Goal: Information Seeking & Learning: Learn about a topic

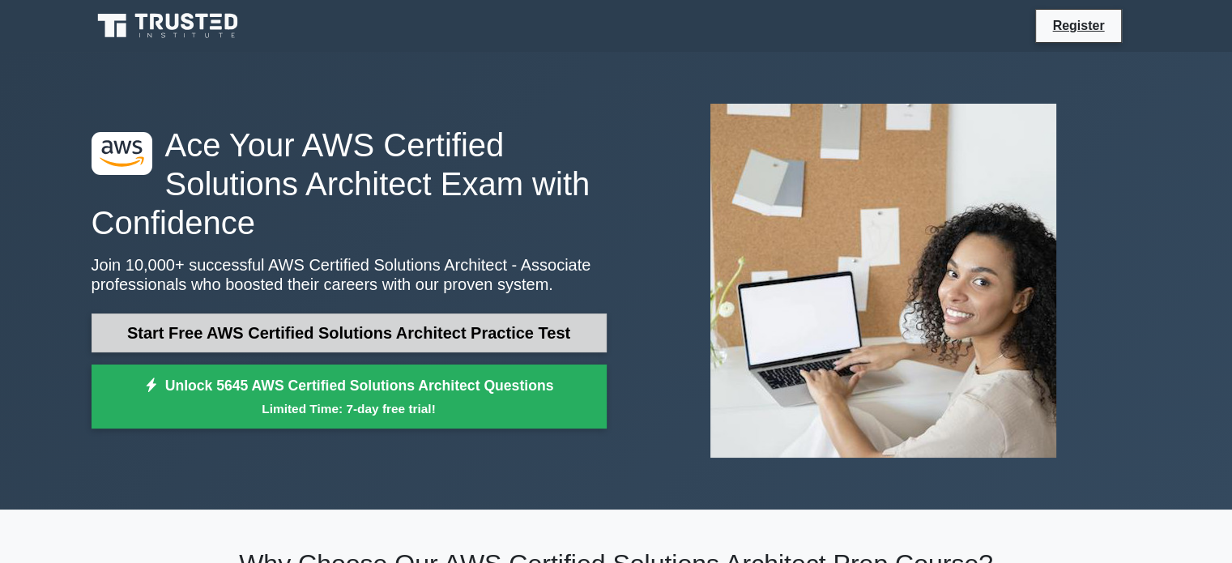
click at [439, 339] on link "Start Free AWS Certified Solutions Architect Practice Test" at bounding box center [349, 332] width 515 height 39
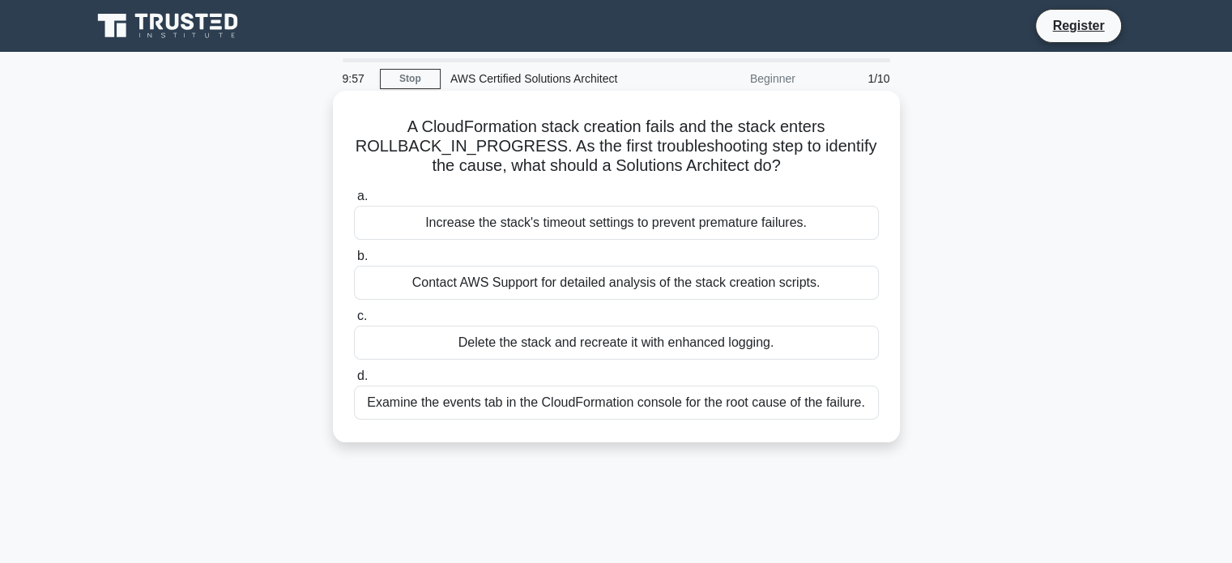
drag, startPoint x: 394, startPoint y: 113, endPoint x: 797, endPoint y: 164, distance: 405.7
click at [797, 164] on div "A CloudFormation stack creation fails and the stack enters ROLLBACK_IN_PROGRESS…" at bounding box center [616, 266] width 554 height 339
click at [797, 164] on icon ".spinner_0XTQ{transform-origin:center;animation:spinner_y6GP .75s linear infini…" at bounding box center [790, 166] width 19 height 19
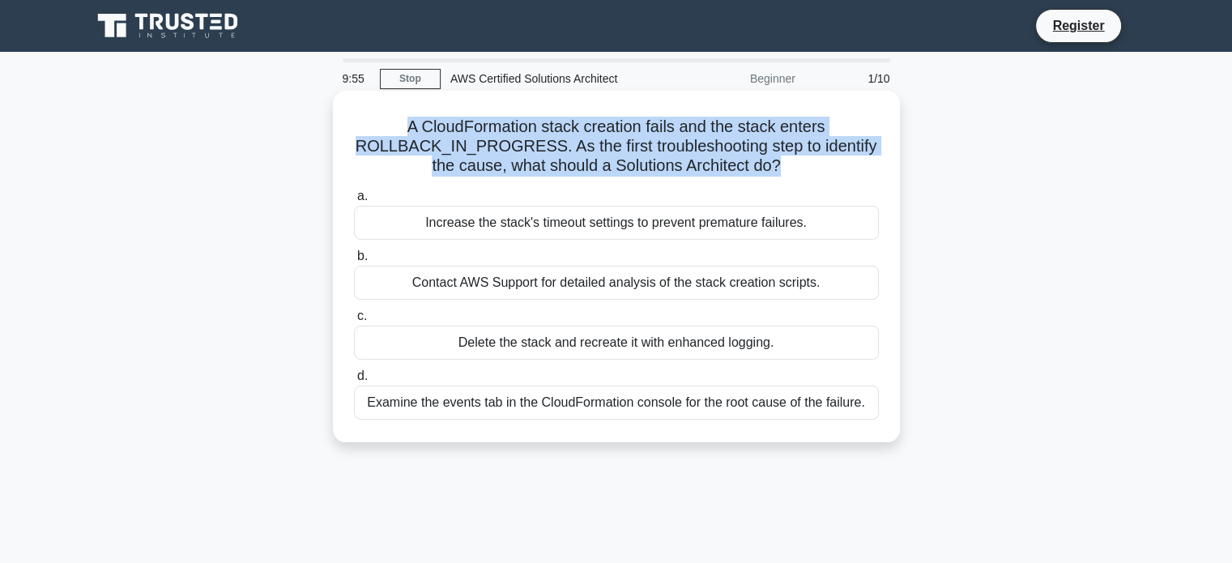
drag, startPoint x: 797, startPoint y: 164, endPoint x: 569, endPoint y: 160, distance: 228.4
click at [569, 160] on h5 "A CloudFormation stack creation fails and the stack enters ROLLBACK_IN_PROGRESS…" at bounding box center [616, 147] width 528 height 60
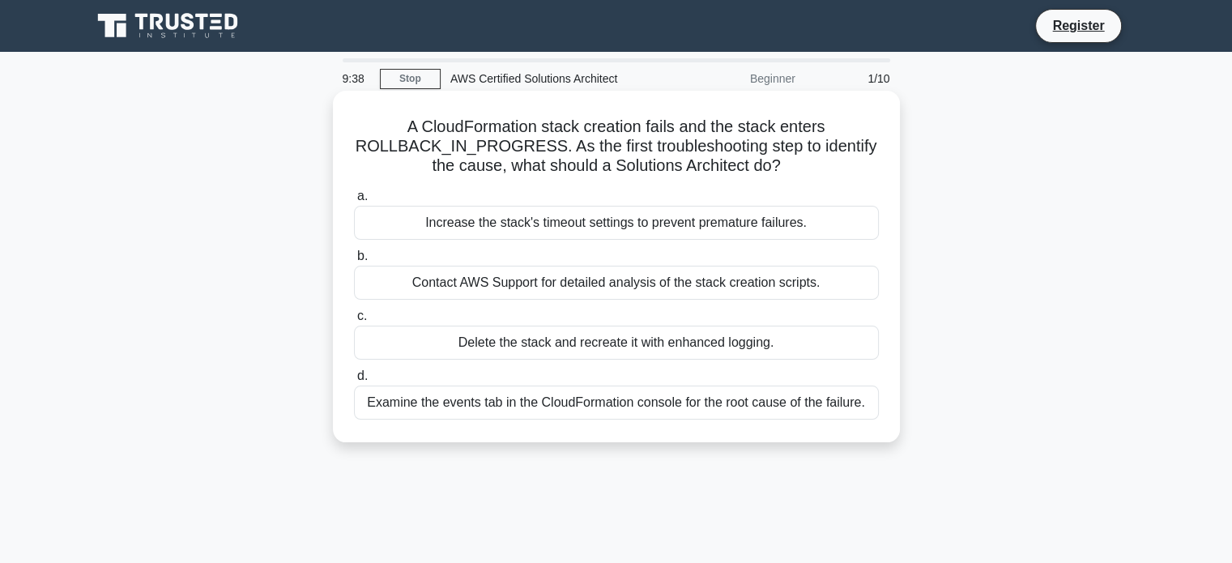
click at [485, 410] on div "Examine the events tab in the CloudFormation console for the root cause of the …" at bounding box center [616, 403] width 525 height 34
click at [354, 382] on input "d. Examine the events tab in the CloudFormation console for the root cause of t…" at bounding box center [354, 376] width 0 height 11
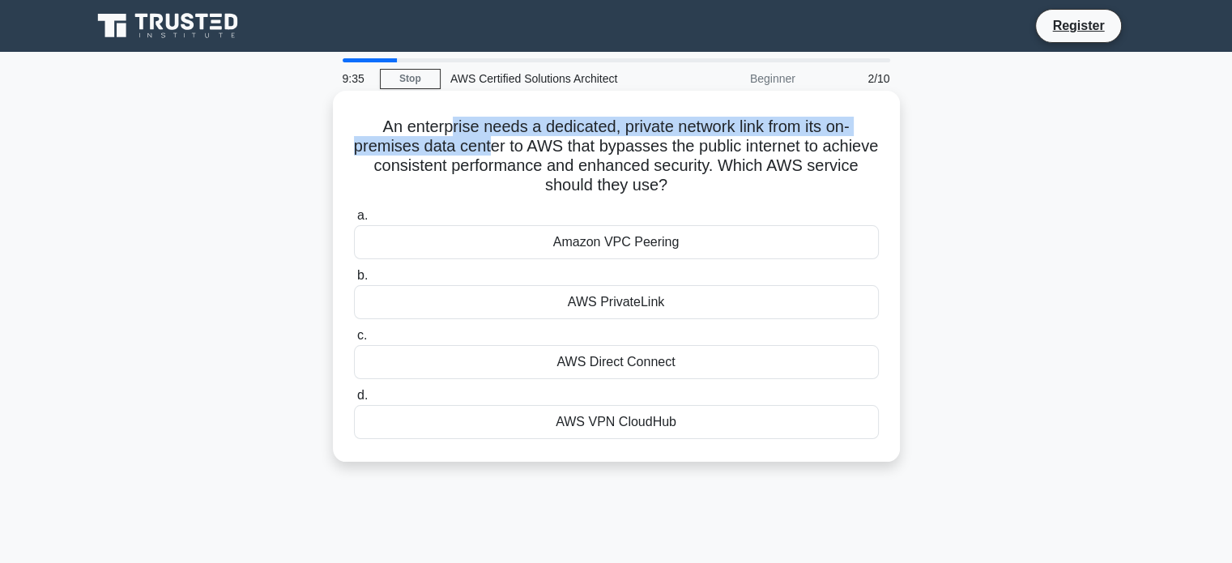
drag, startPoint x: 450, startPoint y: 124, endPoint x: 517, endPoint y: 156, distance: 73.6
click at [517, 156] on h5 "An enterprise needs a dedicated, private network link from its on-premises data…" at bounding box center [616, 156] width 528 height 79
drag, startPoint x: 517, startPoint y: 156, endPoint x: 444, endPoint y: 134, distance: 75.9
click at [444, 134] on h5 "An enterprise needs a dedicated, private network link from its on-premises data…" at bounding box center [616, 156] width 528 height 79
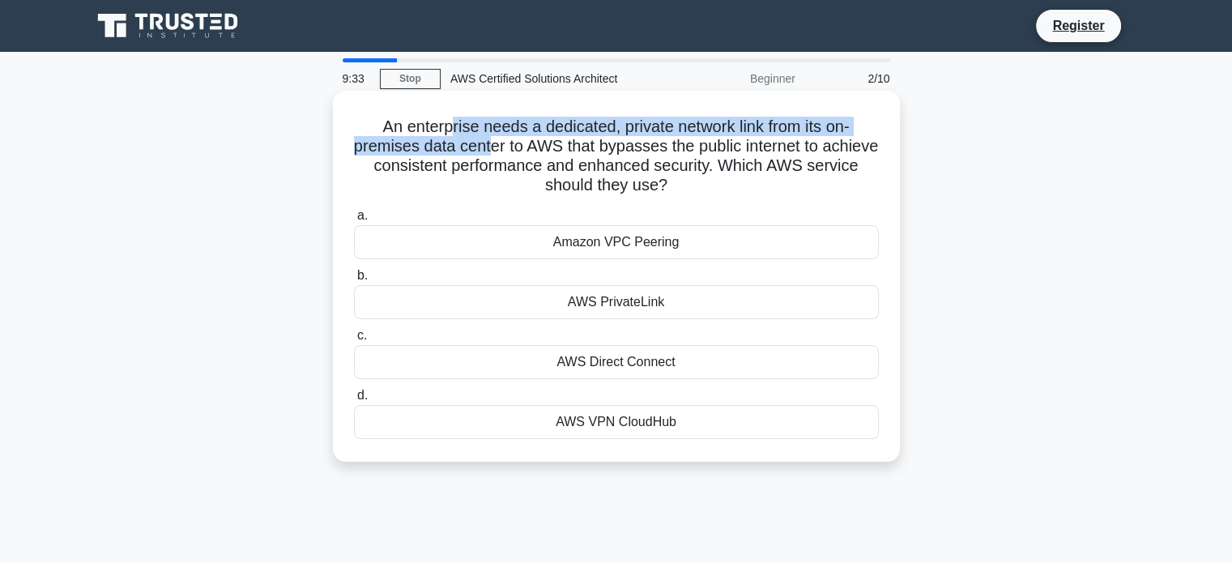
click at [444, 134] on h5 "An enterprise needs a dedicated, private network link from its on-premises data…" at bounding box center [616, 156] width 528 height 79
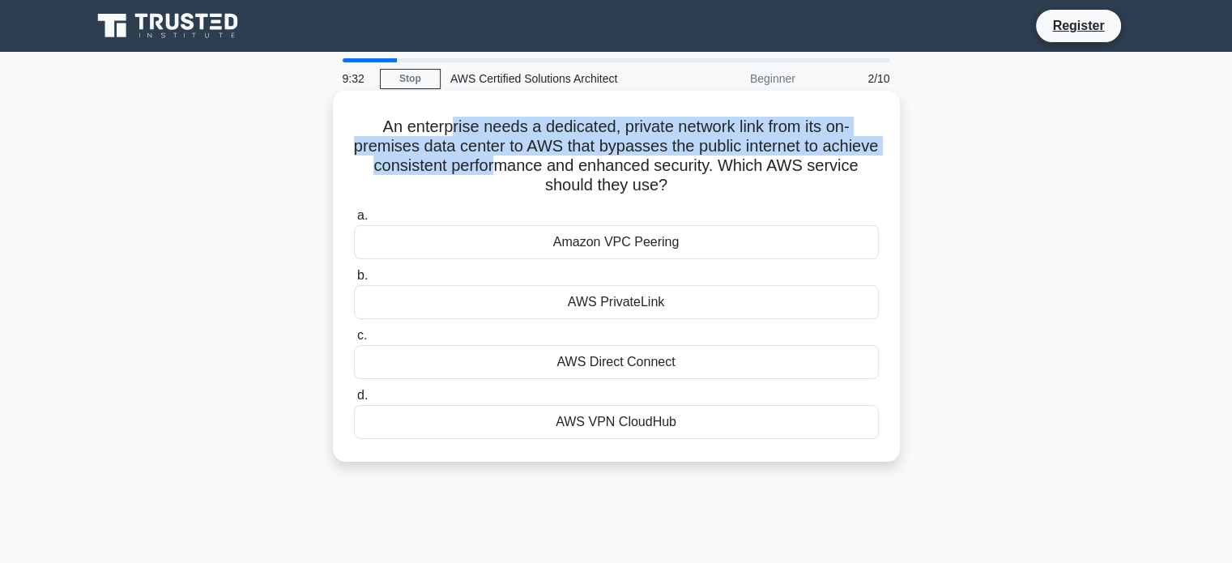
drag, startPoint x: 444, startPoint y: 134, endPoint x: 554, endPoint y: 161, distance: 113.4
click at [554, 161] on h5 "An enterprise needs a dedicated, private network link from its on-premises data…" at bounding box center [616, 156] width 528 height 79
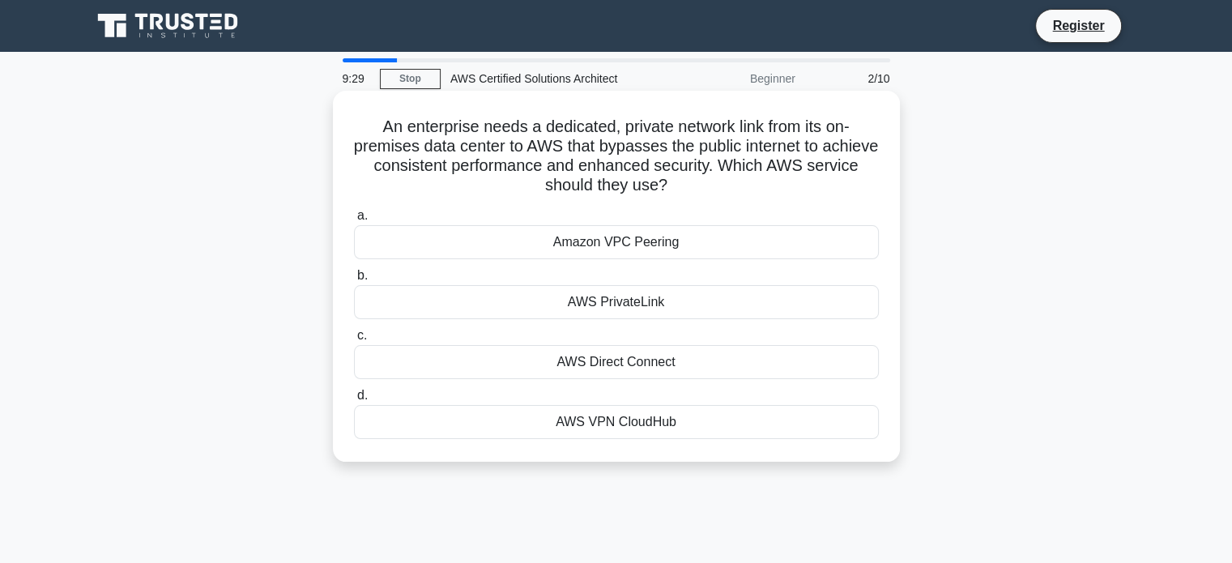
drag, startPoint x: 491, startPoint y: 124, endPoint x: 713, endPoint y: 187, distance: 230.8
click at [713, 187] on h5 "An enterprise needs a dedicated, private network link from its on-premises data…" at bounding box center [616, 156] width 528 height 79
click at [687, 187] on icon ".spinner_0XTQ{transform-origin:center;animation:spinner_y6GP .75s linear infini…" at bounding box center [676, 186] width 19 height 19
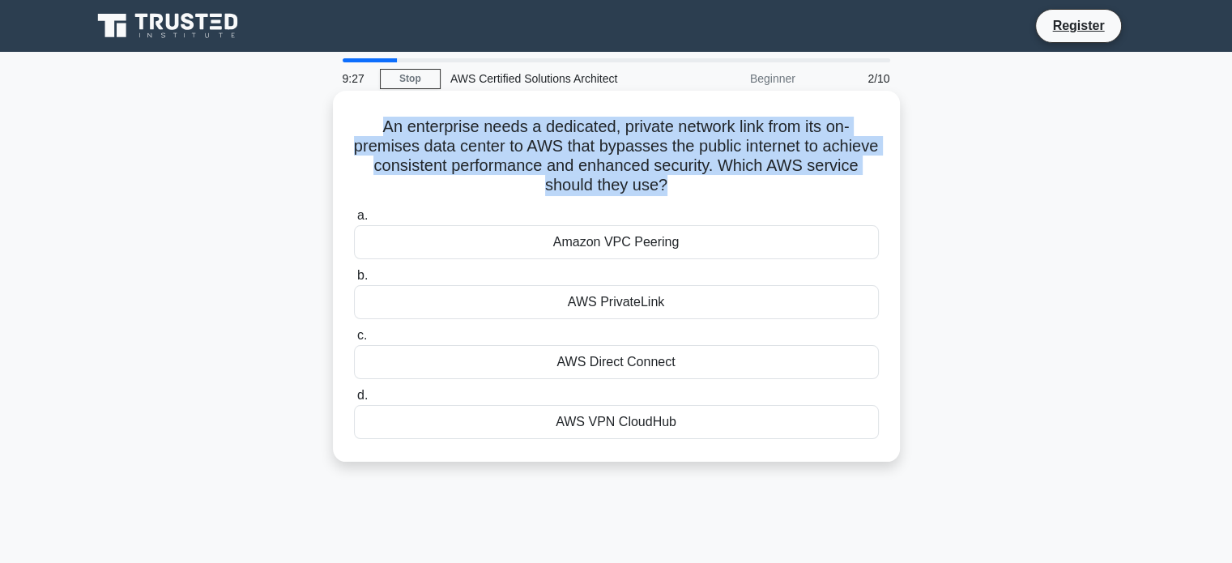
drag, startPoint x: 713, startPoint y: 187, endPoint x: 372, endPoint y: 126, distance: 346.4
click at [372, 126] on h5 "An enterprise needs a dedicated, private network link from its on-premises data…" at bounding box center [616, 156] width 528 height 79
drag, startPoint x: 372, startPoint y: 126, endPoint x: 719, endPoint y: 184, distance: 352.2
click at [719, 184] on h5 "An enterprise needs a dedicated, private network link from its on-premises data…" at bounding box center [616, 156] width 528 height 79
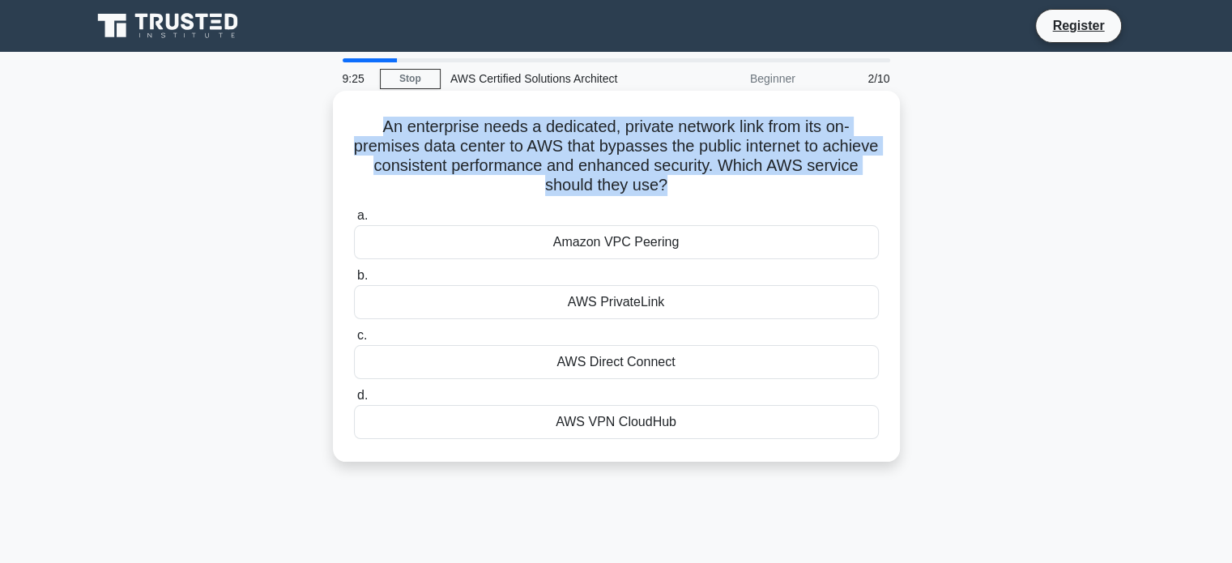
click at [719, 184] on h5 "An enterprise needs a dedicated, private network link from its on-premises data…" at bounding box center [616, 156] width 528 height 79
drag, startPoint x: 719, startPoint y: 184, endPoint x: 359, endPoint y: 118, distance: 366.4
click at [359, 118] on h5 "An enterprise needs a dedicated, private network link from its on-premises data…" at bounding box center [616, 156] width 528 height 79
drag, startPoint x: 359, startPoint y: 118, endPoint x: 713, endPoint y: 198, distance: 362.8
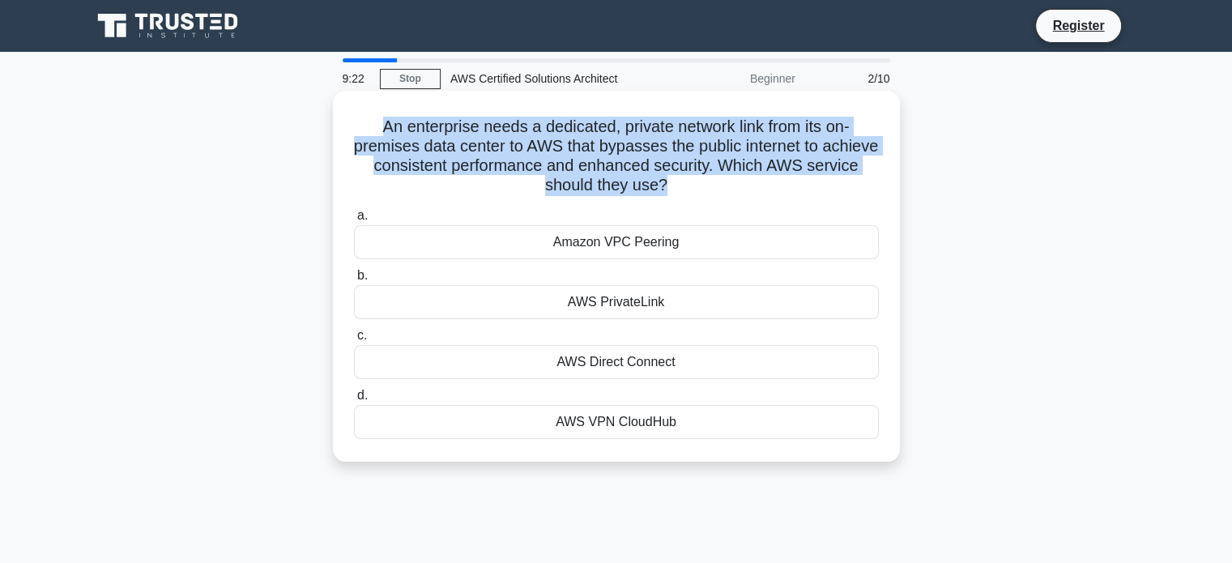
click at [713, 198] on div "An enterprise needs a dedicated, private network link from its on-premises data…" at bounding box center [616, 276] width 554 height 358
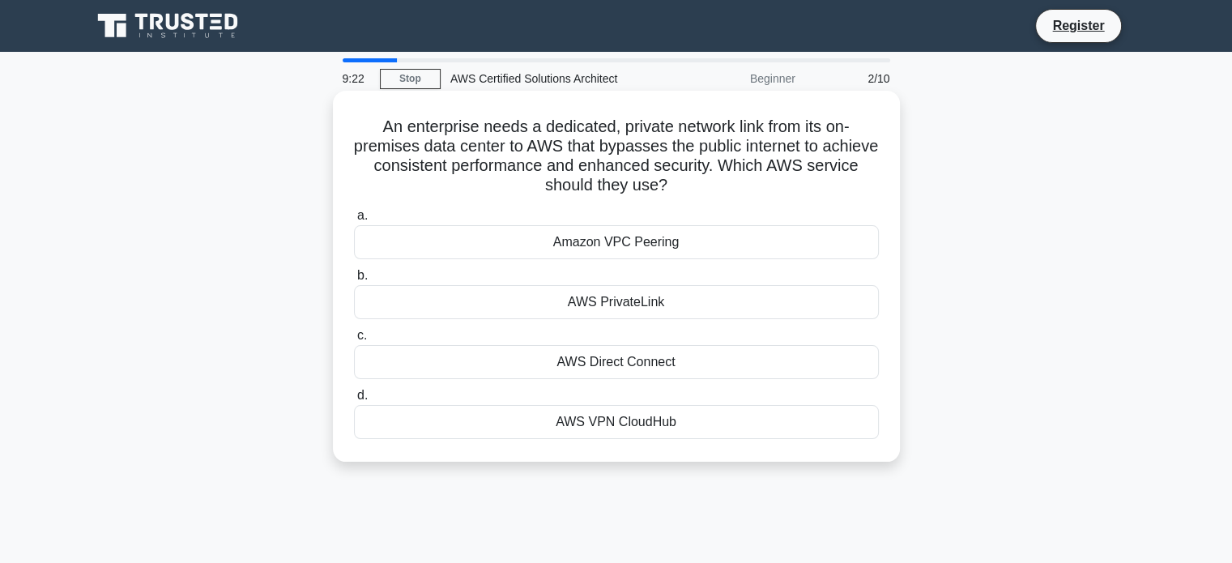
click at [713, 198] on div "An enterprise needs a dedicated, private network link from its on-premises data…" at bounding box center [616, 276] width 554 height 358
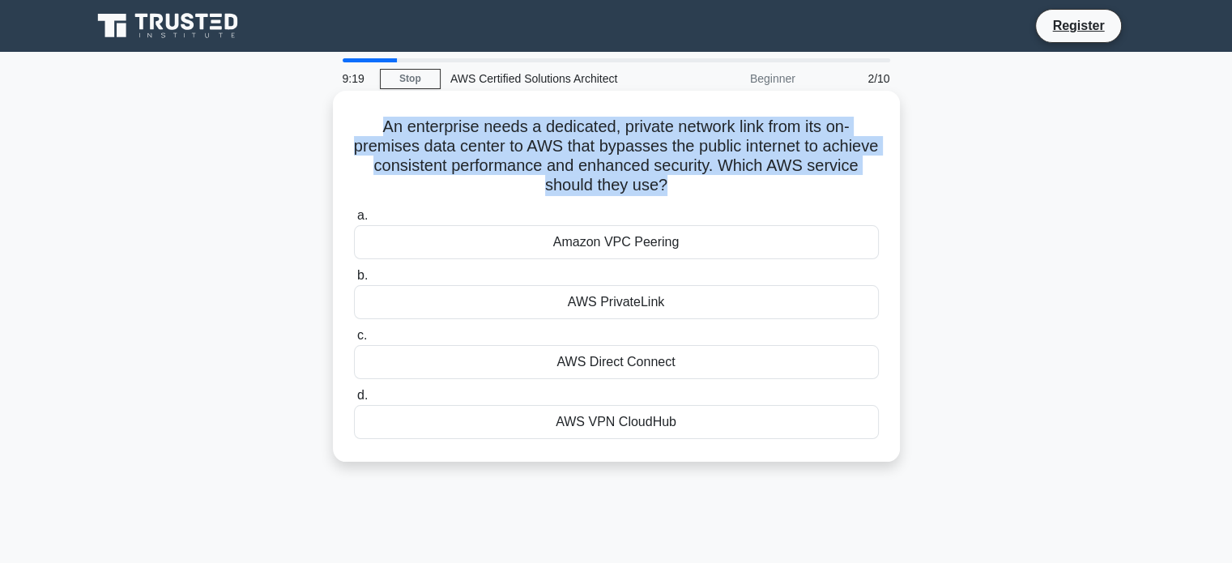
drag, startPoint x: 713, startPoint y: 198, endPoint x: 373, endPoint y: 126, distance: 347.8
click at [373, 126] on div "An enterprise needs a dedicated, private network link from its on-premises data…" at bounding box center [616, 276] width 554 height 358
click at [384, 127] on h5 "An enterprise needs a dedicated, private network link from its on-premises data…" at bounding box center [616, 156] width 528 height 79
drag, startPoint x: 360, startPoint y: 126, endPoint x: 706, endPoint y: 197, distance: 353.1
click at [706, 196] on h5 "An enterprise needs a dedicated, private network link from its on-premises data…" at bounding box center [616, 156] width 528 height 79
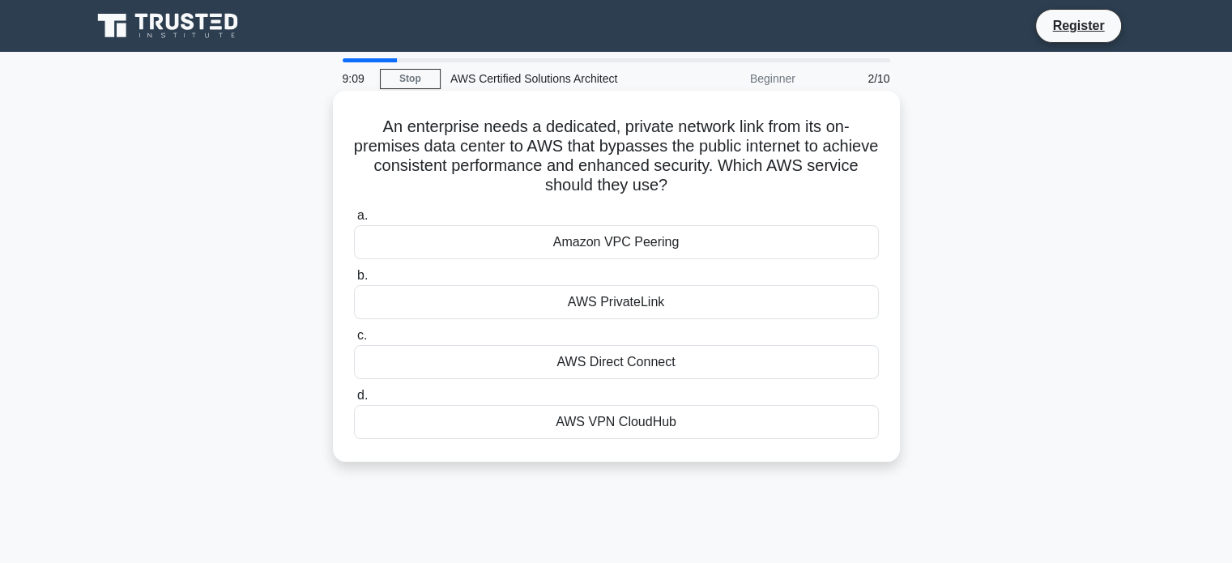
click at [687, 196] on icon ".spinner_0XTQ{transform-origin:center;animation:spinner_y6GP .75s linear infini…" at bounding box center [676, 186] width 19 height 19
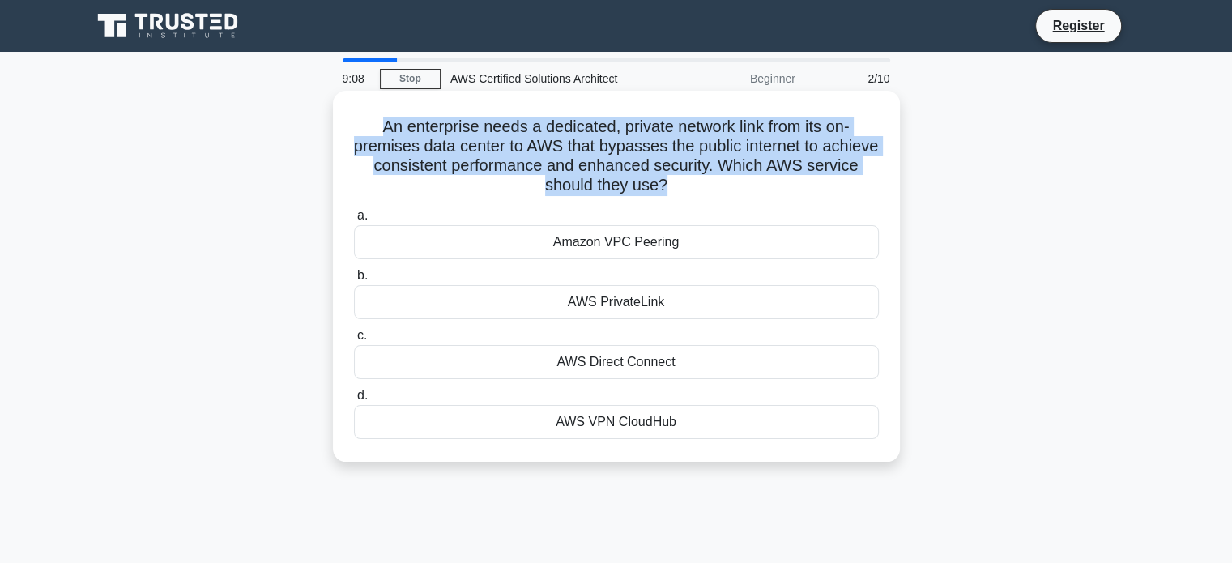
drag, startPoint x: 706, startPoint y: 197, endPoint x: 335, endPoint y: 105, distance: 382.1
click at [335, 105] on div "An enterprise needs a dedicated, private network link from its on-premises data…" at bounding box center [616, 276] width 567 height 371
click at [389, 156] on h5 "An enterprise needs a dedicated, private network link from its on-premises data…" at bounding box center [616, 156] width 528 height 79
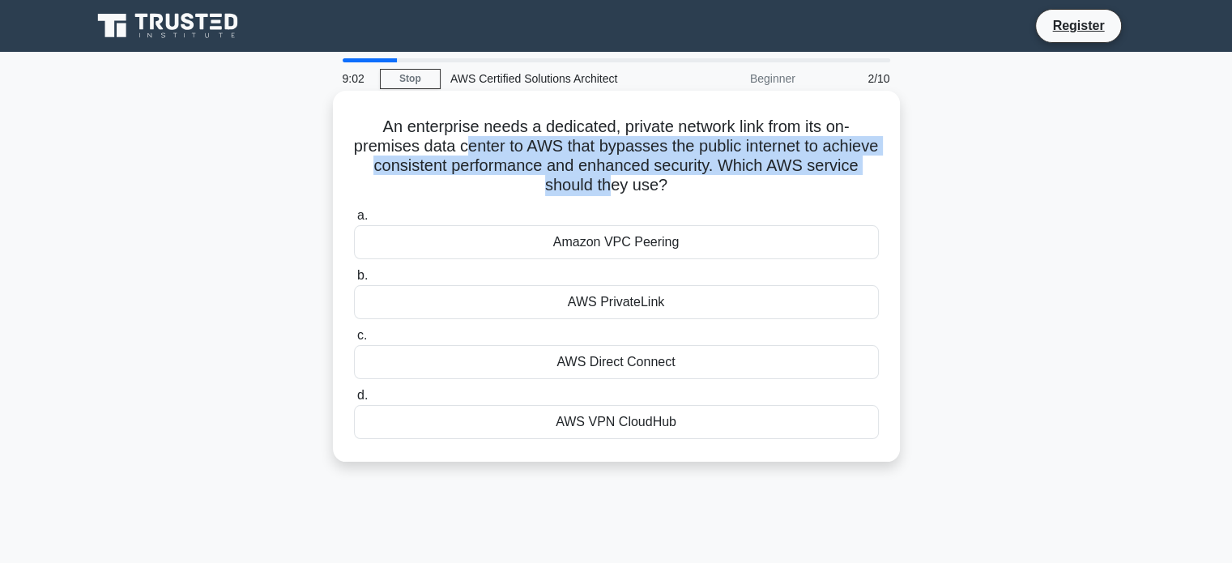
drag, startPoint x: 492, startPoint y: 146, endPoint x: 641, endPoint y: 193, distance: 155.5
click at [641, 193] on h5 "An enterprise needs a dedicated, private network link from its on-premises data…" at bounding box center [616, 156] width 528 height 79
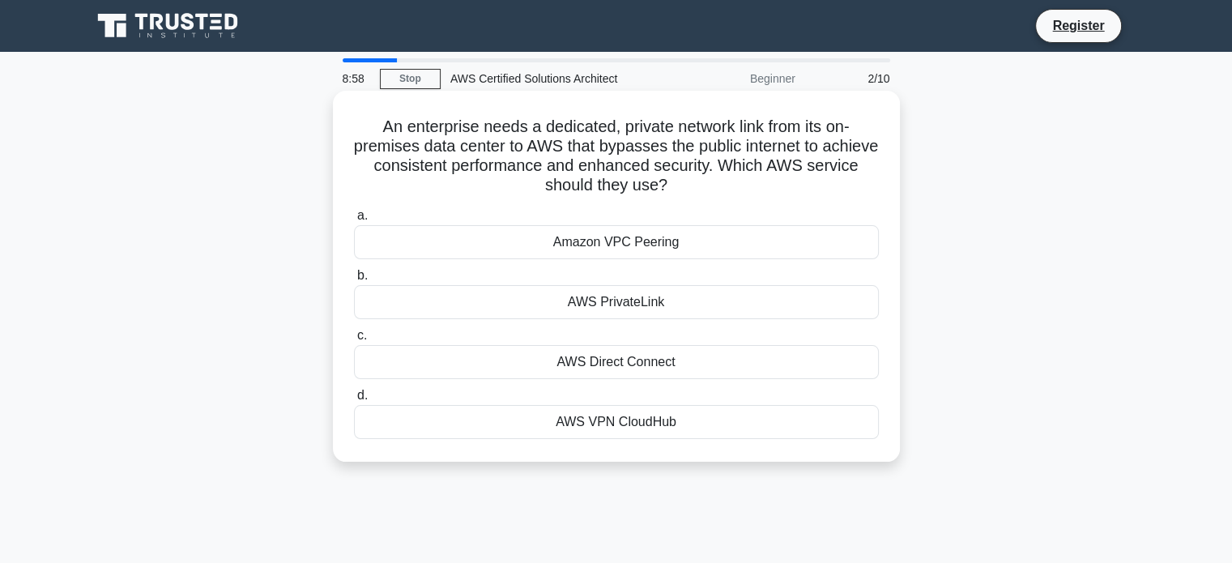
click at [693, 194] on h5 "An enterprise needs a dedicated, private network link from its on-premises data…" at bounding box center [616, 156] width 528 height 79
drag, startPoint x: 693, startPoint y: 194, endPoint x: 379, endPoint y: 126, distance: 321.6
click at [379, 126] on h5 "An enterprise needs a dedicated, private network link from its on-premises data…" at bounding box center [616, 156] width 528 height 79
click at [677, 370] on div "AWS Direct Connect" at bounding box center [616, 362] width 525 height 34
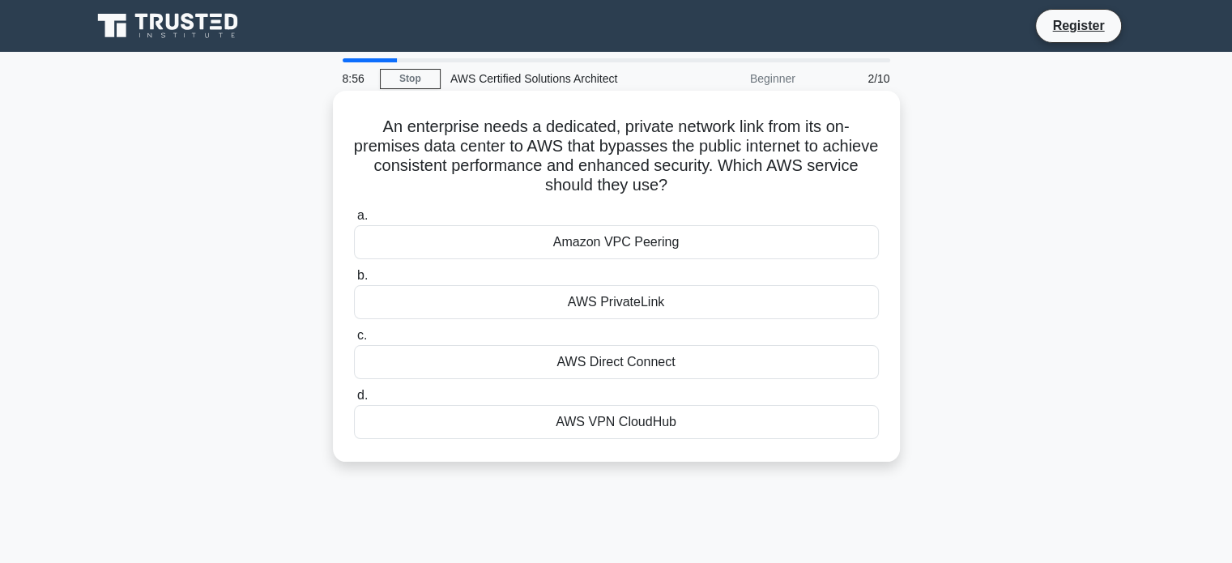
click at [354, 341] on input "c. AWS Direct Connect" at bounding box center [354, 335] width 0 height 11
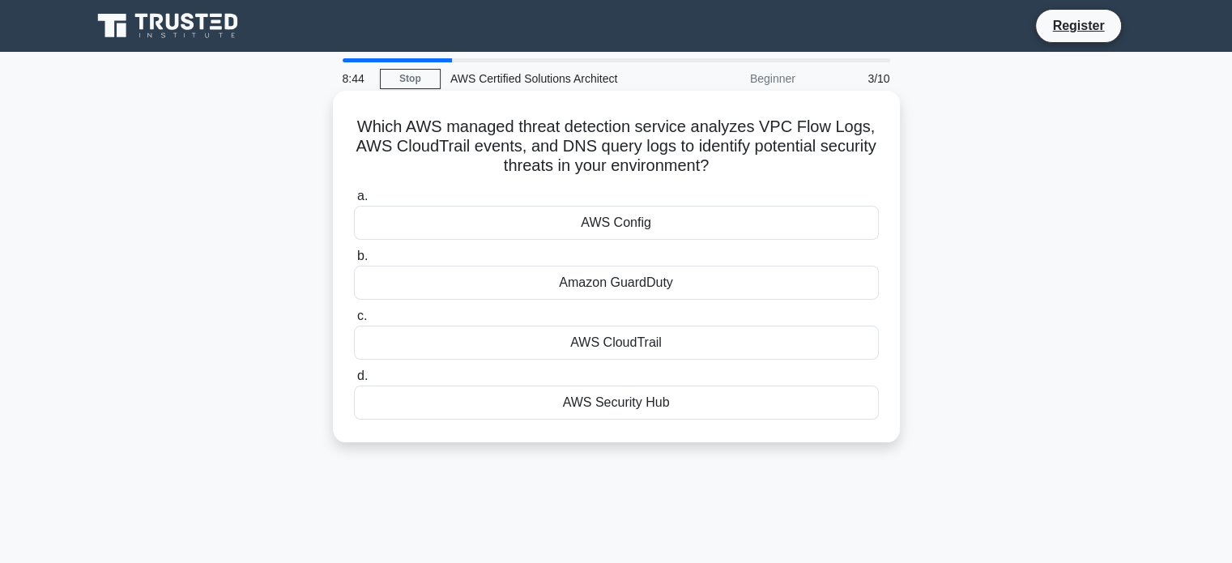
drag, startPoint x: 416, startPoint y: 114, endPoint x: 762, endPoint y: 160, distance: 349.7
click at [762, 160] on div "Which AWS managed threat detection service analyzes VPC Flow Logs, AWS CloudTra…" at bounding box center [616, 266] width 554 height 339
click at [728, 160] on icon ".spinner_0XTQ{transform-origin:center;animation:spinner_y6GP .75s linear infini…" at bounding box center [718, 166] width 19 height 19
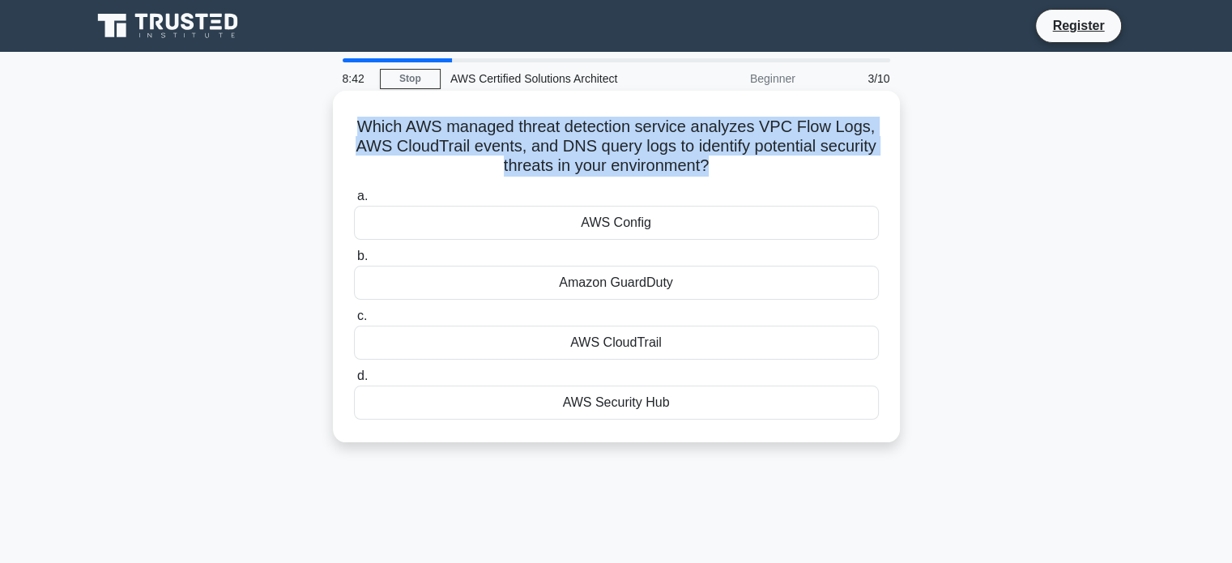
drag, startPoint x: 762, startPoint y: 160, endPoint x: 362, endPoint y: 122, distance: 402.0
click at [362, 122] on h5 "Which AWS managed threat detection service analyzes VPC Flow Logs, AWS CloudTra…" at bounding box center [616, 147] width 528 height 60
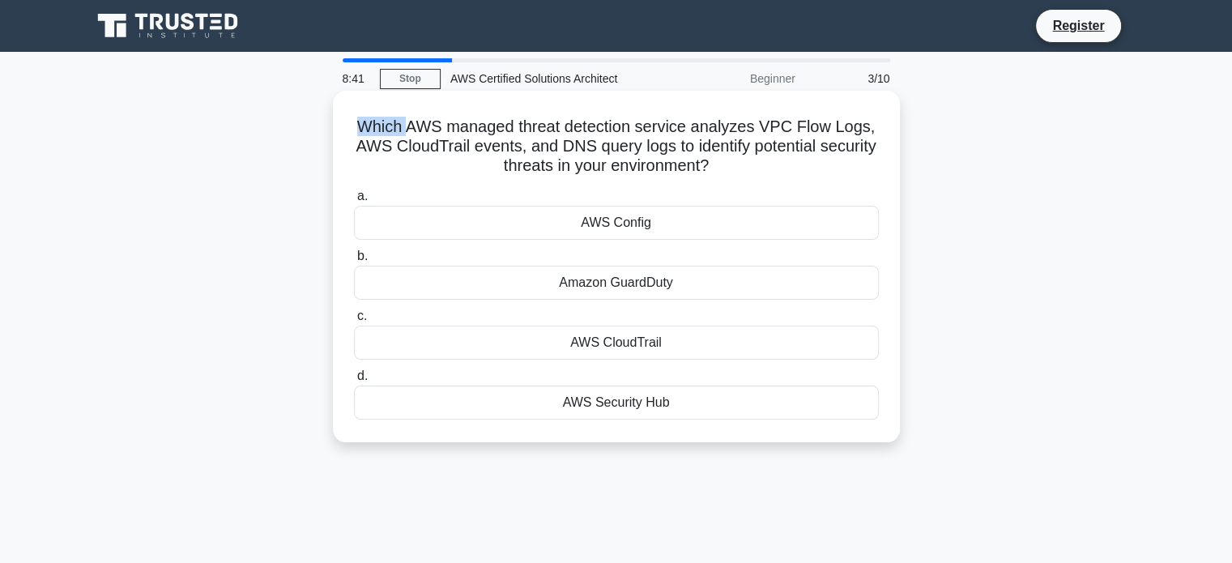
click at [362, 122] on h5 "Which AWS managed threat detection service analyzes VPC Flow Logs, AWS CloudTra…" at bounding box center [616, 147] width 528 height 60
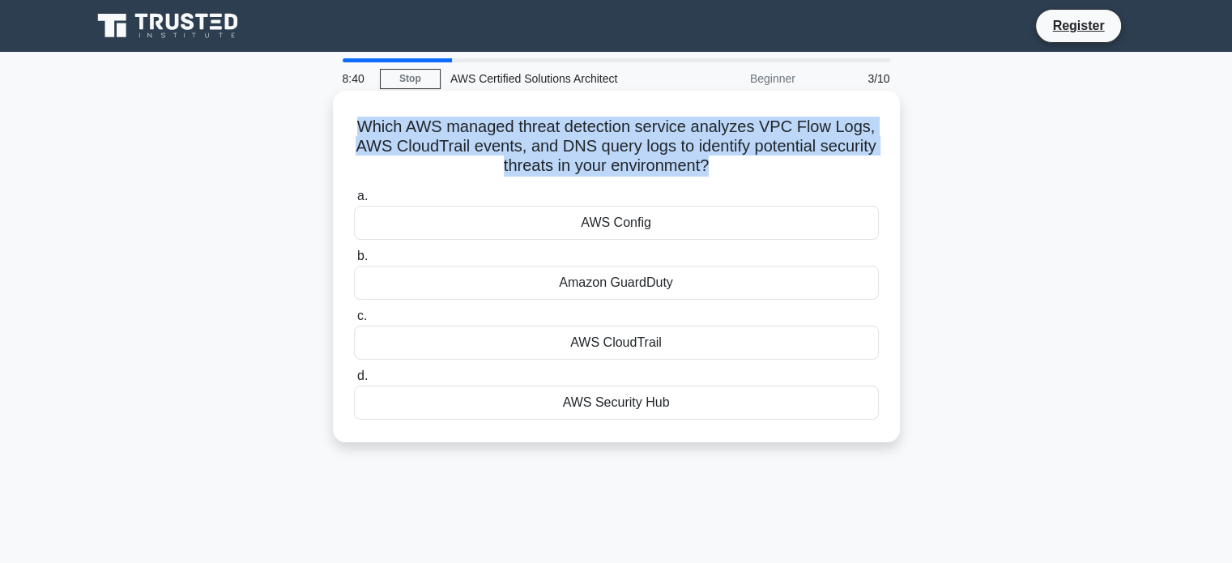
drag, startPoint x: 362, startPoint y: 122, endPoint x: 770, endPoint y: 164, distance: 410.5
click at [770, 164] on h5 "Which AWS managed threat detection service analyzes VPC Flow Logs, AWS CloudTra…" at bounding box center [616, 147] width 528 height 60
click at [765, 164] on h5 "Which AWS managed threat detection service analyzes VPC Flow Logs, AWS CloudTra…" at bounding box center [616, 147] width 528 height 60
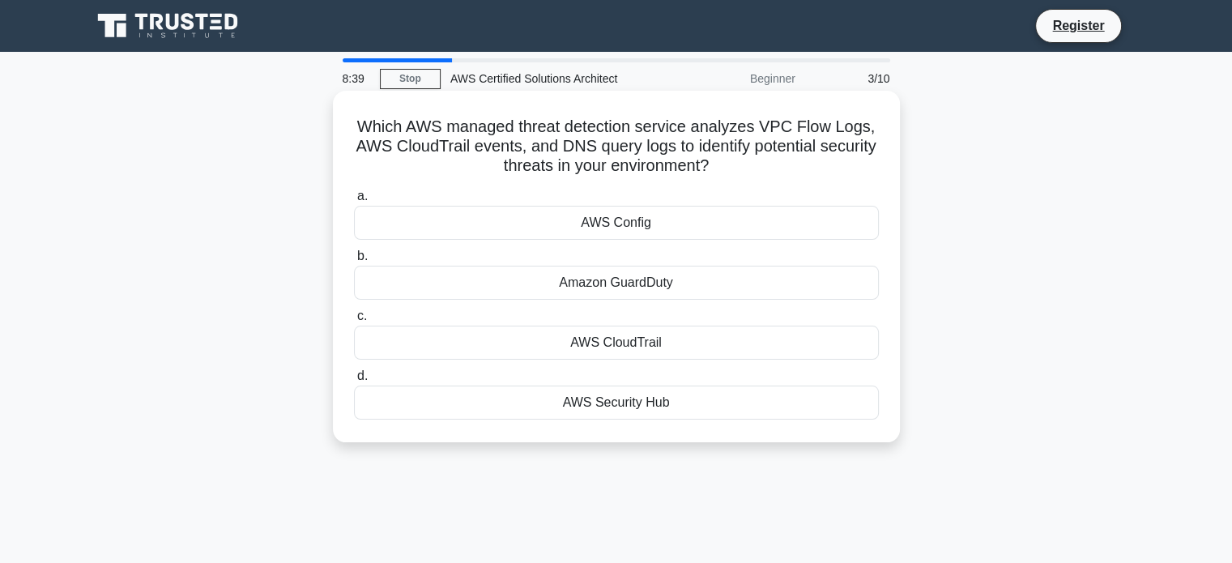
click at [765, 164] on h5 "Which AWS managed threat detection service analyzes VPC Flow Logs, AWS CloudTra…" at bounding box center [616, 147] width 528 height 60
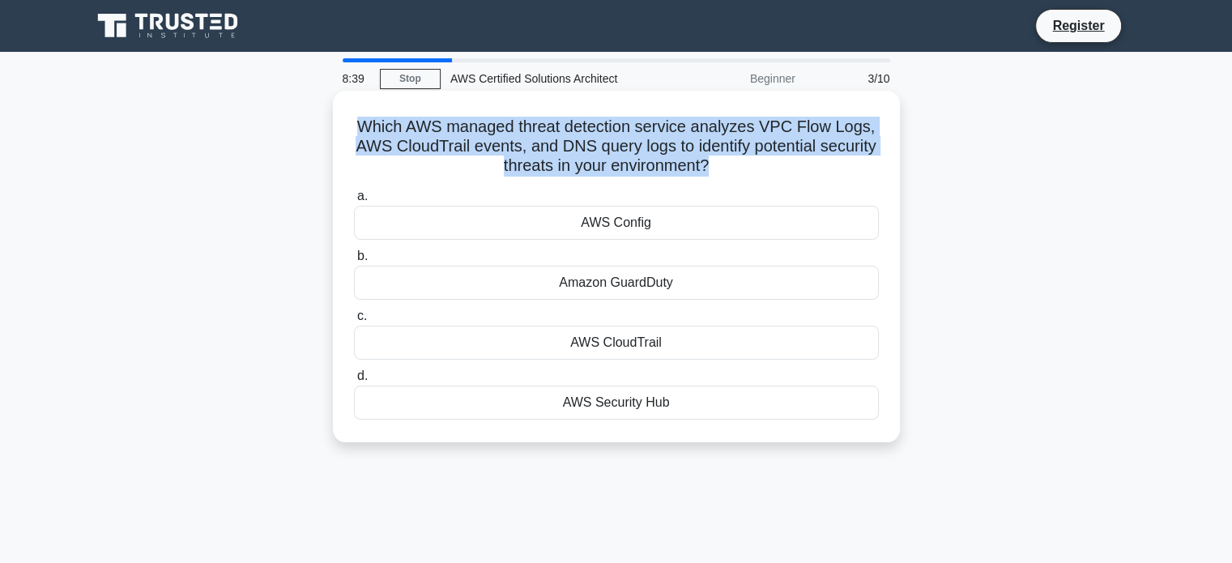
click at [765, 164] on h5 "Which AWS managed threat detection service analyzes VPC Flow Logs, AWS CloudTra…" at bounding box center [616, 147] width 528 height 60
click at [506, 167] on h5 "Which AWS managed threat detection service analyzes VPC Flow Logs, AWS CloudTra…" at bounding box center [616, 147] width 528 height 60
drag, startPoint x: 357, startPoint y: 122, endPoint x: 756, endPoint y: 166, distance: 401.0
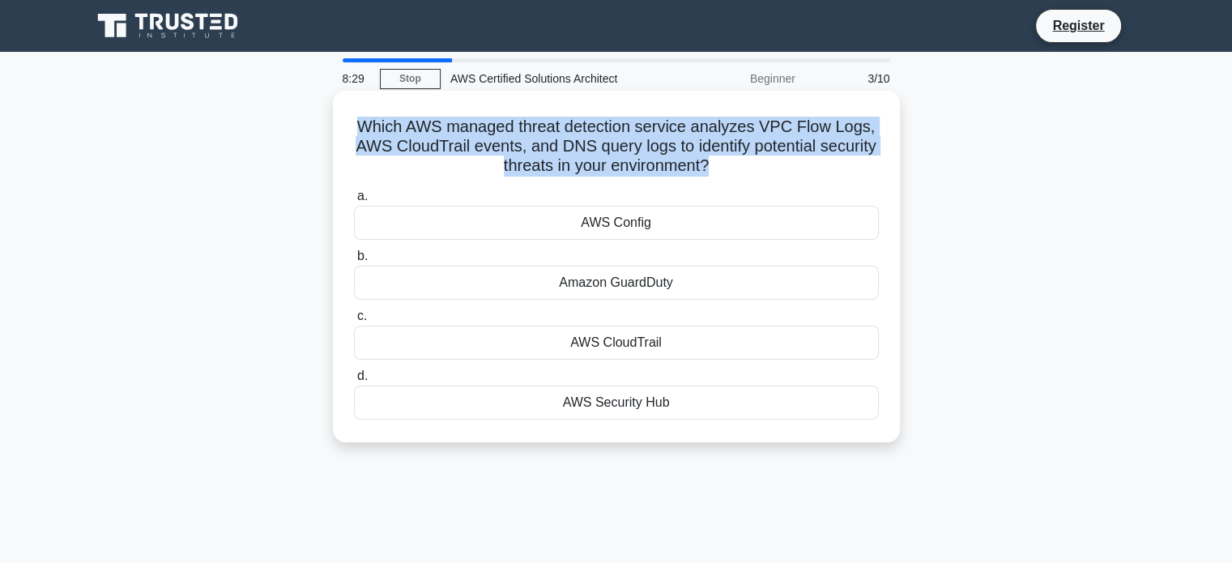
click at [756, 166] on h5 "Which AWS managed threat detection service analyzes VPC Flow Logs, AWS CloudTra…" at bounding box center [616, 147] width 528 height 60
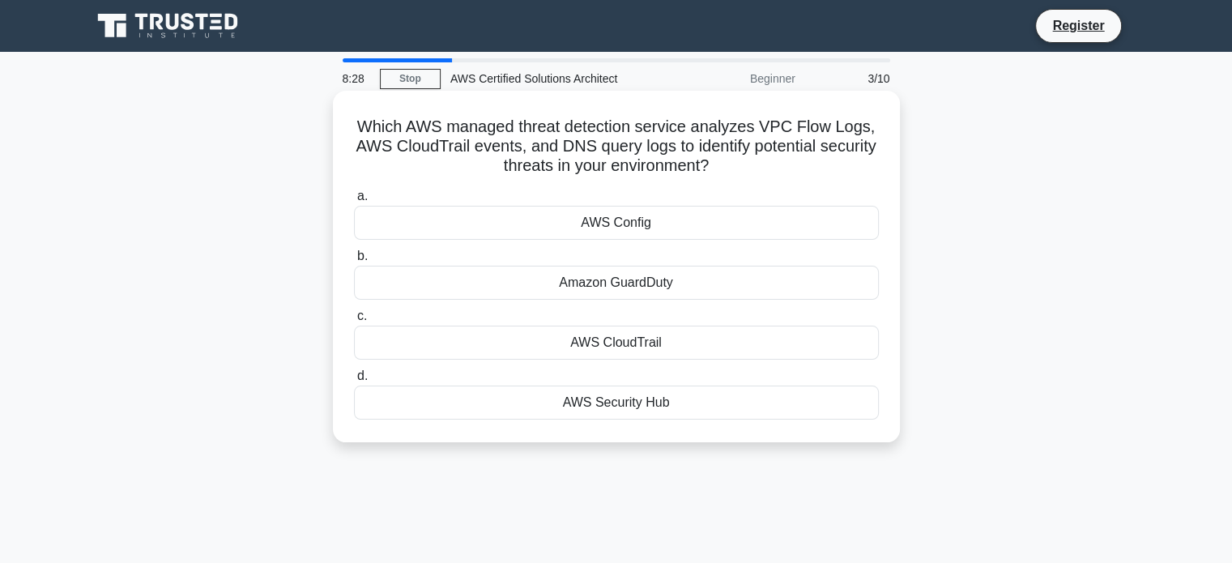
click at [728, 166] on icon ".spinner_0XTQ{transform-origin:center;animation:spinner_y6GP .75s linear infini…" at bounding box center [718, 166] width 19 height 19
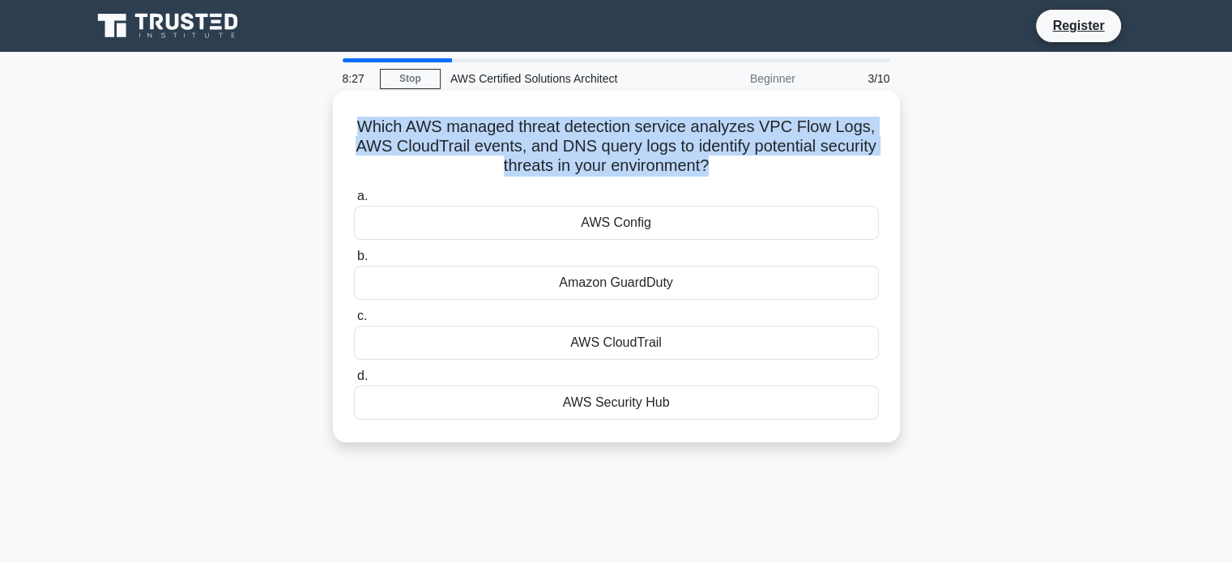
drag, startPoint x: 756, startPoint y: 166, endPoint x: 377, endPoint y: 126, distance: 380.4
click at [377, 126] on h5 "Which AWS managed threat detection service analyzes VPC Flow Logs, AWS CloudTra…" at bounding box center [616, 147] width 528 height 60
click at [728, 169] on icon ".spinner_0XTQ{transform-origin:center;animation:spinner_y6GP .75s linear infini…" at bounding box center [718, 166] width 19 height 19
drag, startPoint x: 752, startPoint y: 169, endPoint x: 347, endPoint y: 117, distance: 409.2
click at [347, 117] on div "Which AWS managed threat detection service analyzes VPC Flow Logs, AWS CloudTra…" at bounding box center [616, 266] width 554 height 339
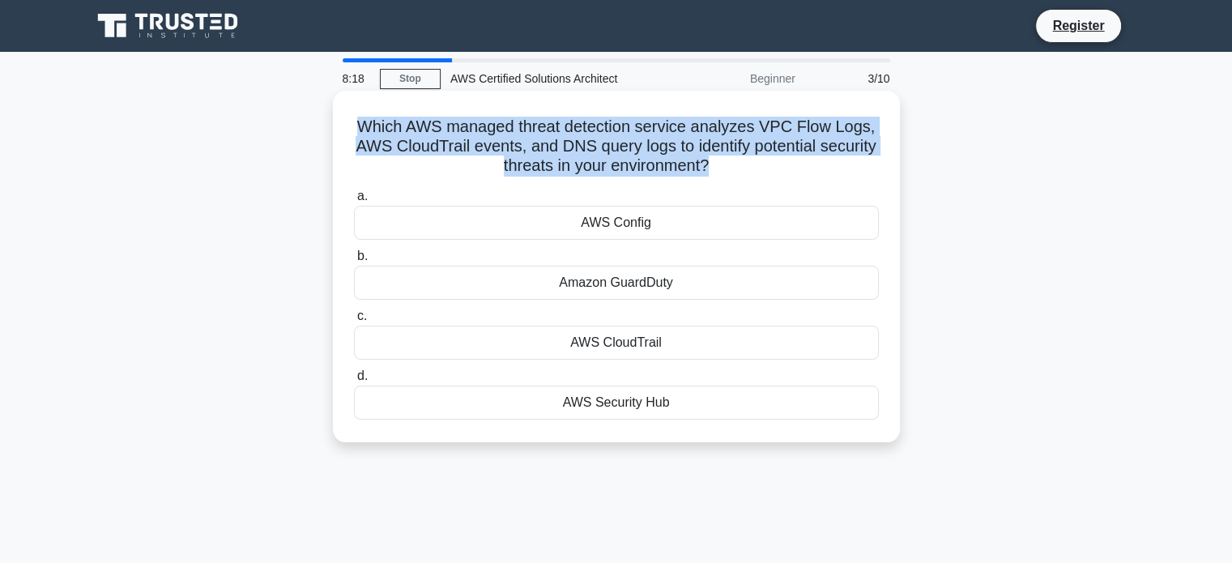
click at [347, 117] on div "Which AWS managed threat detection service analyzes VPC Flow Logs, AWS CloudTra…" at bounding box center [616, 266] width 554 height 339
drag, startPoint x: 347, startPoint y: 117, endPoint x: 747, endPoint y: 165, distance: 403.1
click at [747, 165] on div "Which AWS managed threat detection service analyzes VPC Flow Logs, AWS CloudTra…" at bounding box center [616, 266] width 554 height 339
click at [728, 165] on icon ".spinner_0XTQ{transform-origin:center;animation:spinner_y6GP .75s linear infini…" at bounding box center [718, 166] width 19 height 19
drag, startPoint x: 747, startPoint y: 165, endPoint x: 364, endPoint y: 112, distance: 386.8
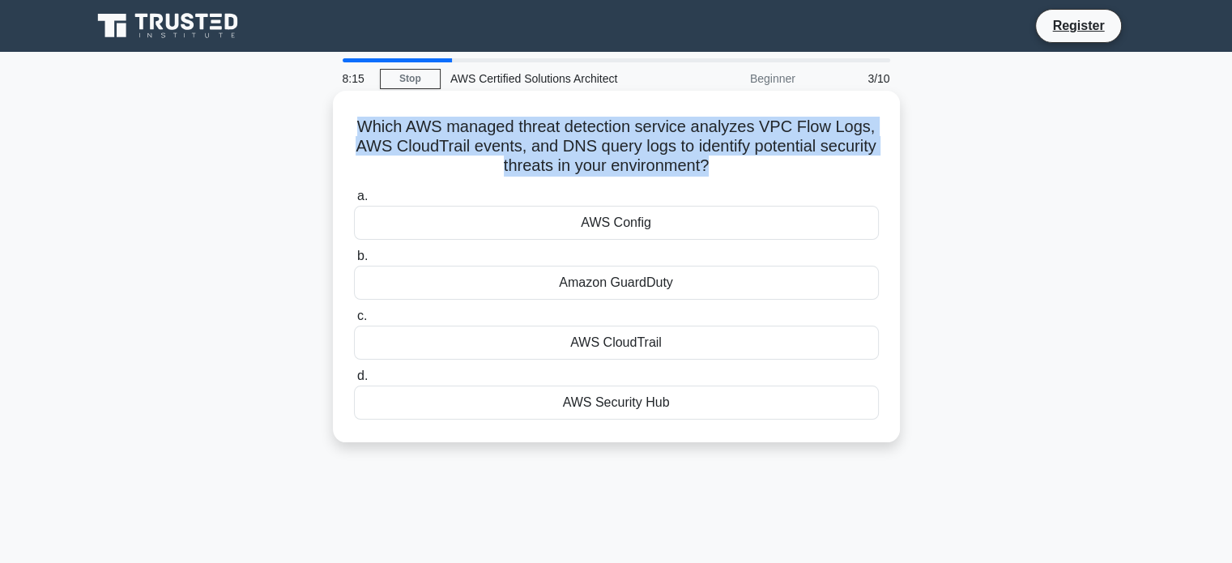
click at [364, 112] on div "Which AWS managed threat detection service analyzes VPC Flow Logs, AWS CloudTra…" at bounding box center [616, 266] width 554 height 339
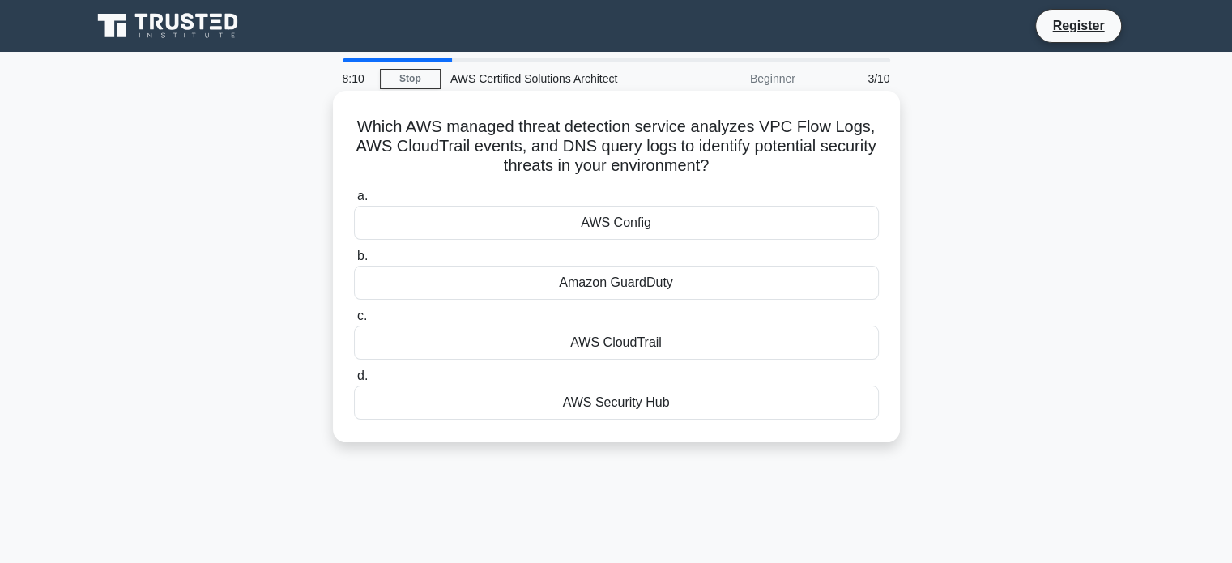
click at [578, 226] on div "AWS Config" at bounding box center [616, 223] width 525 height 34
click at [354, 202] on input "a. AWS Config" at bounding box center [354, 196] width 0 height 11
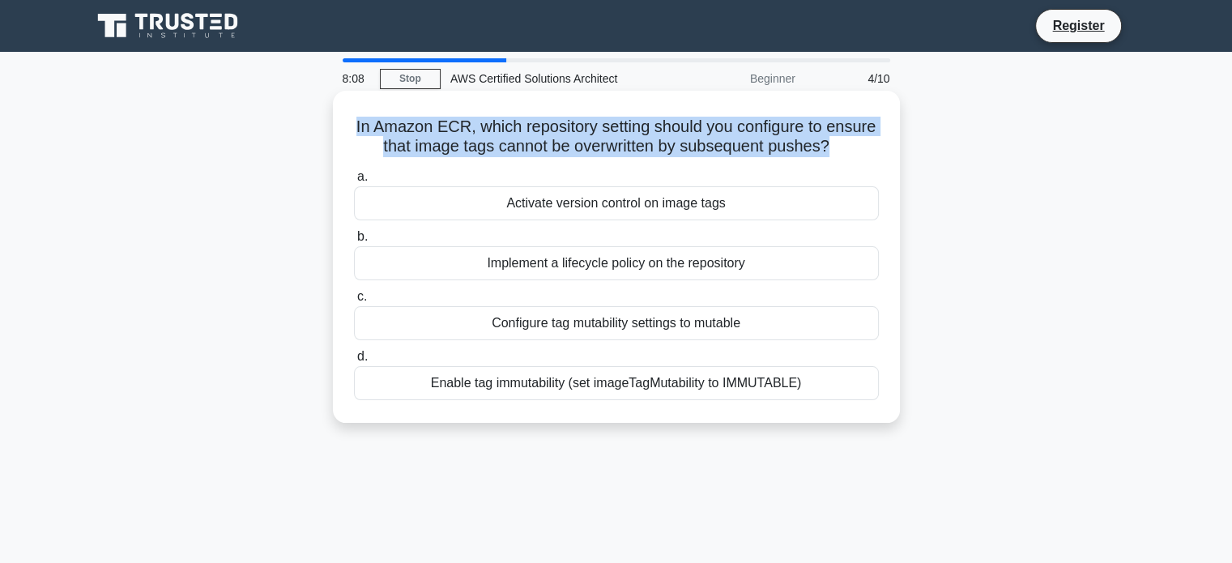
drag, startPoint x: 377, startPoint y: 122, endPoint x: 881, endPoint y: 150, distance: 505.4
click at [881, 150] on div "In Amazon ECR, which repository setting should you configure to ensure that ima…" at bounding box center [616, 256] width 554 height 319
drag, startPoint x: 881, startPoint y: 150, endPoint x: 379, endPoint y: 126, distance: 502.8
click at [379, 126] on div "In Amazon ECR, which repository setting should you configure to ensure that ima…" at bounding box center [616, 256] width 554 height 319
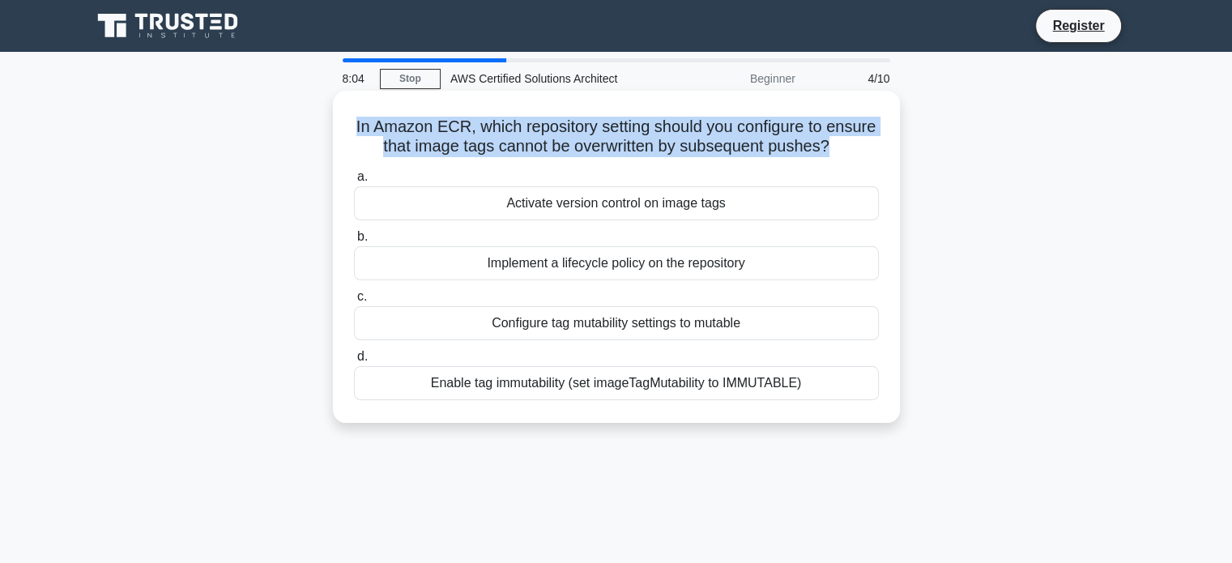
click at [379, 126] on h5 "In Amazon ECR, which repository setting should you configure to ensure that ima…" at bounding box center [616, 137] width 528 height 41
drag, startPoint x: 505, startPoint y: 143, endPoint x: 835, endPoint y: 164, distance: 331.2
click at [835, 157] on h5 "In Amazon ECR, which repository setting should you configure to ensure that ima…" at bounding box center [616, 137] width 528 height 41
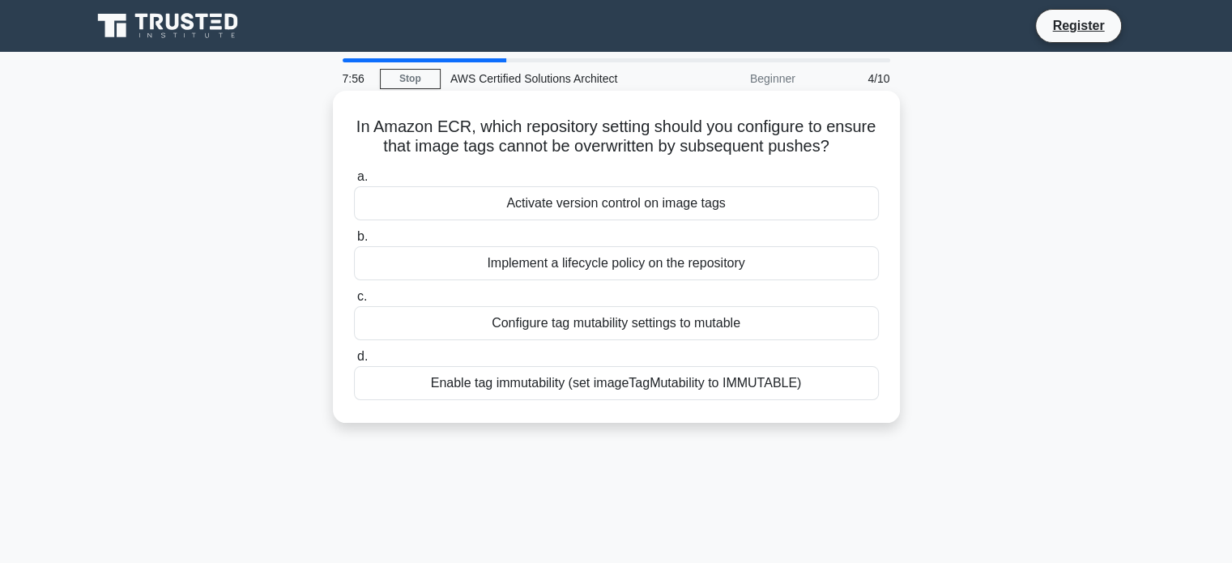
click at [835, 157] on h5 "In Amazon ECR, which repository setting should you configure to ensure that ima…" at bounding box center [616, 137] width 528 height 41
click at [659, 220] on div "Activate version control on image tags" at bounding box center [616, 203] width 525 height 34
click at [354, 182] on input "a. Activate version control on image tags" at bounding box center [354, 177] width 0 height 11
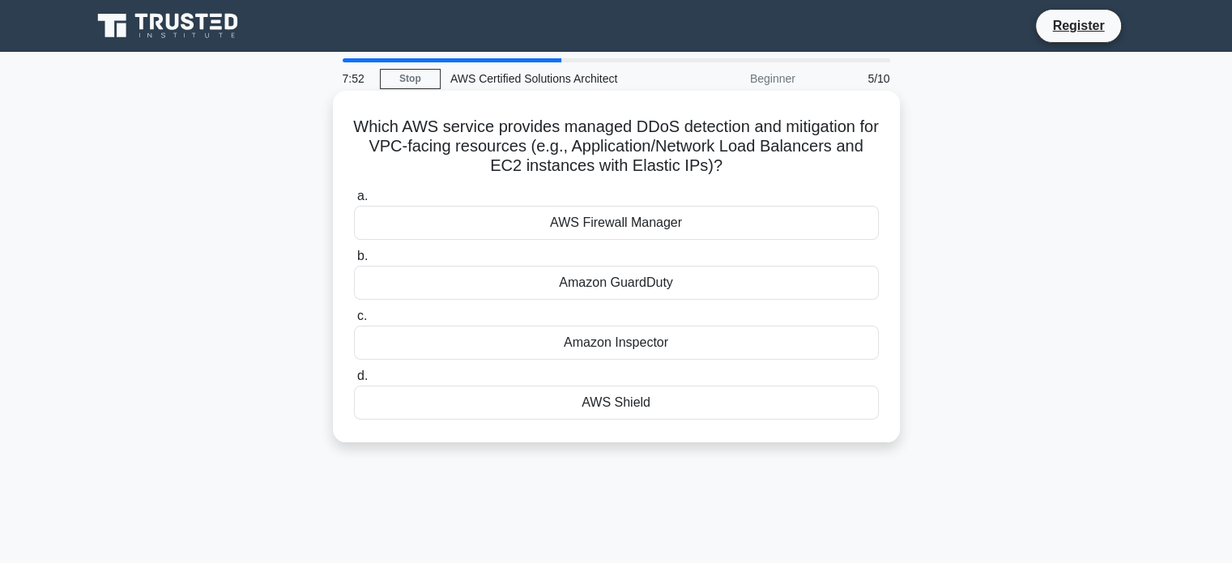
drag, startPoint x: 352, startPoint y: 122, endPoint x: 770, endPoint y: 168, distance: 420.6
click at [770, 168] on h5 "Which AWS service provides managed DDoS detection and mitigation for VPC-facing…" at bounding box center [616, 147] width 528 height 60
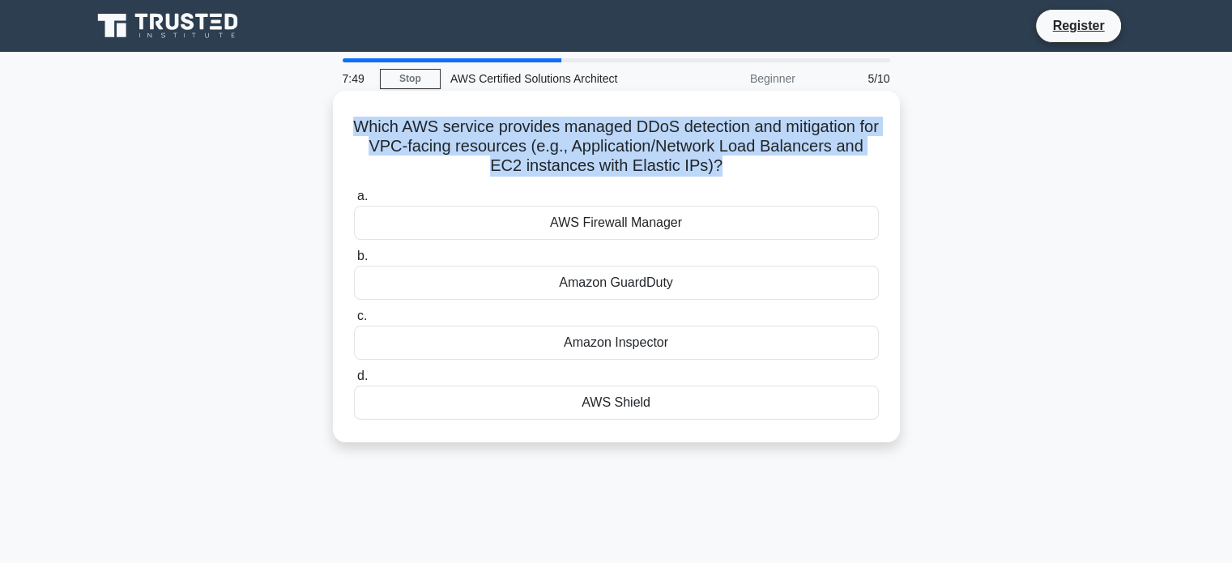
drag, startPoint x: 770, startPoint y: 168, endPoint x: 357, endPoint y: 126, distance: 415.3
click at [357, 126] on h5 "Which AWS service provides managed DDoS detection and mitigation for VPC-facing…" at bounding box center [616, 147] width 528 height 60
drag, startPoint x: 357, startPoint y: 126, endPoint x: 726, endPoint y: 166, distance: 370.8
click at [726, 166] on h5 "Which AWS service provides managed DDoS detection and mitigation for VPC-facing…" at bounding box center [616, 147] width 528 height 60
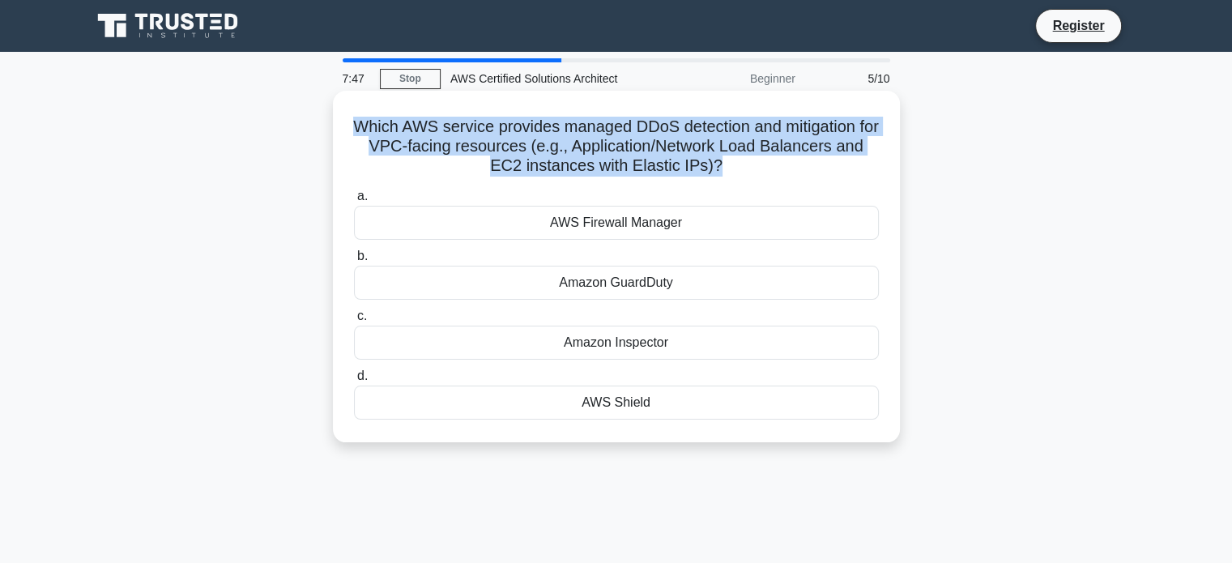
click at [726, 166] on icon ".spinner_0XTQ{transform-origin:center;animation:spinner_y6GP .75s linear infini…" at bounding box center [732, 166] width 19 height 19
drag, startPoint x: 726, startPoint y: 166, endPoint x: 385, endPoint y: 130, distance: 342.9
click at [385, 130] on h5 "Which AWS service provides managed DDoS detection and mitigation for VPC-facing…" at bounding box center [616, 147] width 528 height 60
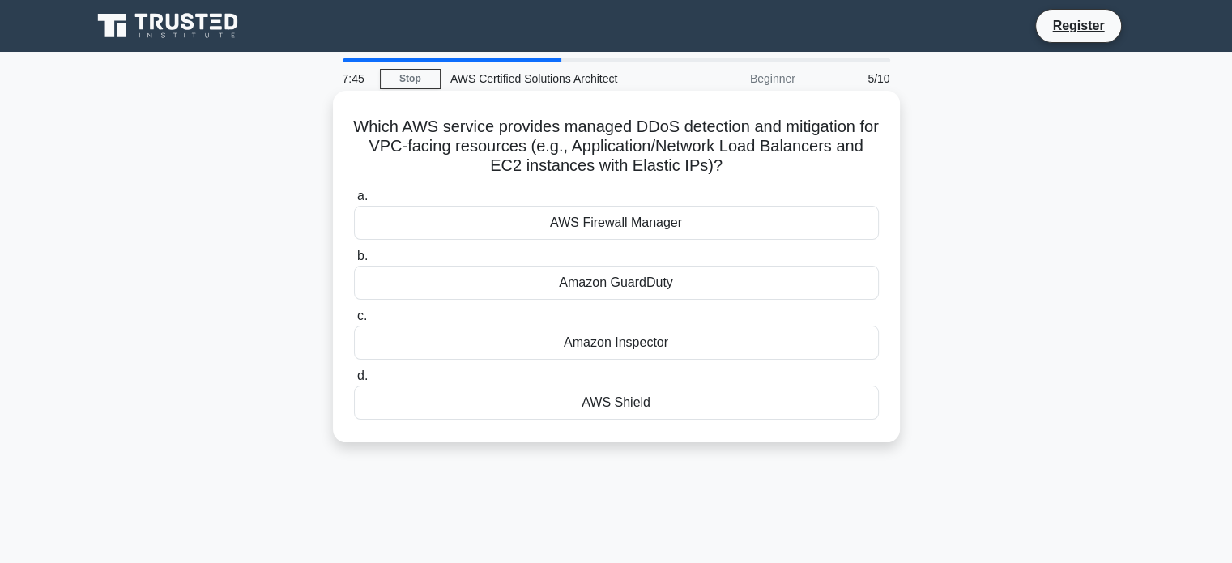
click at [642, 346] on div "Amazon Inspector" at bounding box center [616, 343] width 525 height 34
click at [354, 322] on input "c. Amazon Inspector" at bounding box center [354, 316] width 0 height 11
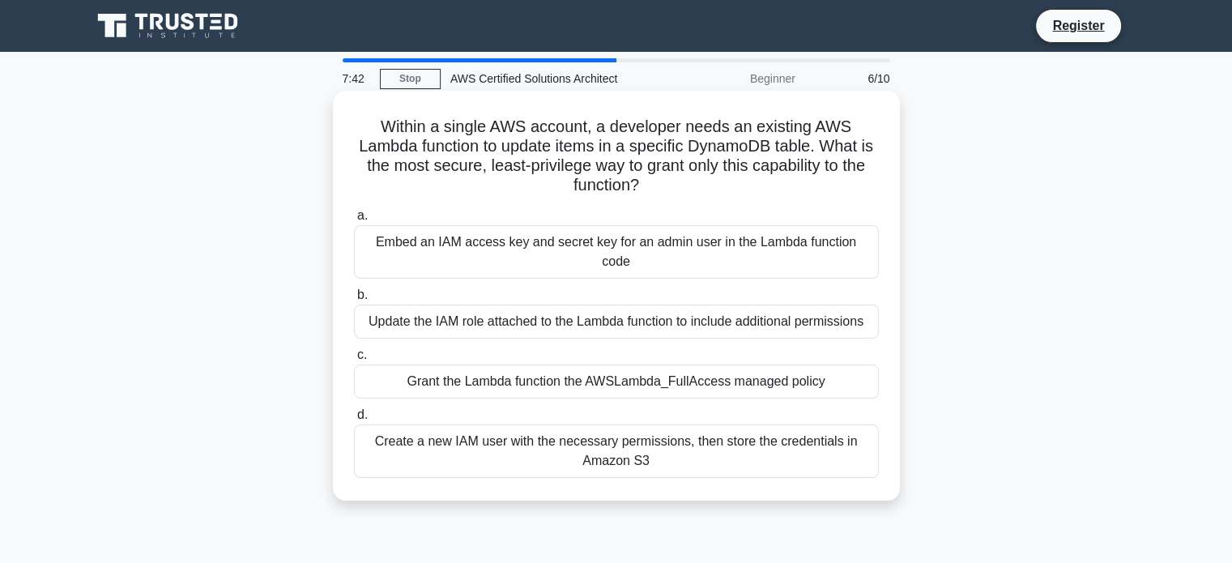
drag, startPoint x: 378, startPoint y: 135, endPoint x: 663, endPoint y: 199, distance: 291.4
click at [663, 199] on div "Within a single AWS account, a developer needs an existing AWS Lambda function …" at bounding box center [616, 295] width 554 height 397
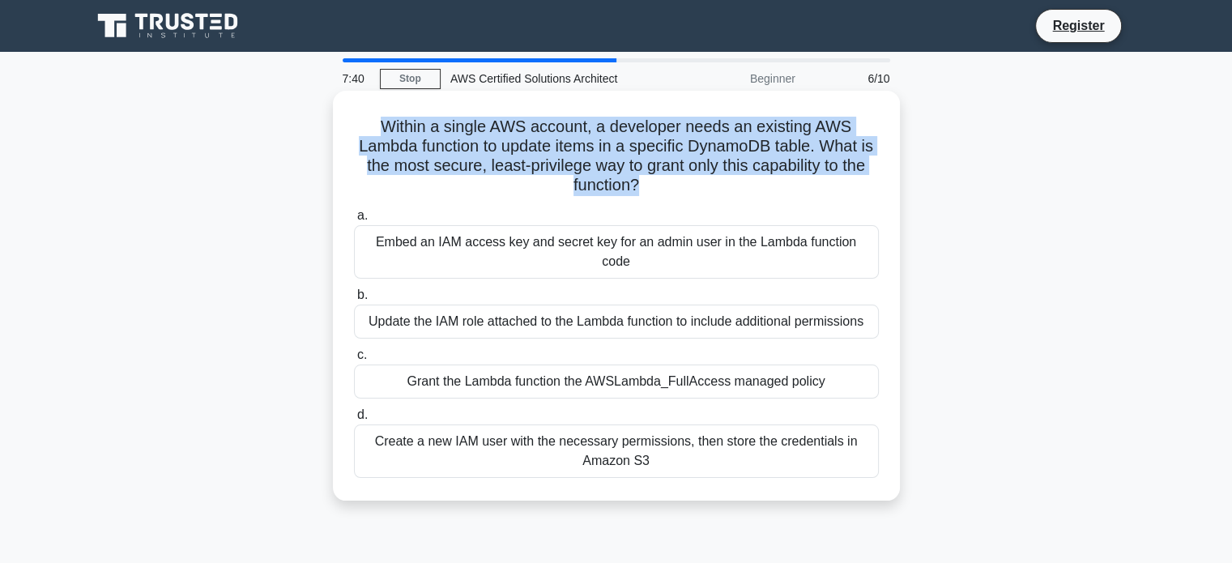
drag, startPoint x: 663, startPoint y: 199, endPoint x: 368, endPoint y: 113, distance: 307.3
click at [368, 113] on div "Within a single AWS account, a developer needs an existing AWS Lambda function …" at bounding box center [616, 295] width 554 height 397
drag, startPoint x: 368, startPoint y: 113, endPoint x: 671, endPoint y: 186, distance: 311.8
click at [671, 186] on div "Within a single AWS account, a developer needs an existing AWS Lambda function …" at bounding box center [616, 295] width 554 height 397
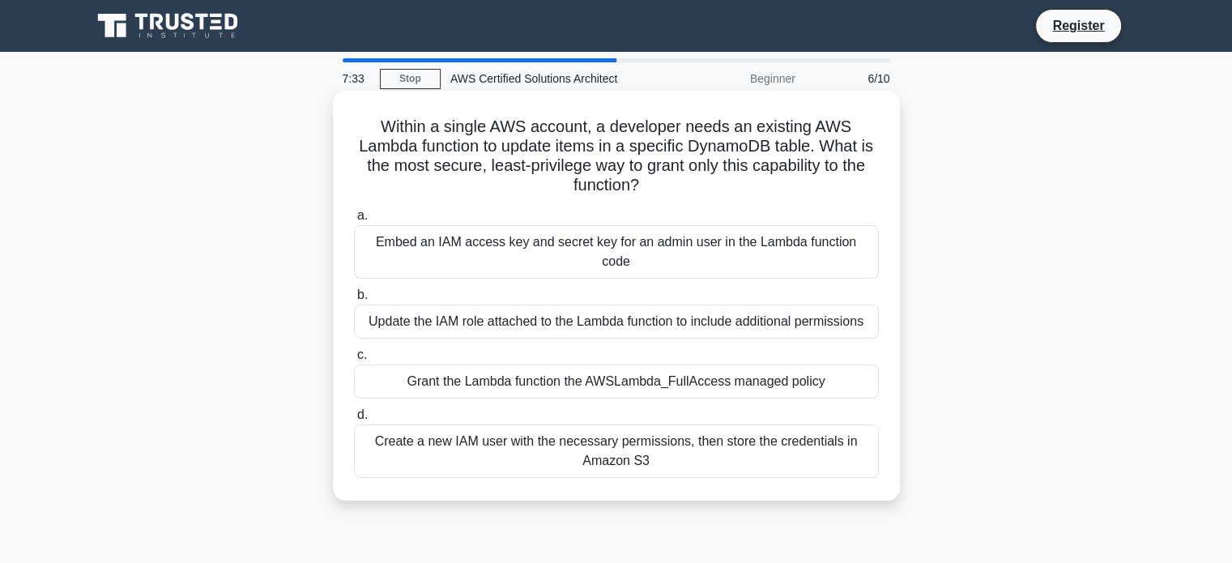
click at [671, 186] on h5 "Within a single AWS account, a developer needs an existing AWS Lambda function …" at bounding box center [616, 156] width 528 height 79
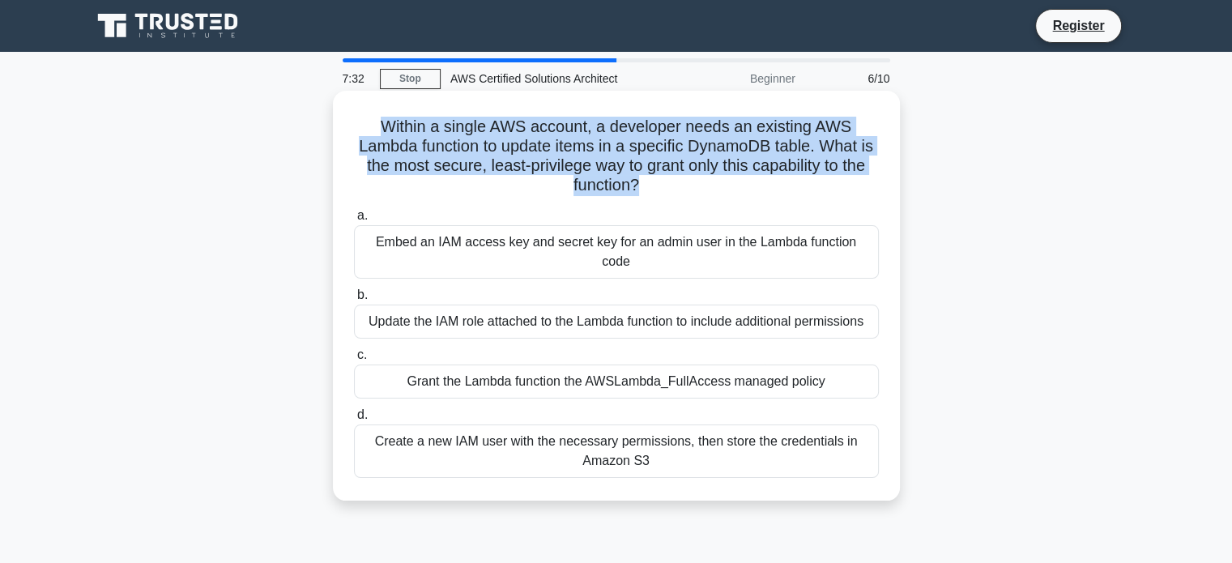
drag, startPoint x: 671, startPoint y: 186, endPoint x: 366, endPoint y: 118, distance: 312.1
click at [366, 118] on h5 "Within a single AWS account, a developer needs an existing AWS Lambda function …" at bounding box center [616, 156] width 528 height 79
drag, startPoint x: 366, startPoint y: 118, endPoint x: 677, endPoint y: 194, distance: 320.0
click at [677, 194] on h5 "Within a single AWS account, a developer needs an existing AWS Lambda function …" at bounding box center [616, 156] width 528 height 79
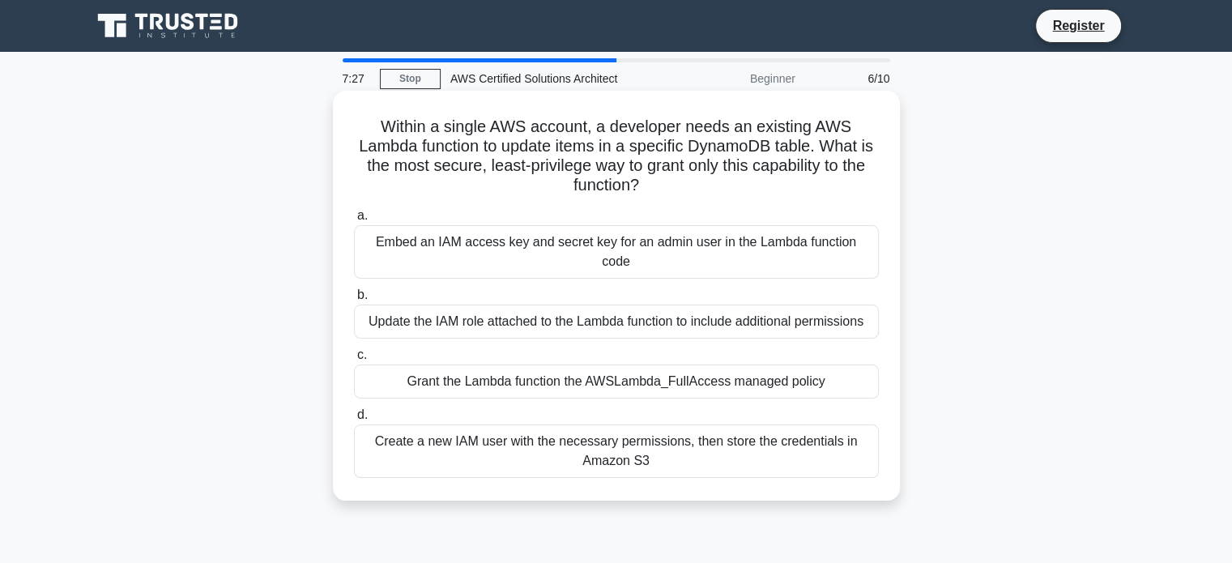
click at [676, 190] on h5 "Within a single AWS account, a developer needs an existing AWS Lambda function …" at bounding box center [616, 156] width 528 height 79
drag, startPoint x: 676, startPoint y: 190, endPoint x: 390, endPoint y: 129, distance: 292.5
click at [390, 129] on h5 "Within a single AWS account, a developer needs an existing AWS Lambda function …" at bounding box center [616, 156] width 528 height 79
click at [447, 245] on div "Embed an IAM access key and secret key for an admin user in the Lambda function…" at bounding box center [616, 251] width 525 height 53
click at [354, 221] on input "a. Embed an IAM access key and secret key for an admin user in the Lambda funct…" at bounding box center [354, 216] width 0 height 11
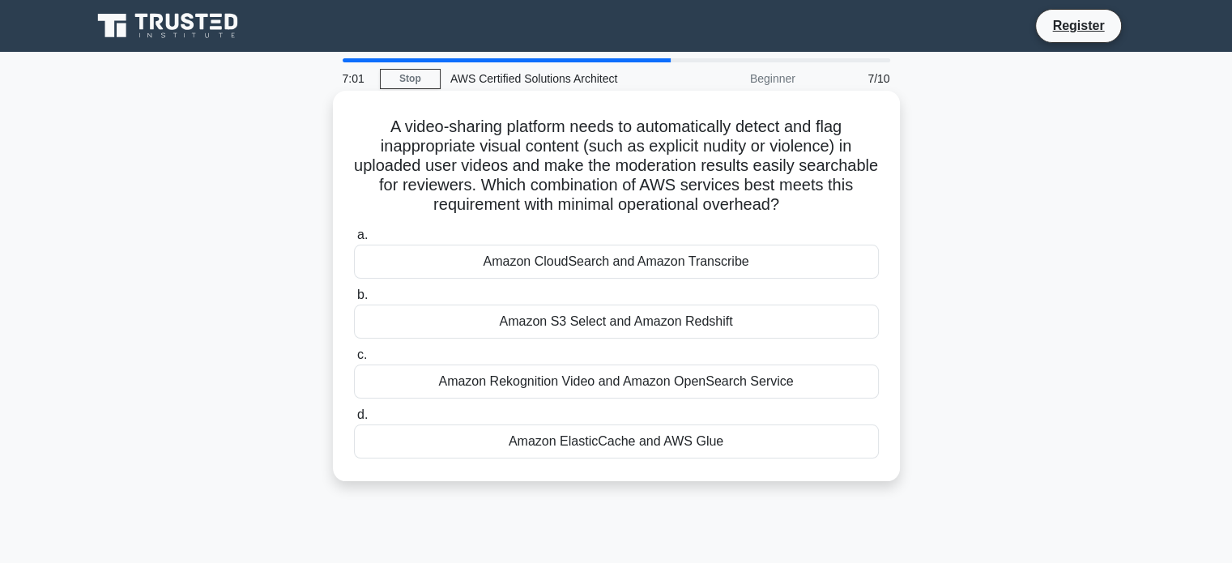
drag, startPoint x: 372, startPoint y: 113, endPoint x: 877, endPoint y: 212, distance: 515.2
click at [877, 212] on div "A video-sharing platform needs to automatically detect and flag inappropriate v…" at bounding box center [616, 285] width 554 height 377
click at [799, 210] on icon ".spinner_0XTQ{transform-origin:center;animation:spinner_y6GP .75s linear infini…" at bounding box center [788, 205] width 19 height 19
click at [576, 396] on div "Amazon Rekognition Video and Amazon OpenSearch Service" at bounding box center [616, 382] width 525 height 34
click at [354, 360] on input "c. Amazon Rekognition Video and Amazon OpenSearch Service" at bounding box center [354, 355] width 0 height 11
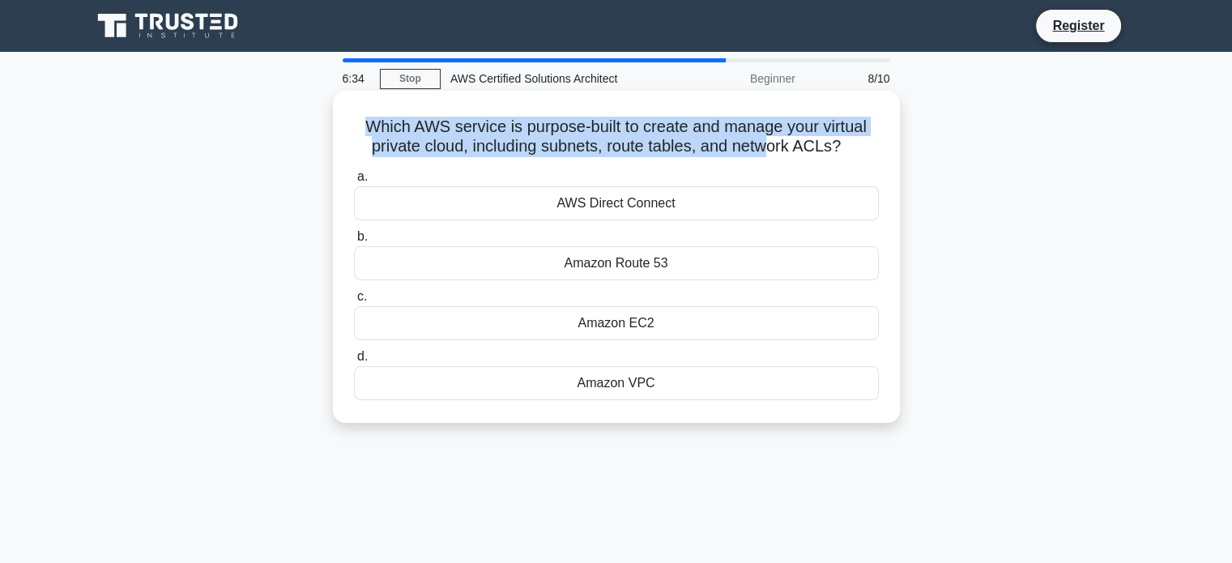
drag, startPoint x: 357, startPoint y: 126, endPoint x: 769, endPoint y: 151, distance: 412.2
click at [769, 151] on h5 "Which AWS service is purpose-built to create and manage your virtual private cl…" at bounding box center [616, 137] width 528 height 41
click at [399, 143] on h5 "Which AWS service is purpose-built to create and manage your virtual private cl…" at bounding box center [616, 137] width 528 height 41
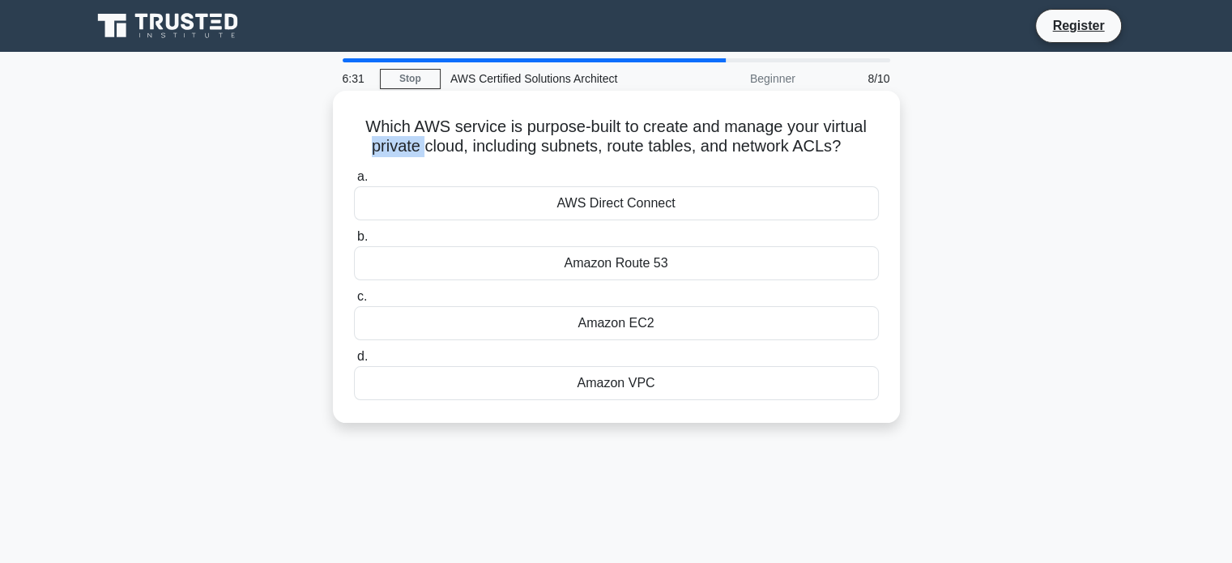
click at [399, 143] on h5 "Which AWS service is purpose-built to create and manage your virtual private cl…" at bounding box center [616, 137] width 528 height 41
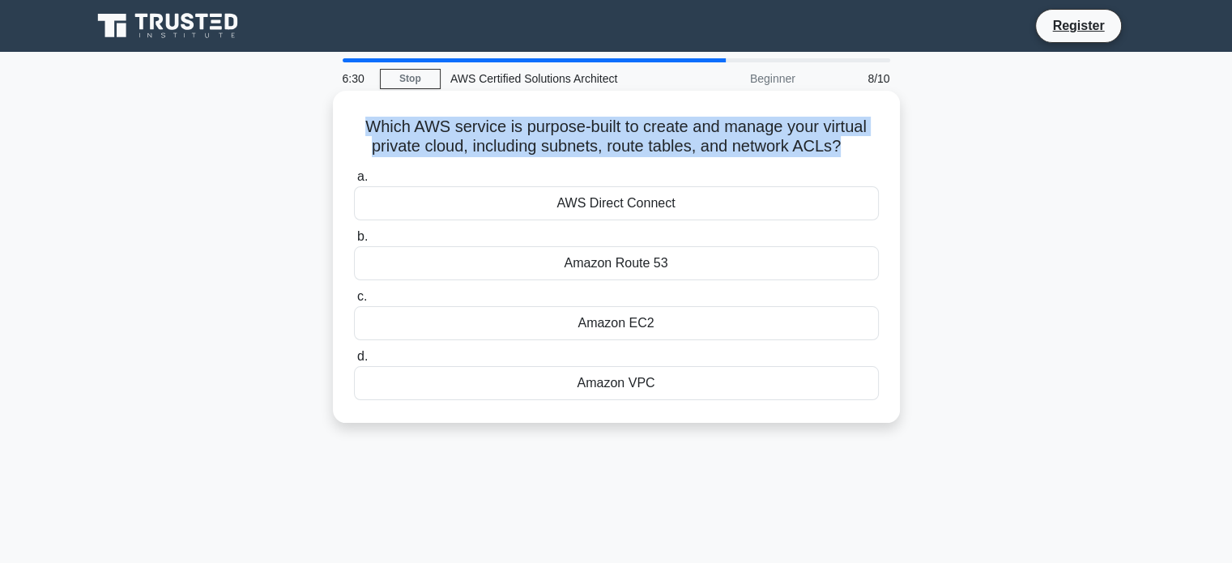
click at [399, 143] on h5 "Which AWS service is purpose-built to create and manage your virtual private cl…" at bounding box center [616, 137] width 528 height 41
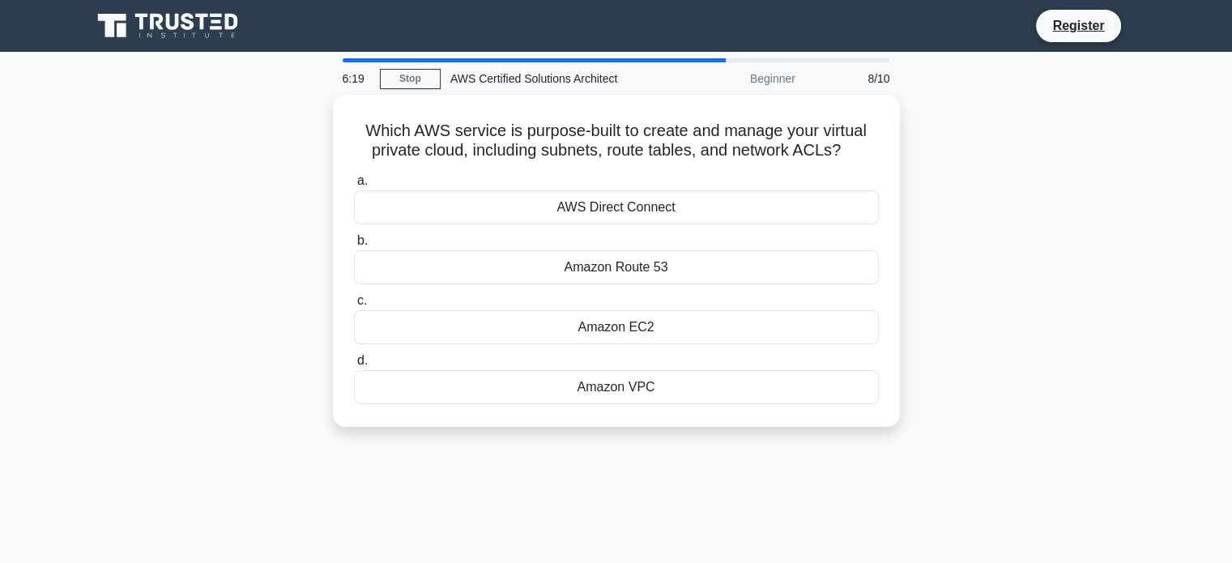
click at [53, 347] on main "6:19 Stop AWS Certified Solutions Architect Beginner 8/10 Which AWS service is …" at bounding box center [616, 463] width 1232 height 823
click at [53, 347] on main "6:17 Stop AWS Certified Solutions Architect Beginner 8/10 Which AWS service is …" at bounding box center [616, 463] width 1232 height 823
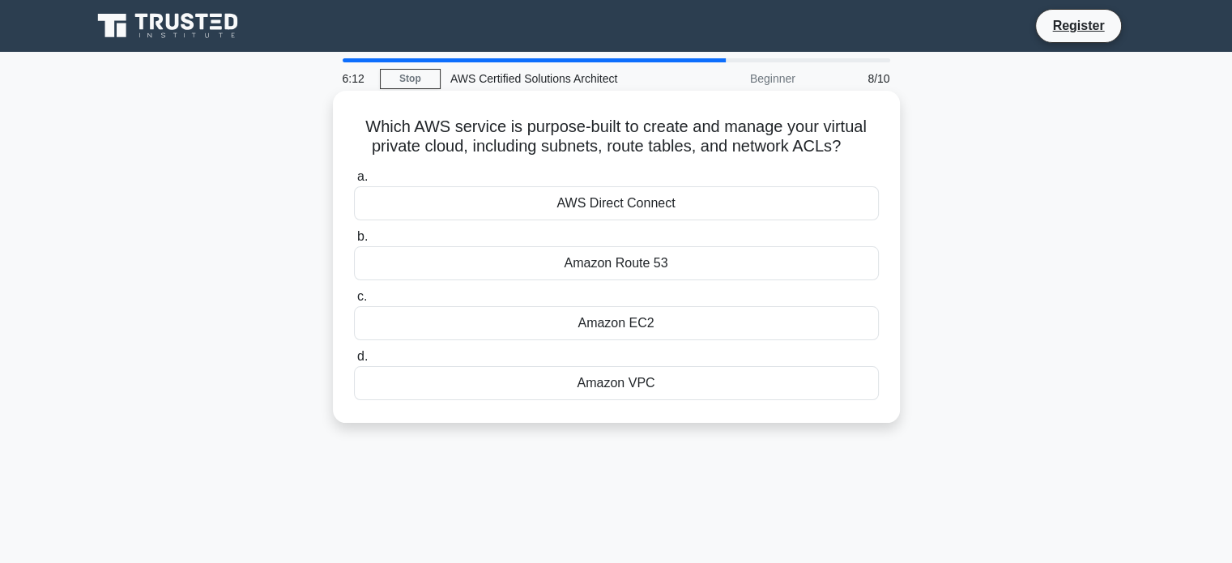
drag, startPoint x: 360, startPoint y: 128, endPoint x: 868, endPoint y: 144, distance: 507.3
click at [868, 144] on h5 "Which AWS service is purpose-built to create and manage your virtual private cl…" at bounding box center [616, 137] width 528 height 41
drag, startPoint x: 868, startPoint y: 144, endPoint x: 353, endPoint y: 131, distance: 514.5
click at [353, 131] on h5 "Which AWS service is purpose-built to create and manage your virtual private cl…" at bounding box center [616, 137] width 528 height 41
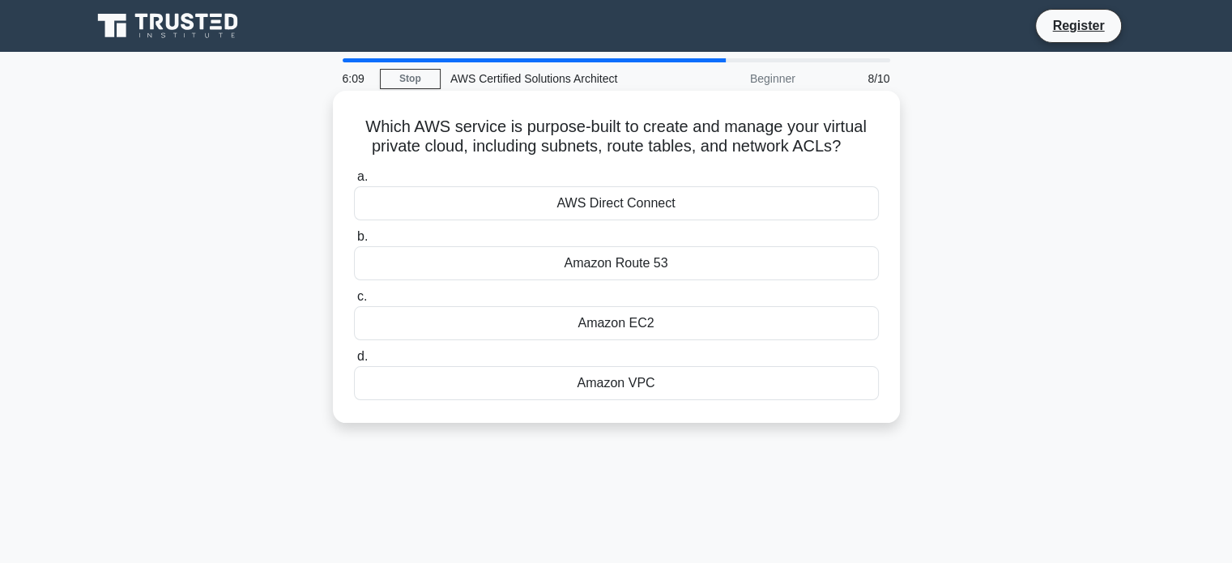
click at [353, 131] on h5 "Which AWS service is purpose-built to create and manage your virtual private cl…" at bounding box center [616, 137] width 528 height 41
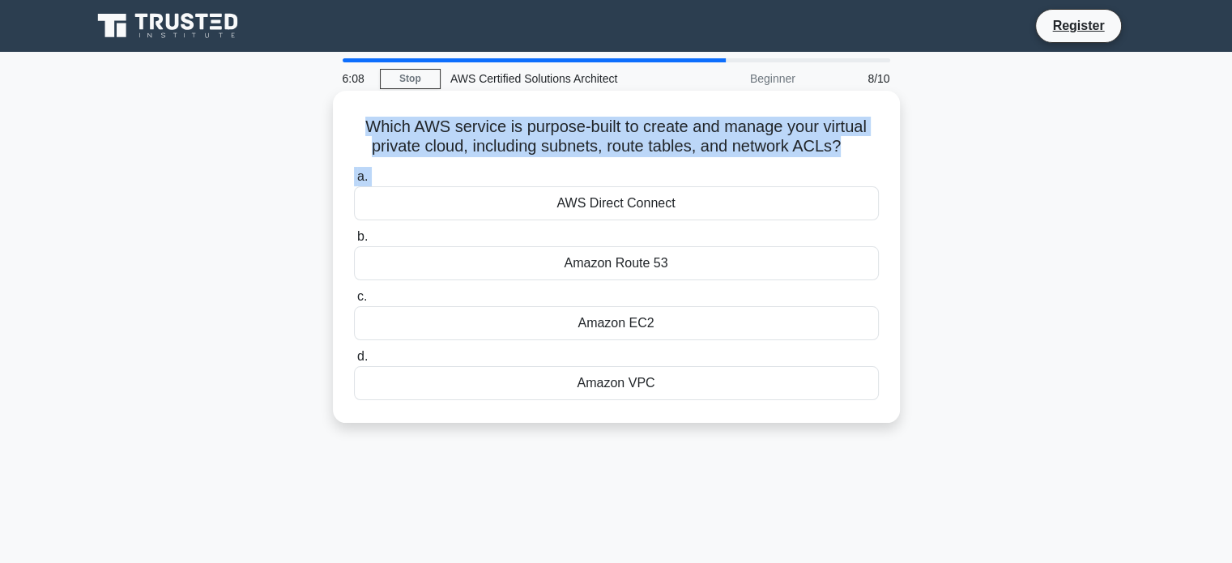
drag, startPoint x: 353, startPoint y: 131, endPoint x: 692, endPoint y: 166, distance: 340.4
click at [692, 166] on div "Which AWS service is purpose-built to create and manage your virtual private cl…" at bounding box center [616, 256] width 554 height 319
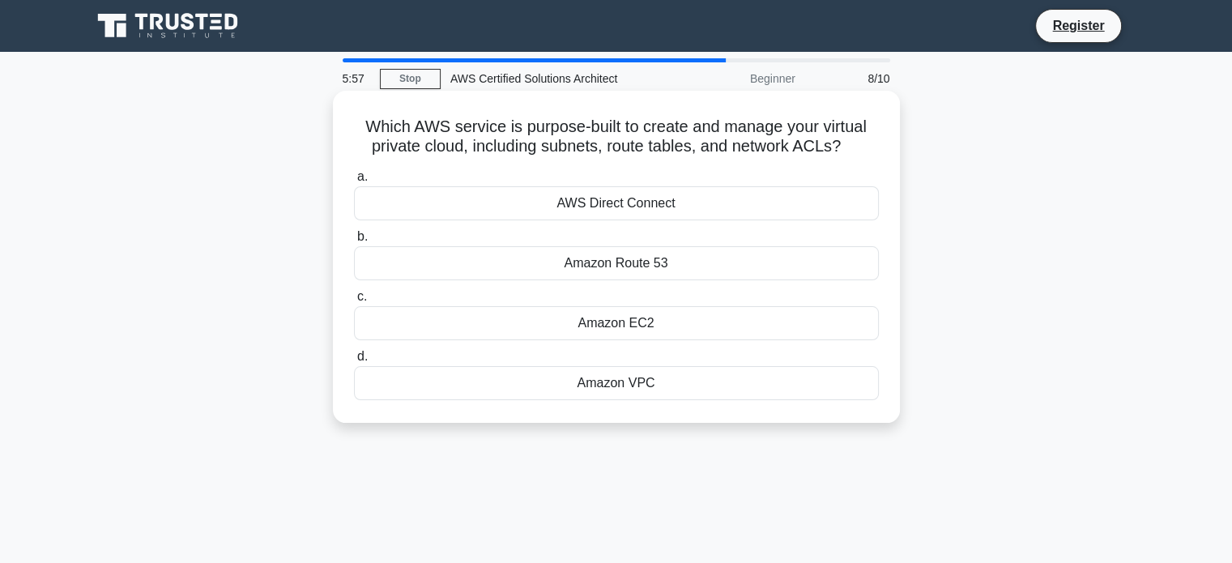
click at [637, 377] on div "Amazon VPC" at bounding box center [616, 383] width 525 height 34
click at [354, 362] on input "d. Amazon VPC" at bounding box center [354, 357] width 0 height 11
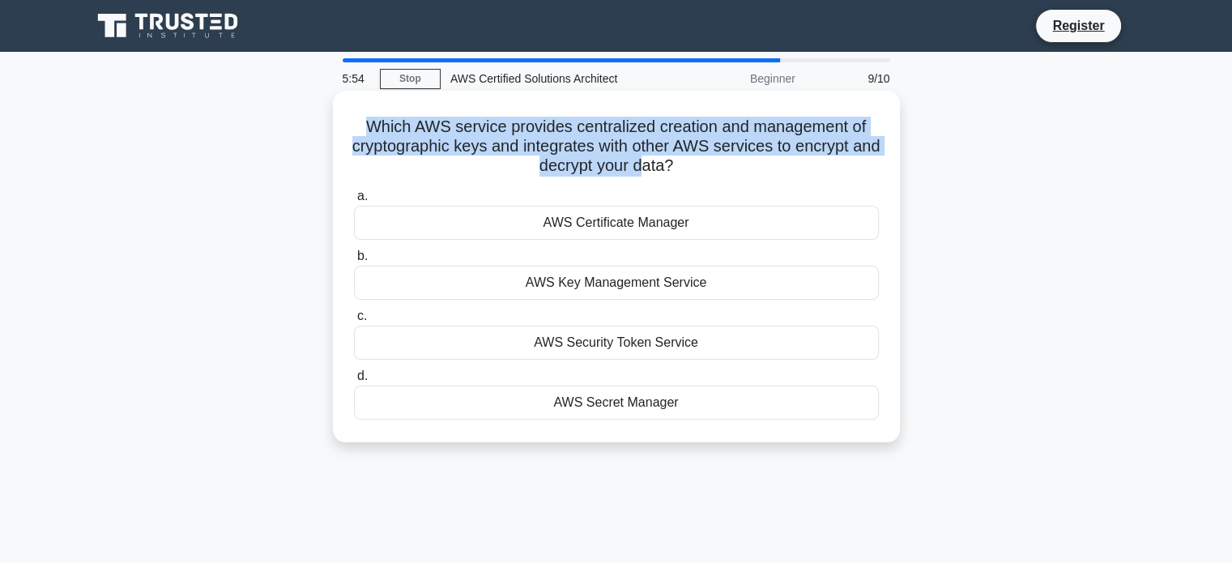
drag, startPoint x: 367, startPoint y: 120, endPoint x: 662, endPoint y: 176, distance: 300.1
click at [662, 176] on h5 "Which AWS service provides centralized creation and management of cryptographic…" at bounding box center [616, 147] width 528 height 60
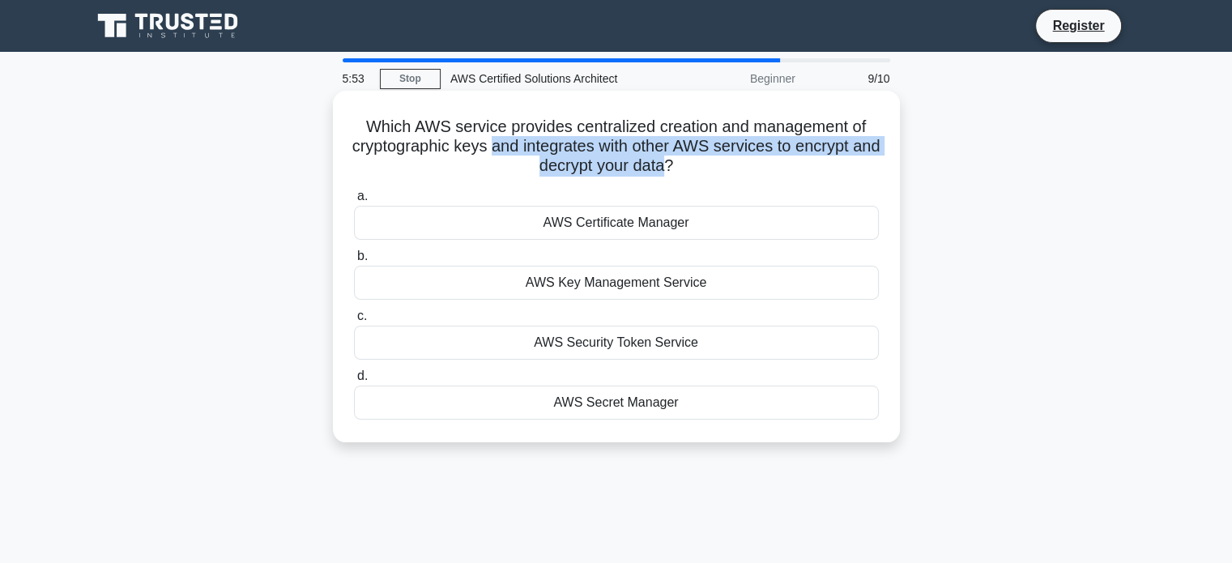
drag, startPoint x: 662, startPoint y: 176, endPoint x: 512, endPoint y: 149, distance: 152.2
click at [512, 149] on h5 "Which AWS service provides centralized creation and management of cryptographic…" at bounding box center [616, 147] width 528 height 60
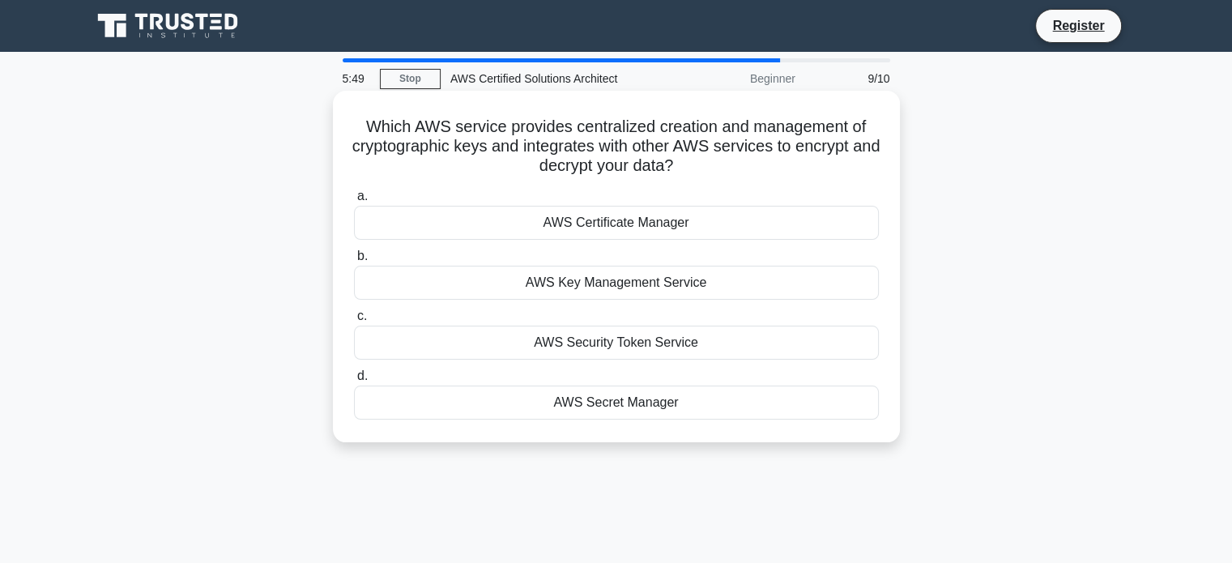
click at [674, 287] on div "AWS Key Management Service" at bounding box center [616, 283] width 525 height 34
click at [354, 262] on input "b. AWS Key Management Service" at bounding box center [354, 256] width 0 height 11
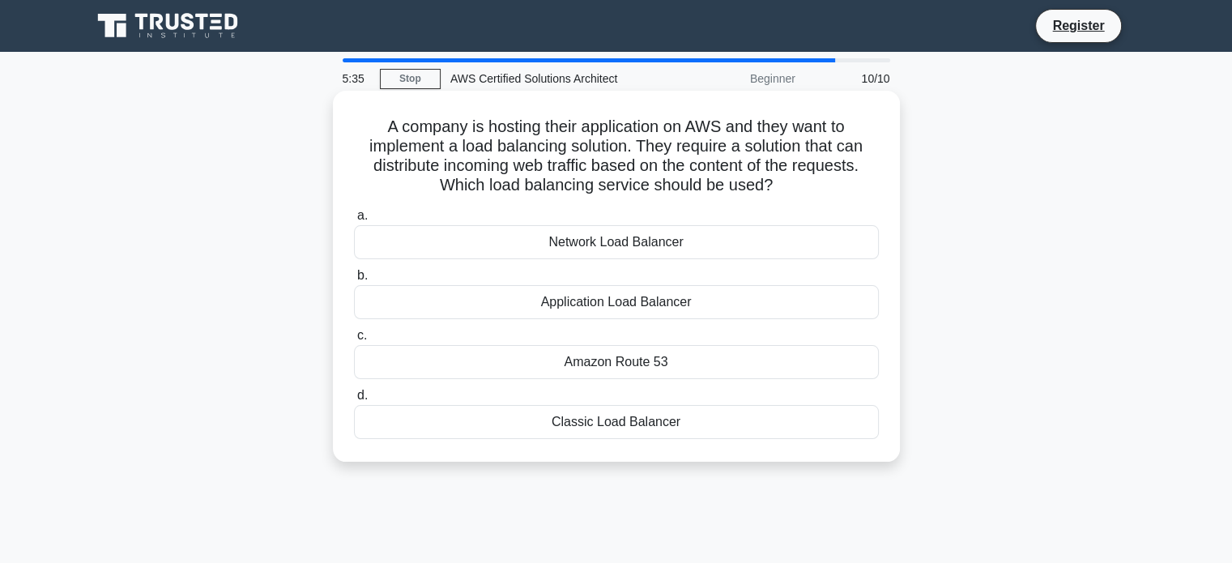
click at [603, 290] on div "Application Load Balancer" at bounding box center [616, 302] width 525 height 34
click at [354, 281] on input "b. Application Load Balancer" at bounding box center [354, 276] width 0 height 11
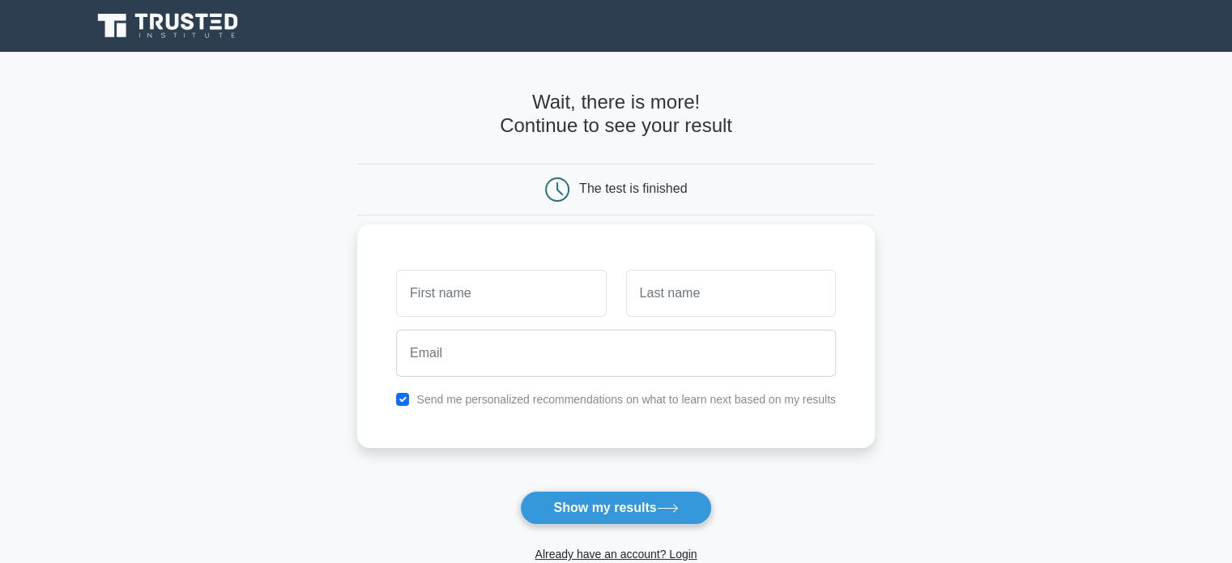
click at [551, 293] on input "text" at bounding box center [501, 293] width 210 height 47
type input "zAsmita"
click at [635, 296] on input "text" at bounding box center [731, 293] width 210 height 47
type input "M"
type input "N"
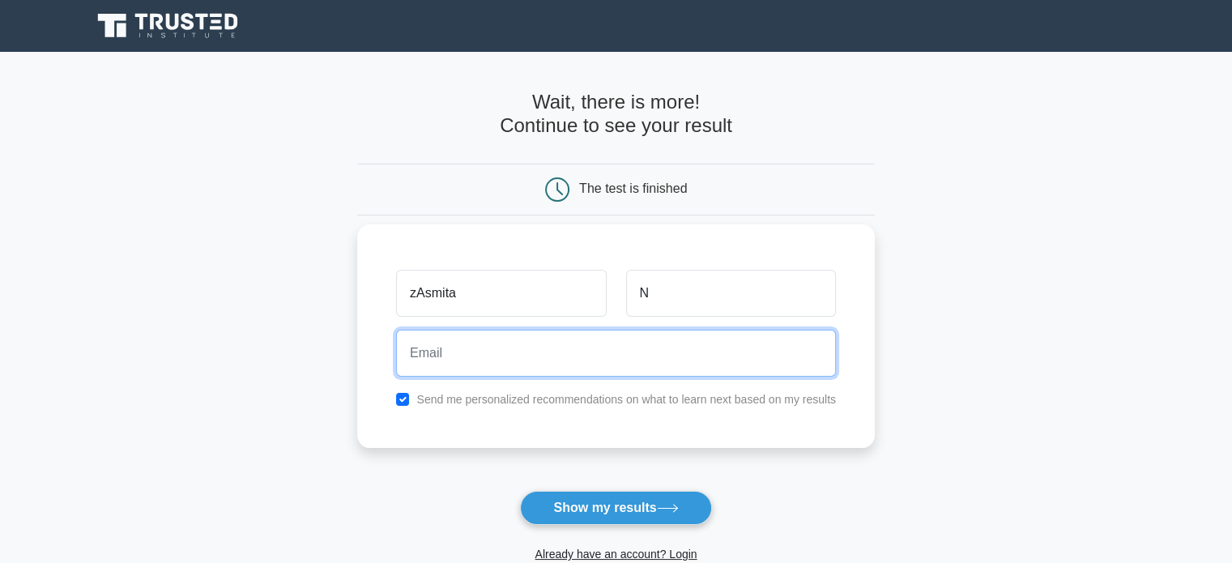
click at [599, 372] on input "email" at bounding box center [616, 353] width 440 height 47
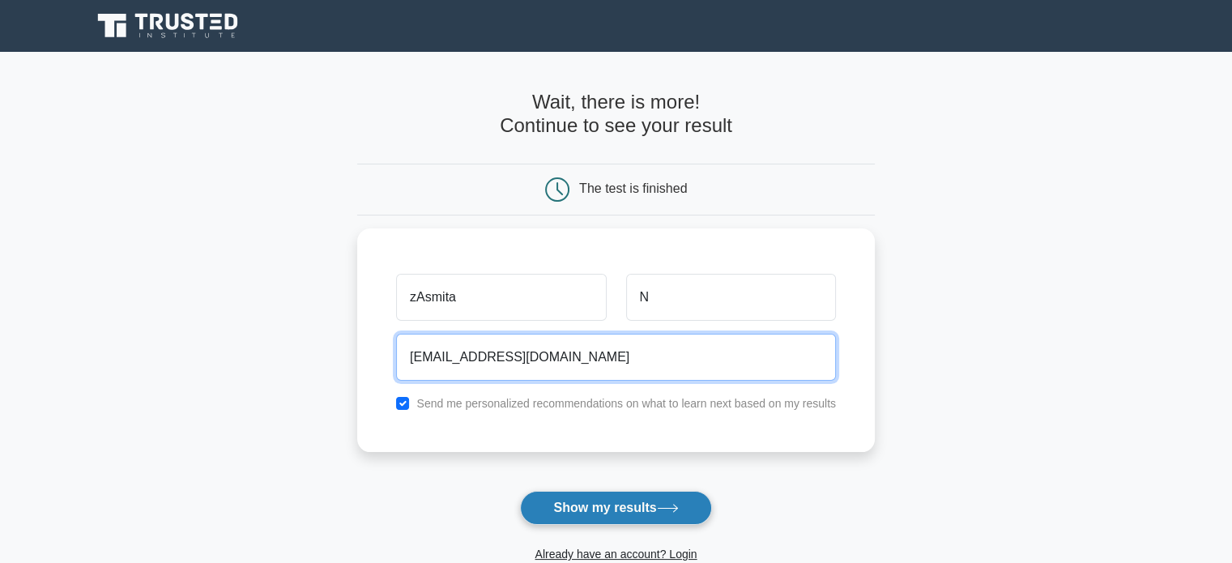
type input "asmitakumar.n@gmail.com"
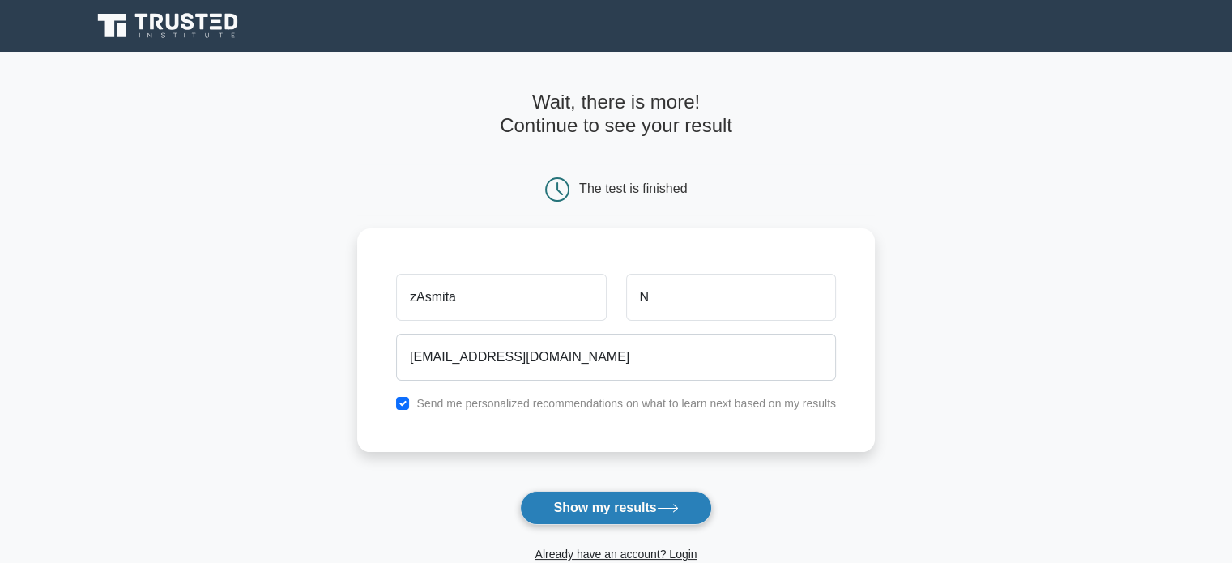
click at [627, 508] on button "Show my results" at bounding box center [615, 508] width 191 height 34
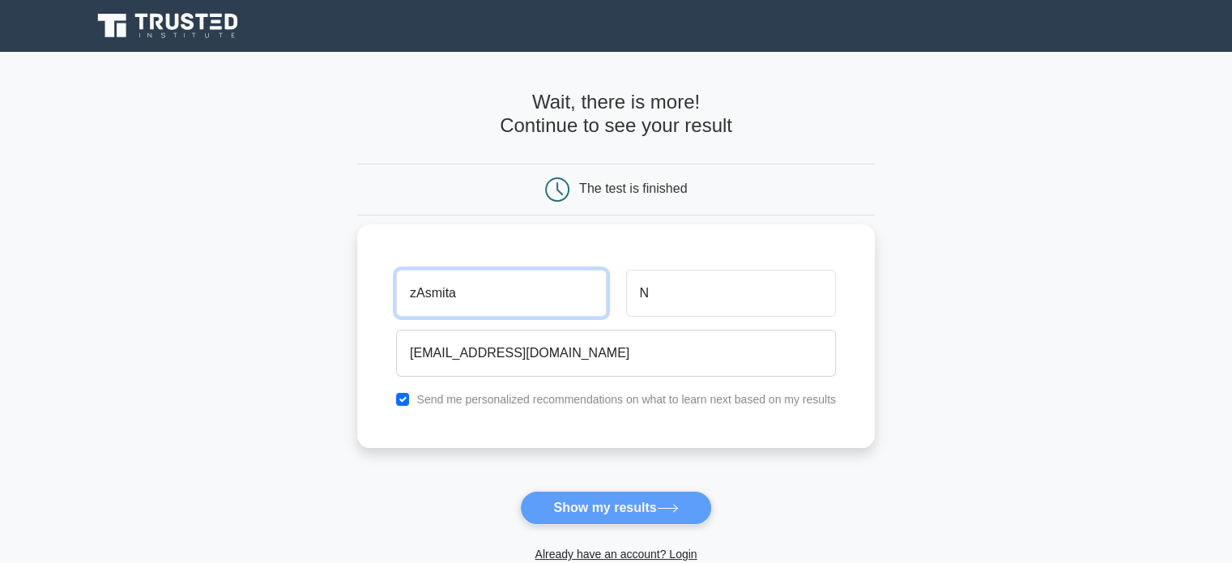
click at [421, 299] on input "zAsmita" at bounding box center [501, 293] width 210 height 47
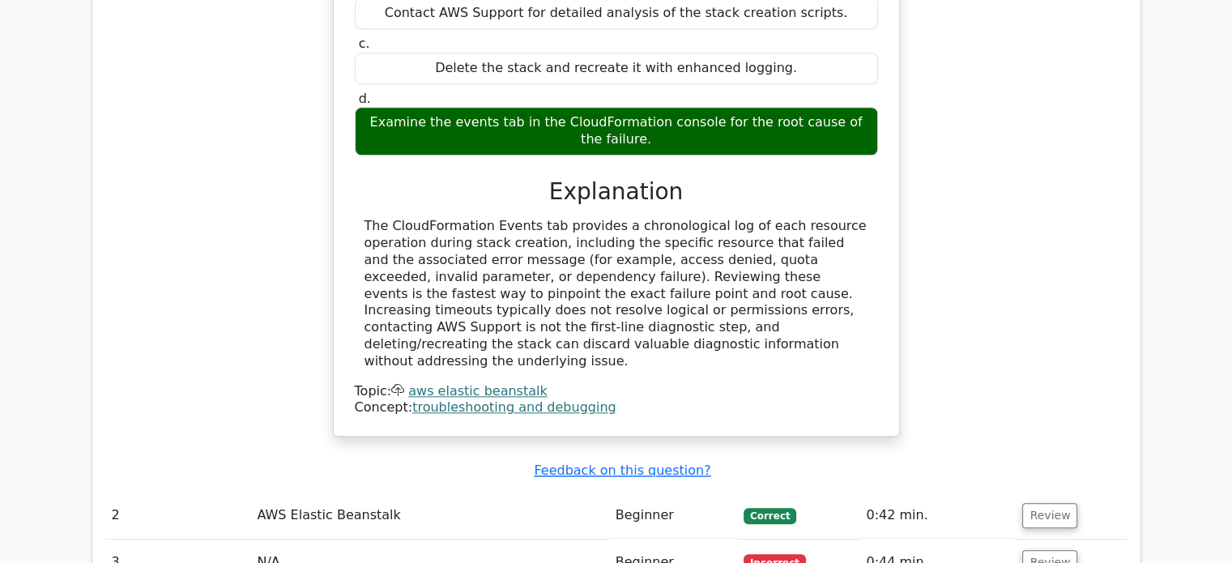
scroll to position [1764, 0]
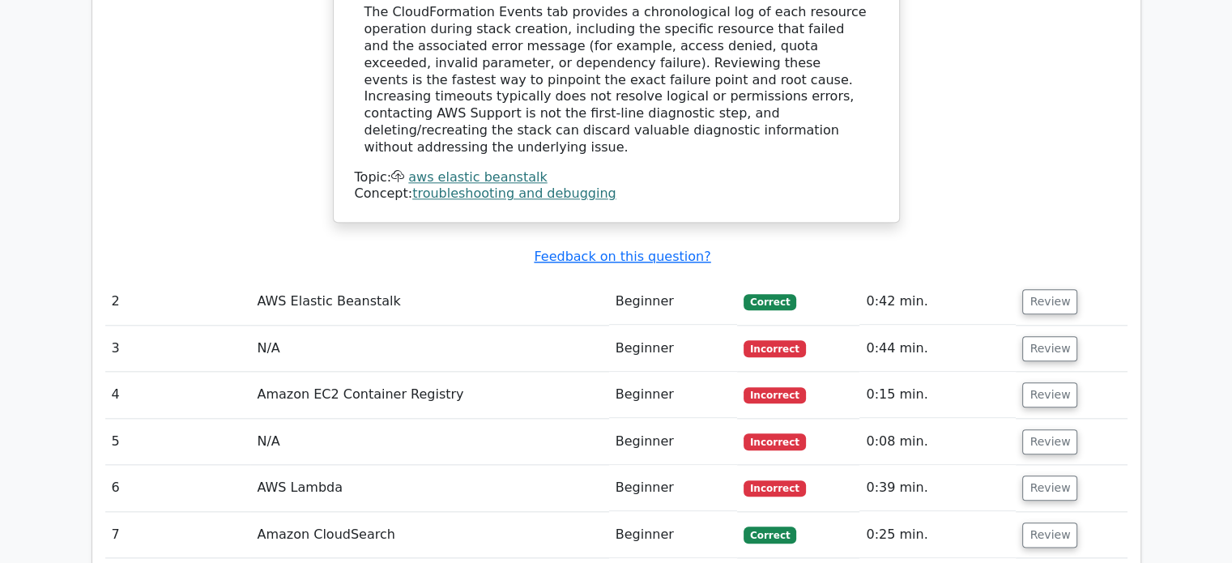
click at [275, 326] on td "N/A" at bounding box center [429, 349] width 358 height 46
click at [1039, 336] on button "Review" at bounding box center [1049, 348] width 55 height 25
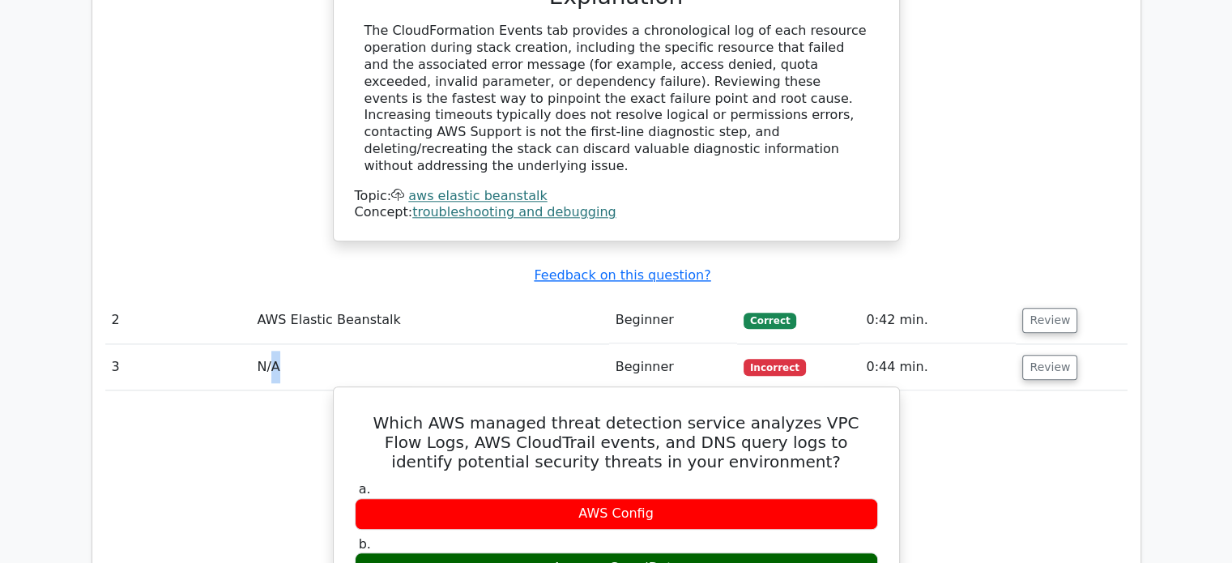
scroll to position [1743, 0]
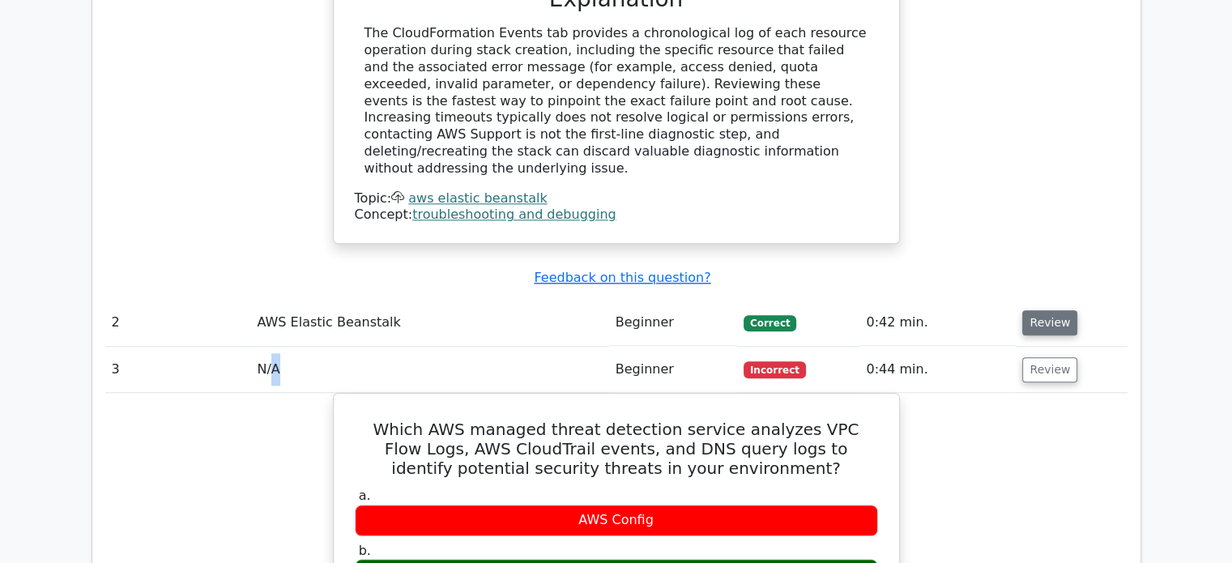
click at [1047, 310] on button "Review" at bounding box center [1049, 322] width 55 height 25
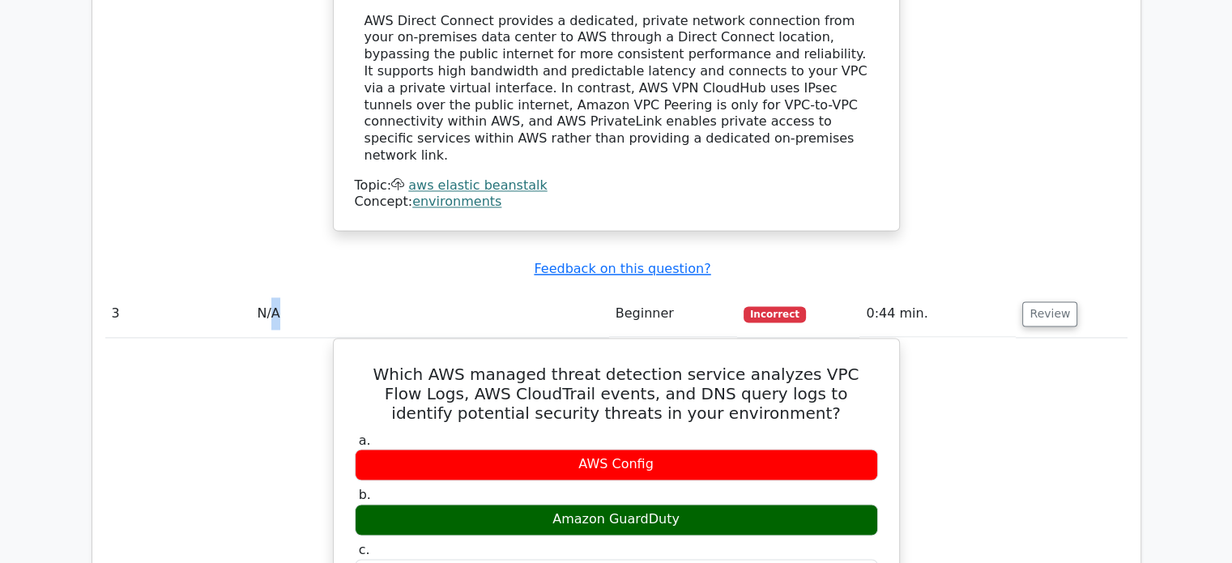
scroll to position [2504, 0]
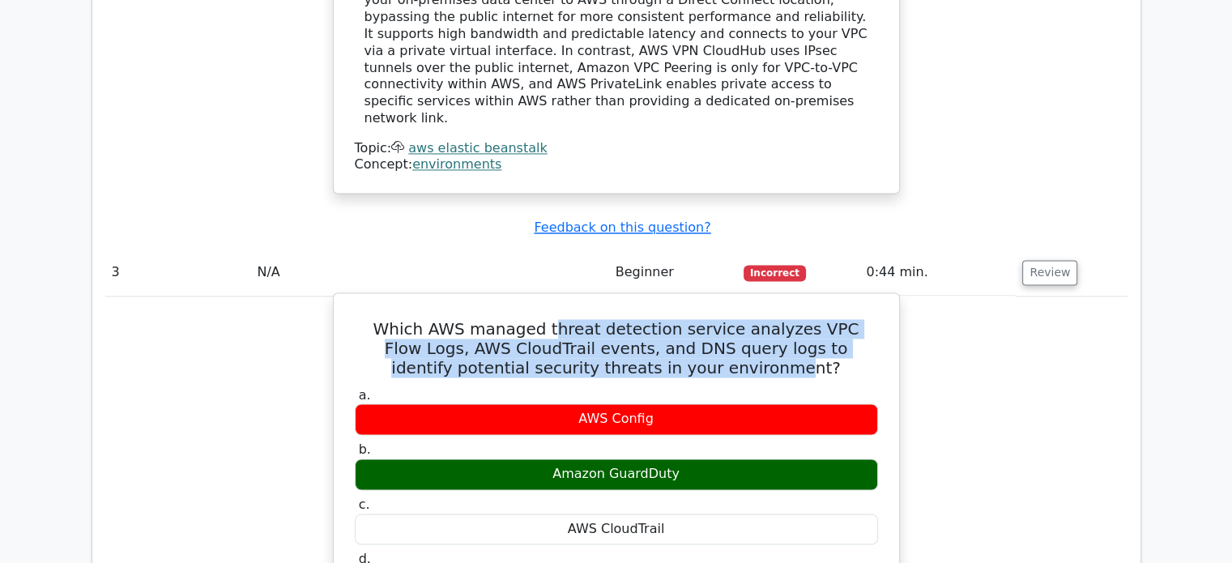
drag, startPoint x: 523, startPoint y: 194, endPoint x: 727, endPoint y: 245, distance: 210.6
click at [727, 319] on h5 "Which AWS managed threat detection service analyzes VPC Flow Logs, AWS CloudTra…" at bounding box center [616, 348] width 527 height 58
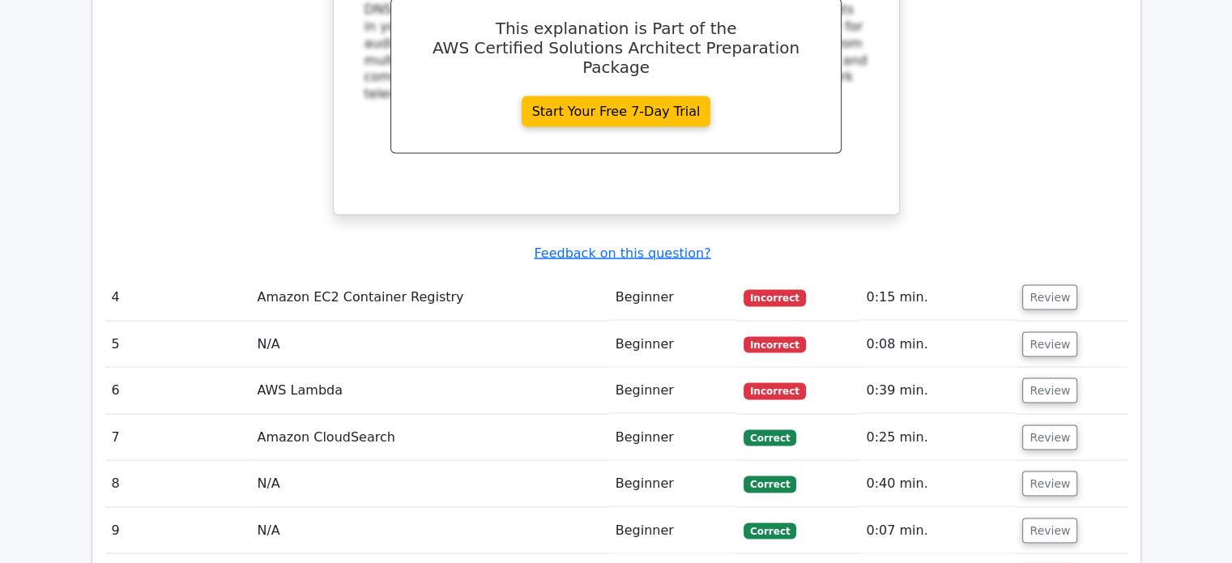
scroll to position [3250, 0]
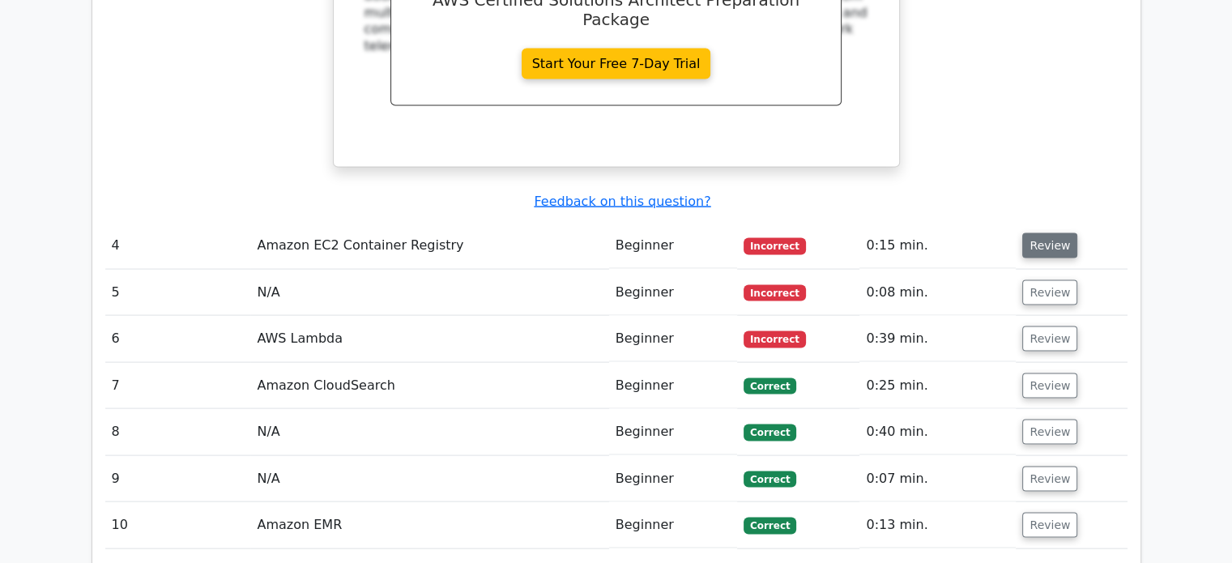
click at [1059, 233] on button "Review" at bounding box center [1049, 245] width 55 height 25
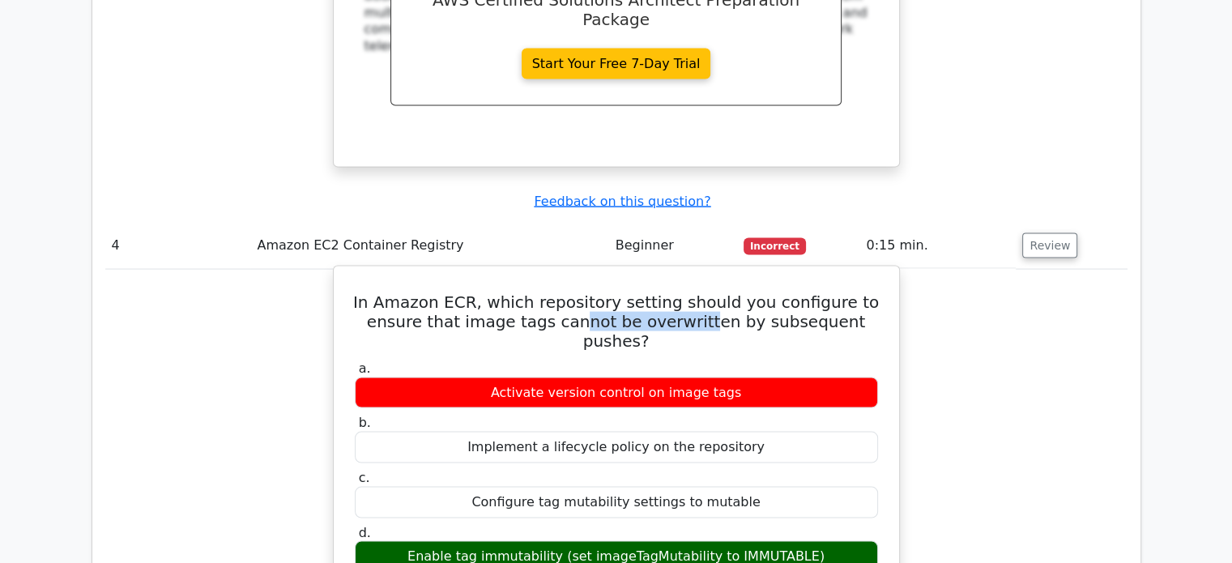
drag, startPoint x: 556, startPoint y: 200, endPoint x: 682, endPoint y: 207, distance: 126.6
click at [682, 292] on h5 "In Amazon ECR, which repository setting should you configure to ensure that ima…" at bounding box center [616, 321] width 527 height 58
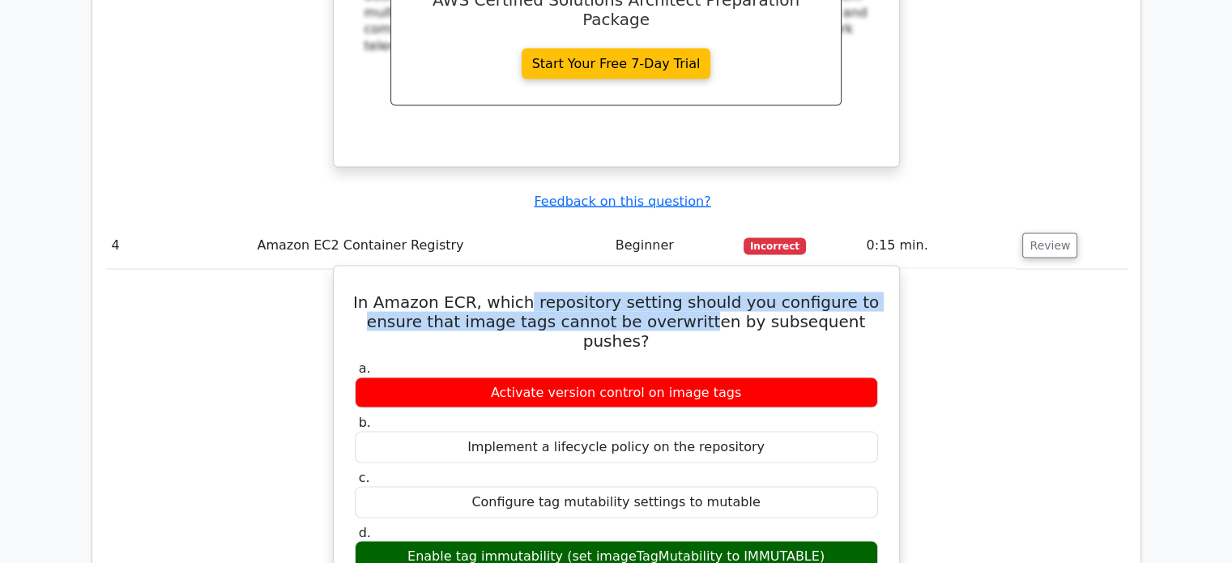
drag, startPoint x: 682, startPoint y: 207, endPoint x: 539, endPoint y: 176, distance: 146.8
click at [539, 292] on h5 "In Amazon ECR, which repository setting should you configure to ensure that ima…" at bounding box center [616, 321] width 527 height 58
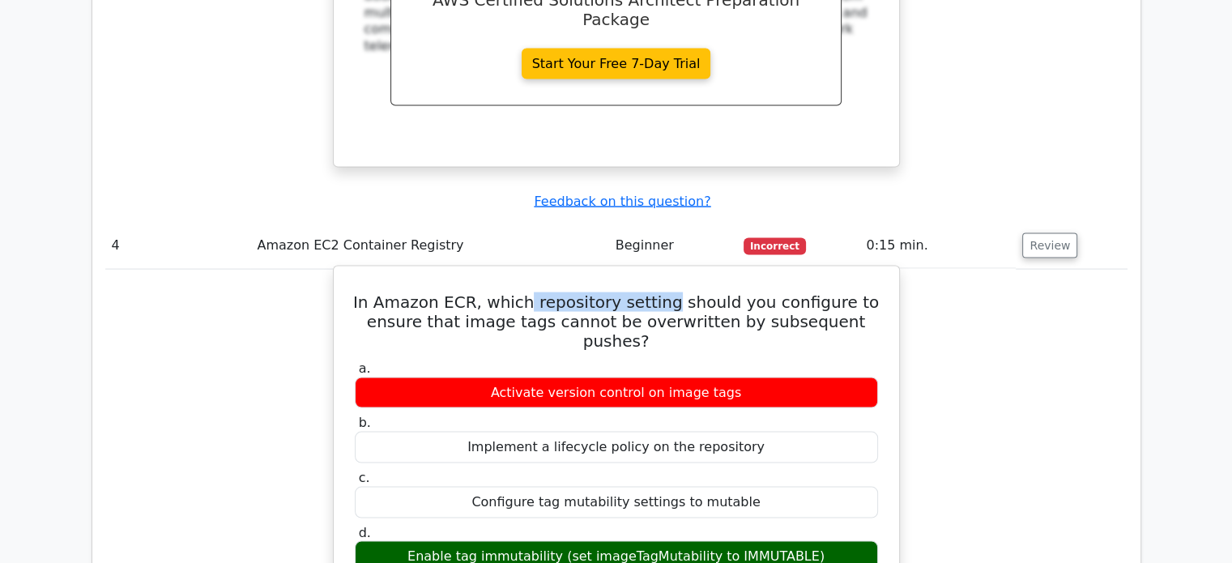
drag, startPoint x: 539, startPoint y: 176, endPoint x: 655, endPoint y: 190, distance: 117.5
click at [655, 292] on h5 "In Amazon ECR, which repository setting should you configure to ensure that ima…" at bounding box center [616, 321] width 527 height 58
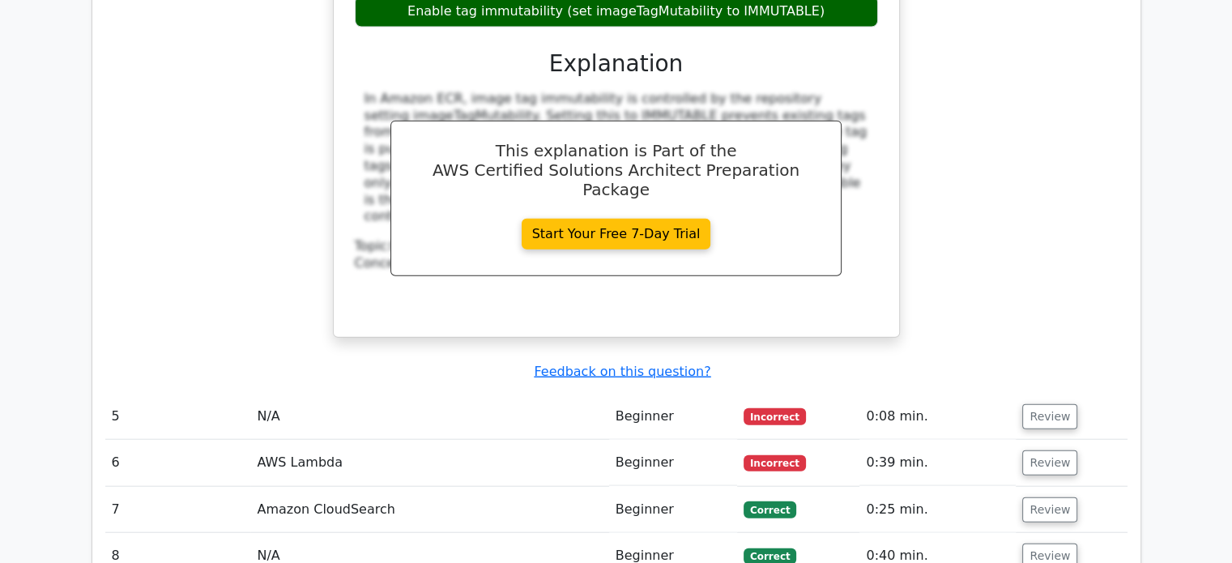
scroll to position [3869, 0]
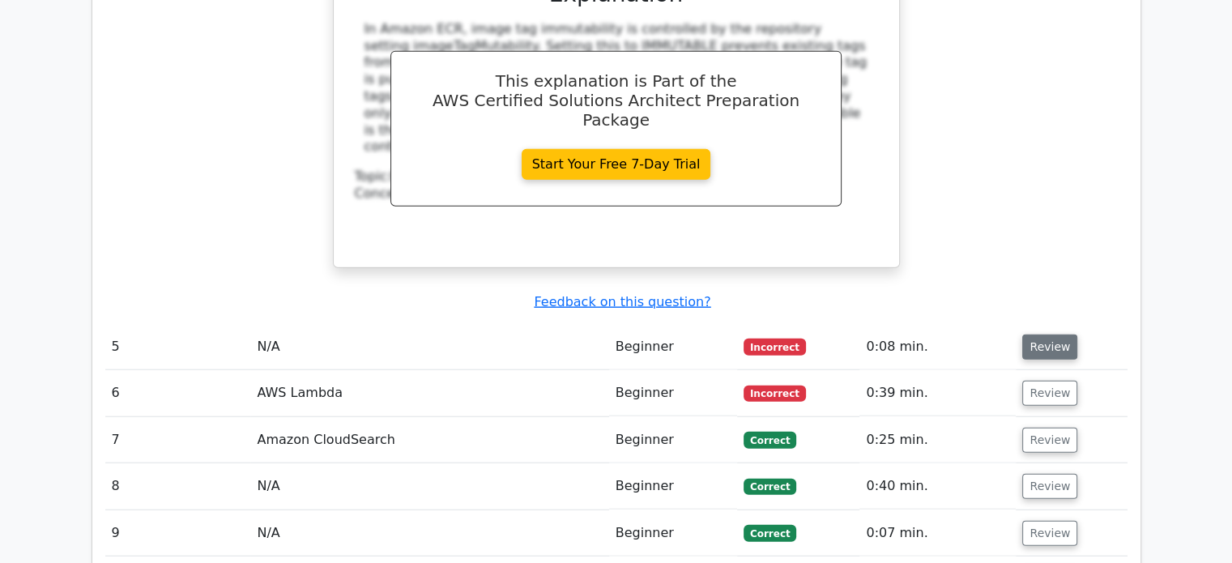
click at [1049, 335] on button "Review" at bounding box center [1049, 347] width 55 height 25
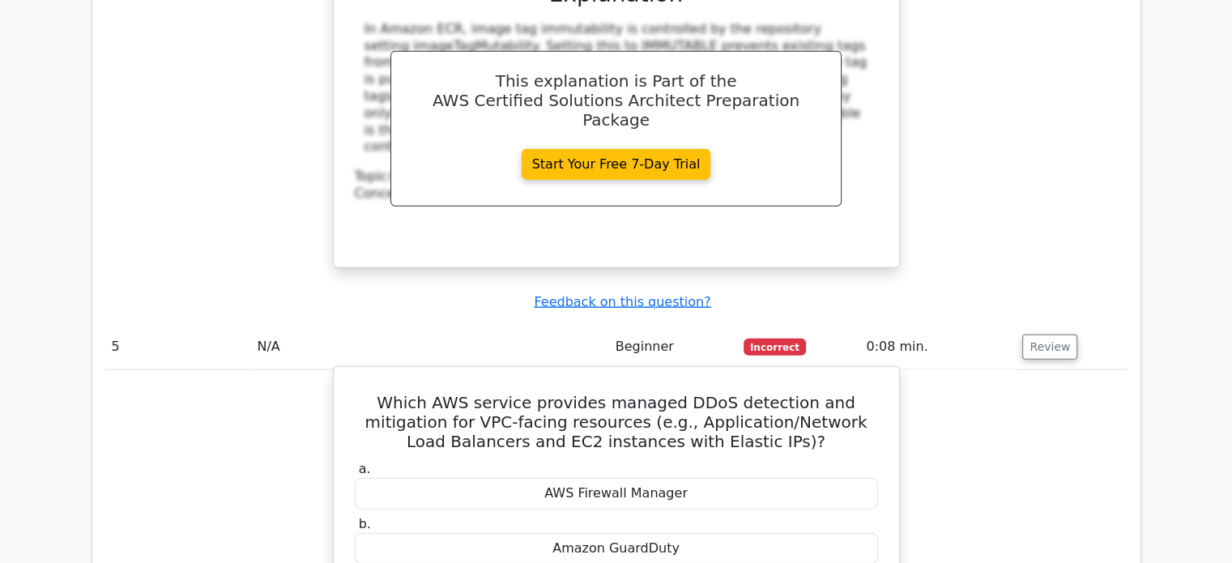
click at [611, 393] on h5 "Which AWS service provides managed DDoS detection and mitigation for VPC-facing…" at bounding box center [616, 422] width 527 height 58
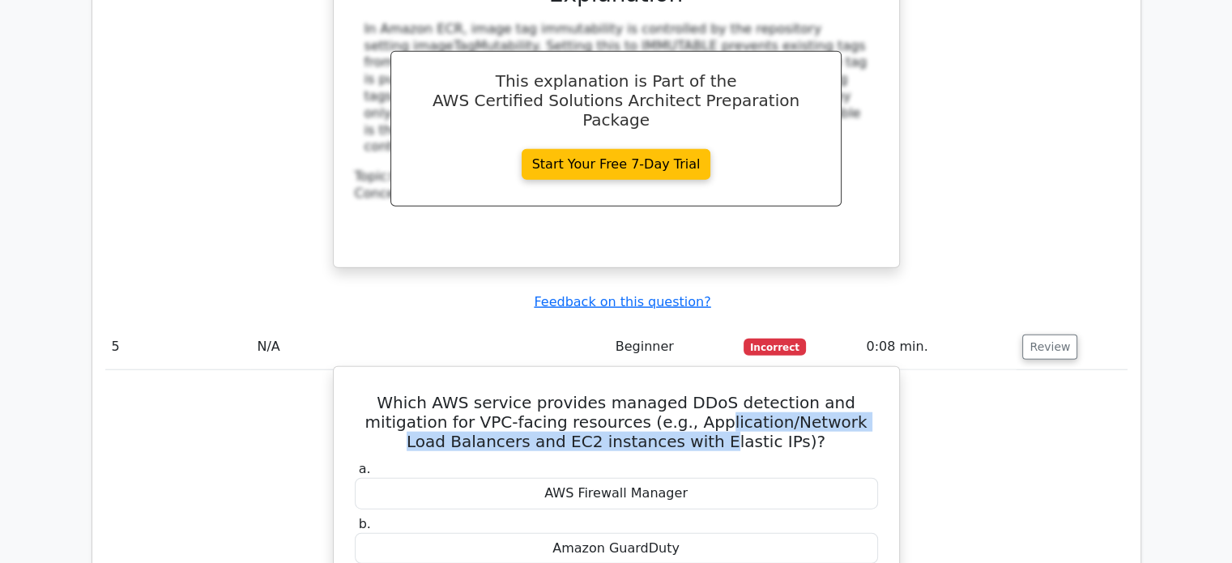
drag, startPoint x: 611, startPoint y: 277, endPoint x: 667, endPoint y: 303, distance: 62.3
click at [667, 393] on h5 "Which AWS service provides managed DDoS detection and mitigation for VPC-facing…" at bounding box center [616, 422] width 527 height 58
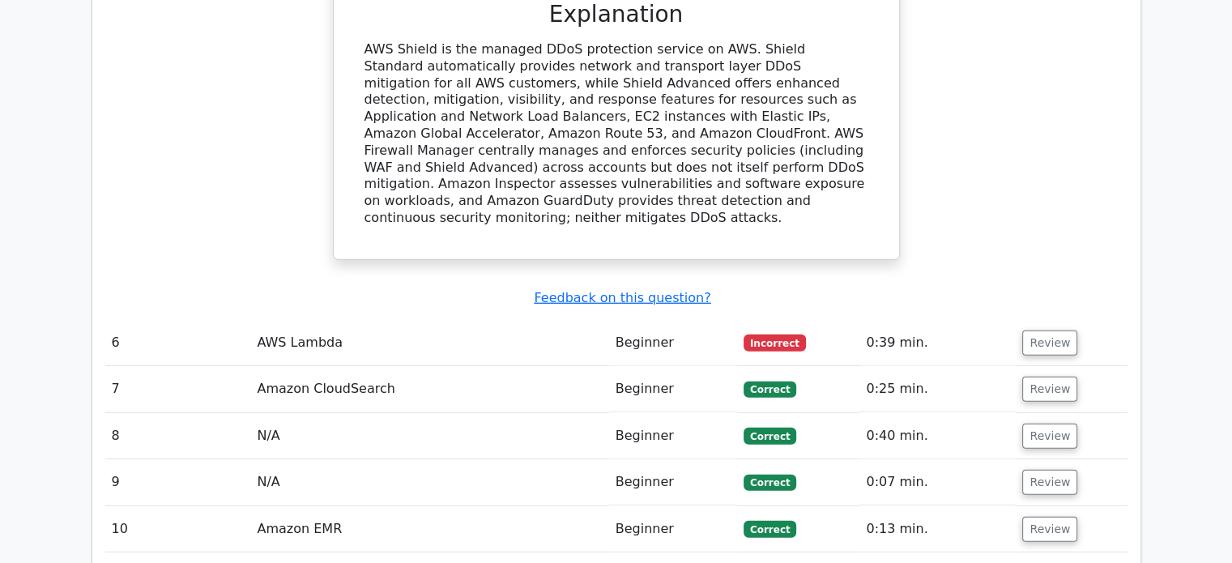
scroll to position [4564, 0]
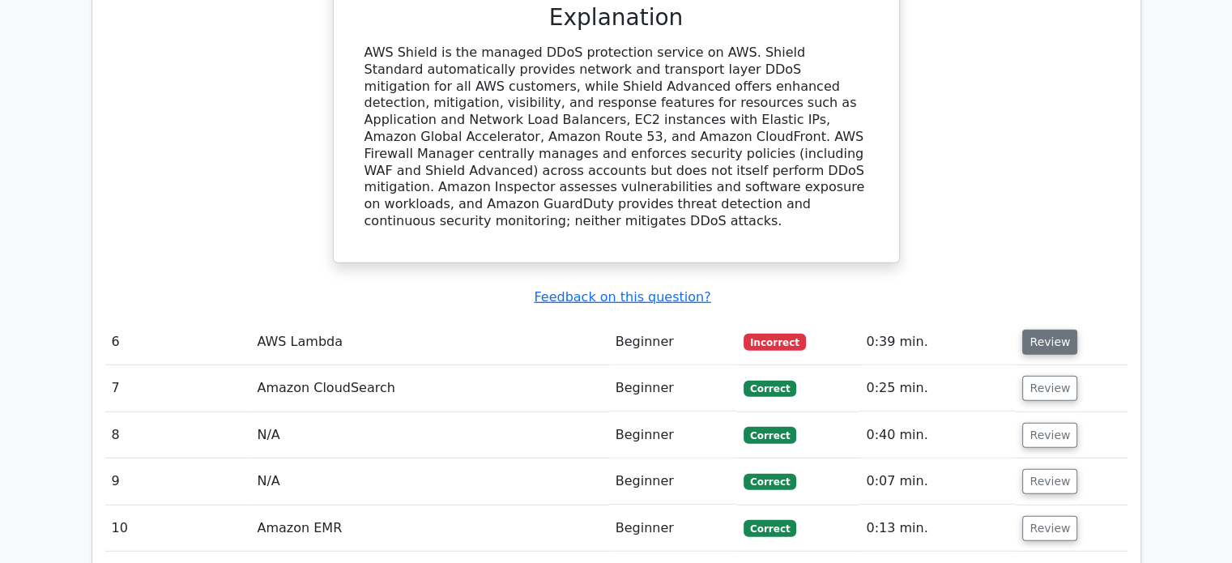
click at [1032, 330] on button "Review" at bounding box center [1049, 342] width 55 height 25
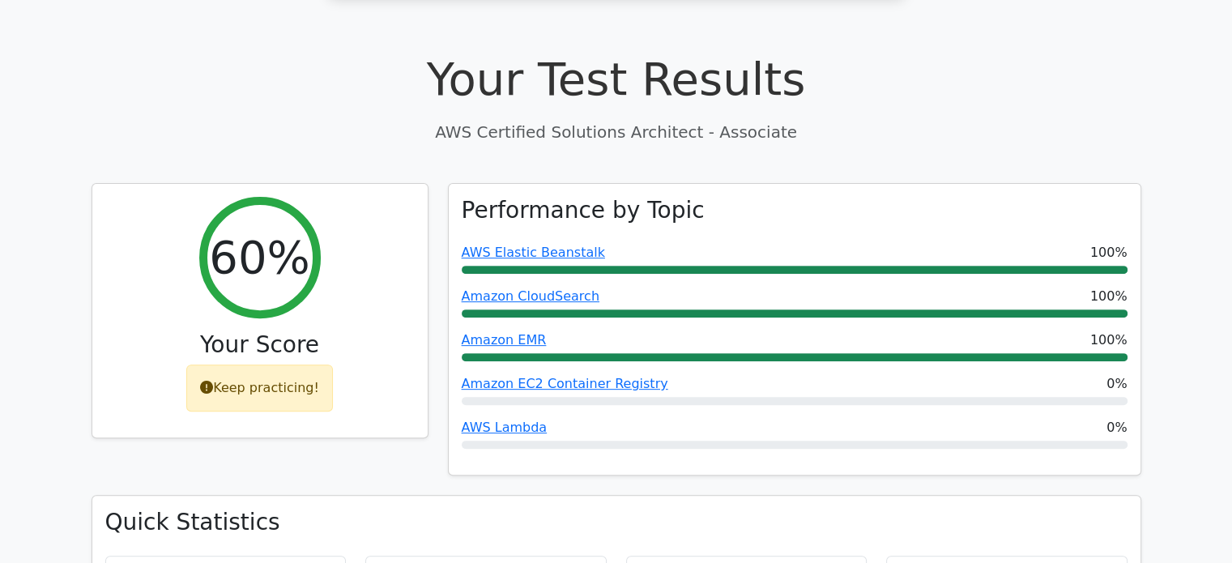
scroll to position [522, 0]
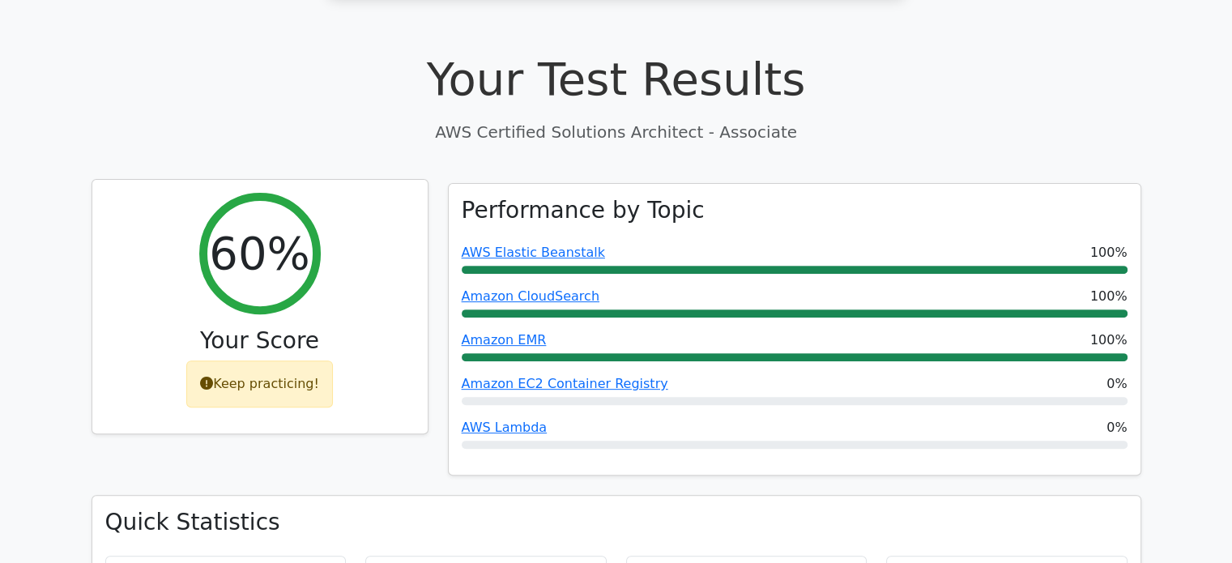
click at [227, 360] on div "Keep practicing!" at bounding box center [259, 383] width 147 height 47
click at [213, 377] on icon at bounding box center [206, 383] width 13 height 13
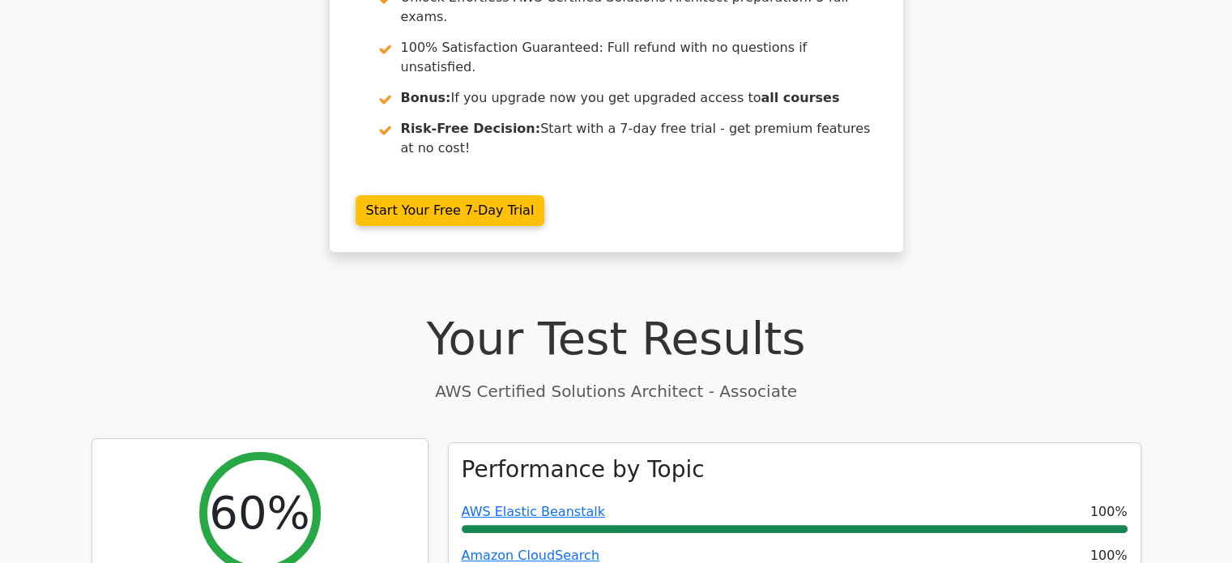
scroll to position [0, 0]
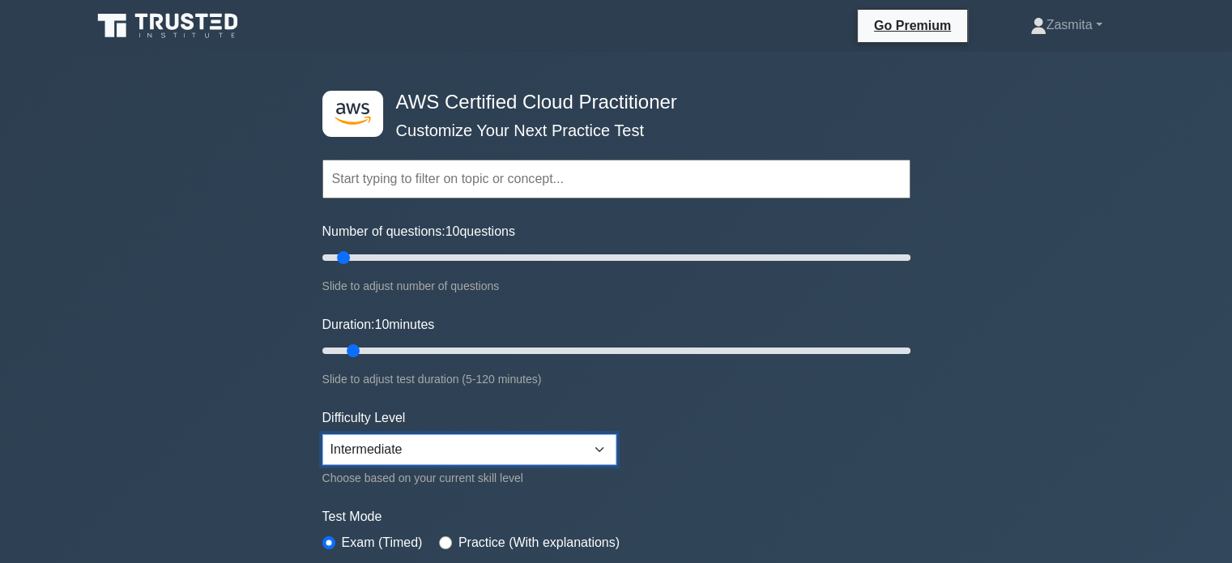
click at [486, 437] on select "Beginner Intermediate Expert" at bounding box center [469, 449] width 294 height 31
select select "expert"
click at [322, 434] on select "Beginner Intermediate Expert" at bounding box center [469, 449] width 294 height 31
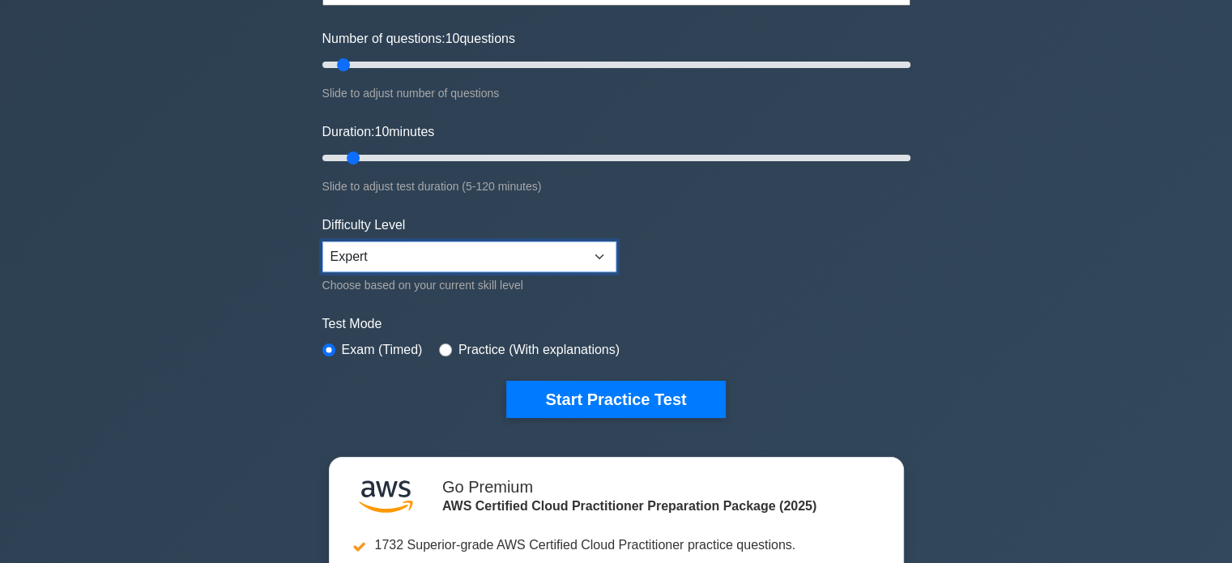
scroll to position [277, 0]
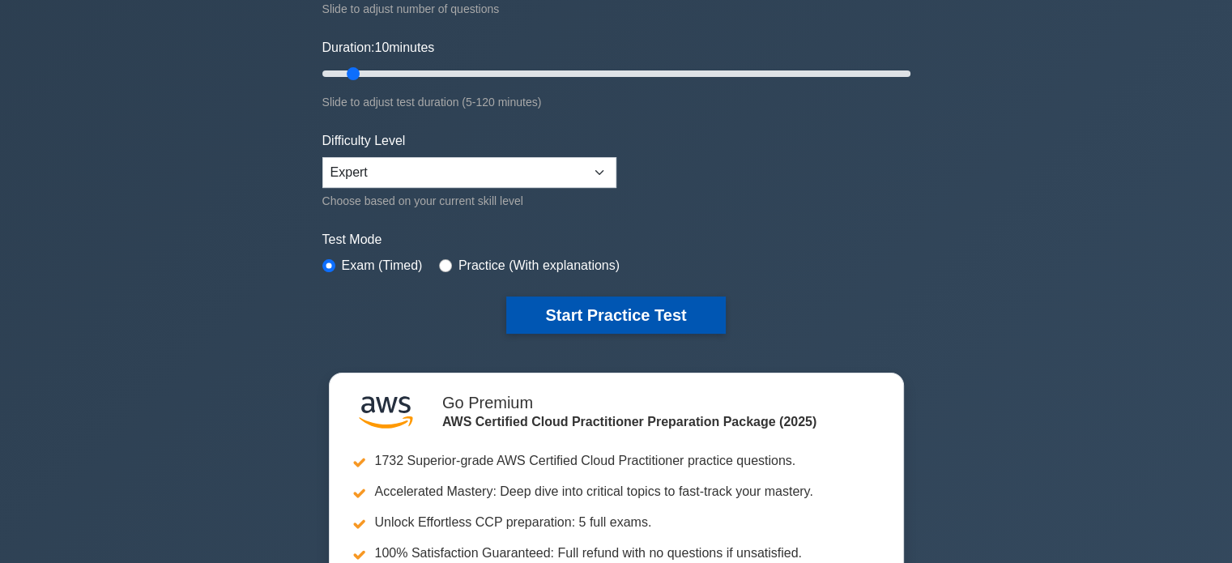
click at [634, 320] on button "Start Practice Test" at bounding box center [615, 314] width 219 height 37
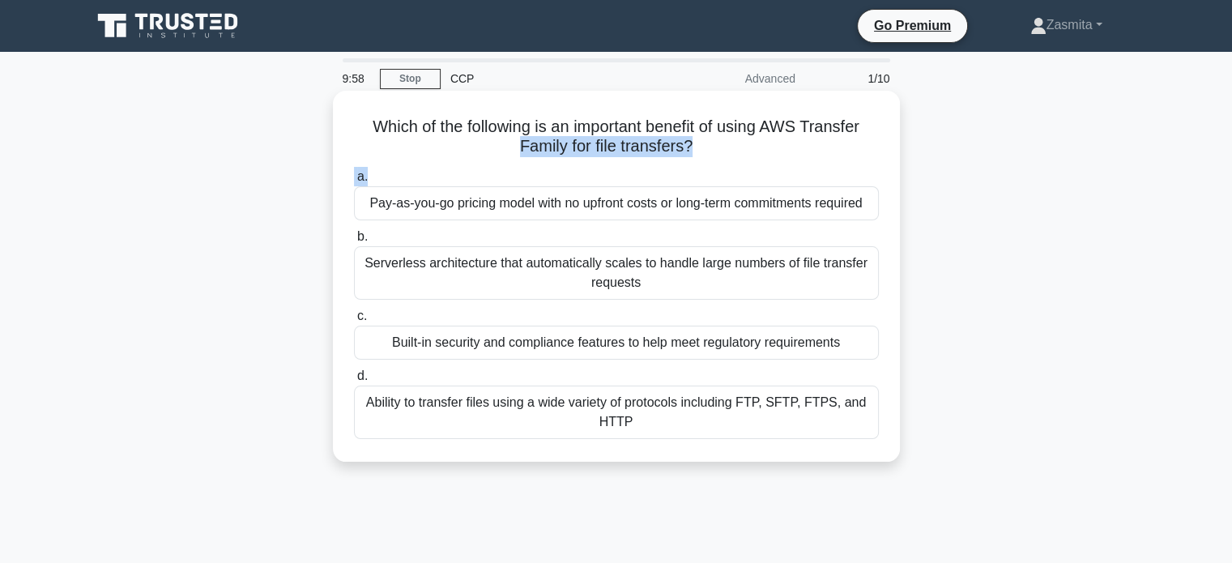
drag, startPoint x: 484, startPoint y: 142, endPoint x: 570, endPoint y: 164, distance: 88.8
click at [570, 164] on div "Which of the following is an important benefit of using AWS Transfer Family for…" at bounding box center [616, 276] width 554 height 358
click at [570, 164] on div "a. Pay-as-you-go pricing model with no upfront costs or long-term commitments r…" at bounding box center [616, 303] width 544 height 279
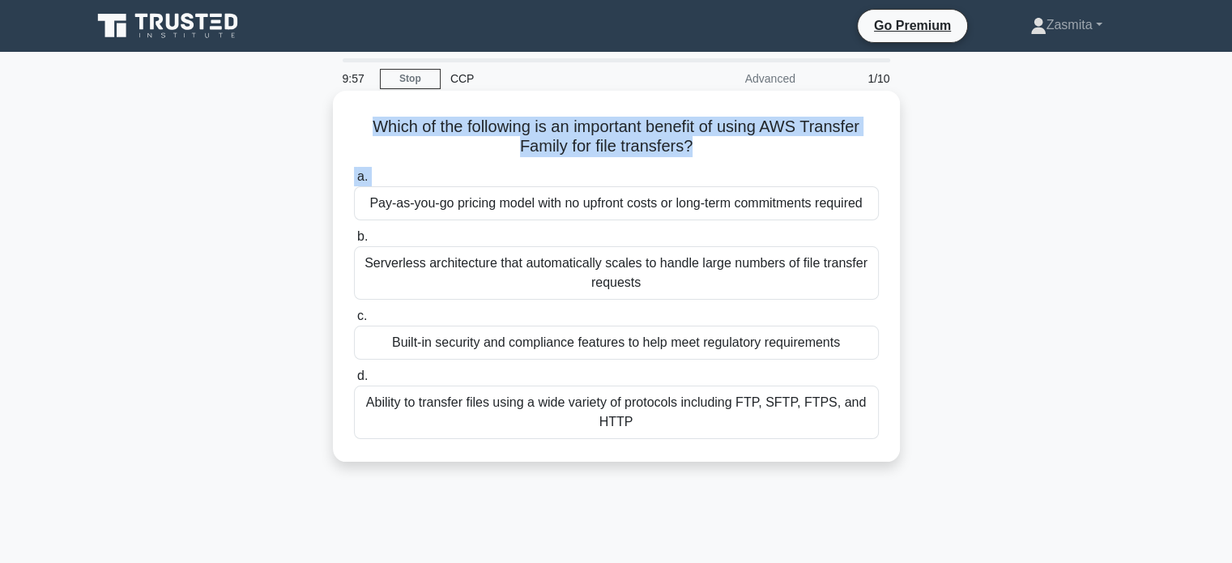
drag, startPoint x: 570, startPoint y: 164, endPoint x: 525, endPoint y: 131, distance: 56.2
click at [525, 131] on div "Which of the following is an important benefit of using AWS Transfer Family for…" at bounding box center [616, 276] width 554 height 358
click at [525, 131] on h5 "Which of the following is an important benefit of using AWS Transfer Family for…" at bounding box center [616, 137] width 528 height 41
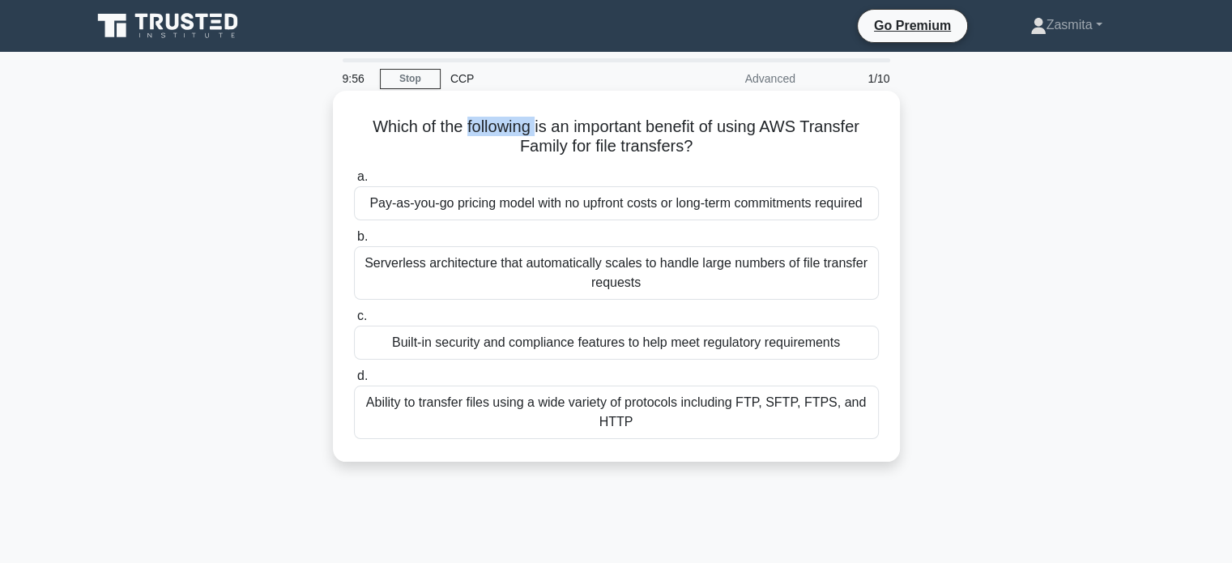
click at [525, 131] on h5 "Which of the following is an important benefit of using AWS Transfer Family for…" at bounding box center [616, 137] width 528 height 41
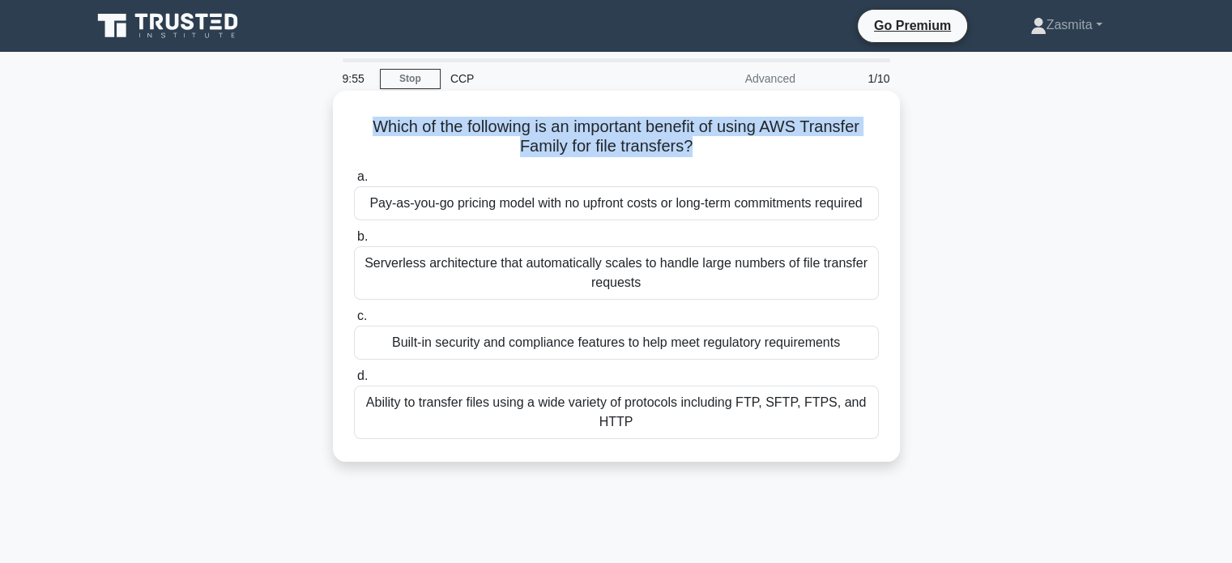
drag, startPoint x: 525, startPoint y: 131, endPoint x: 545, endPoint y: 148, distance: 26.4
click at [545, 148] on h5 "Which of the following is an important benefit of using AWS Transfer Family for…" at bounding box center [616, 137] width 528 height 41
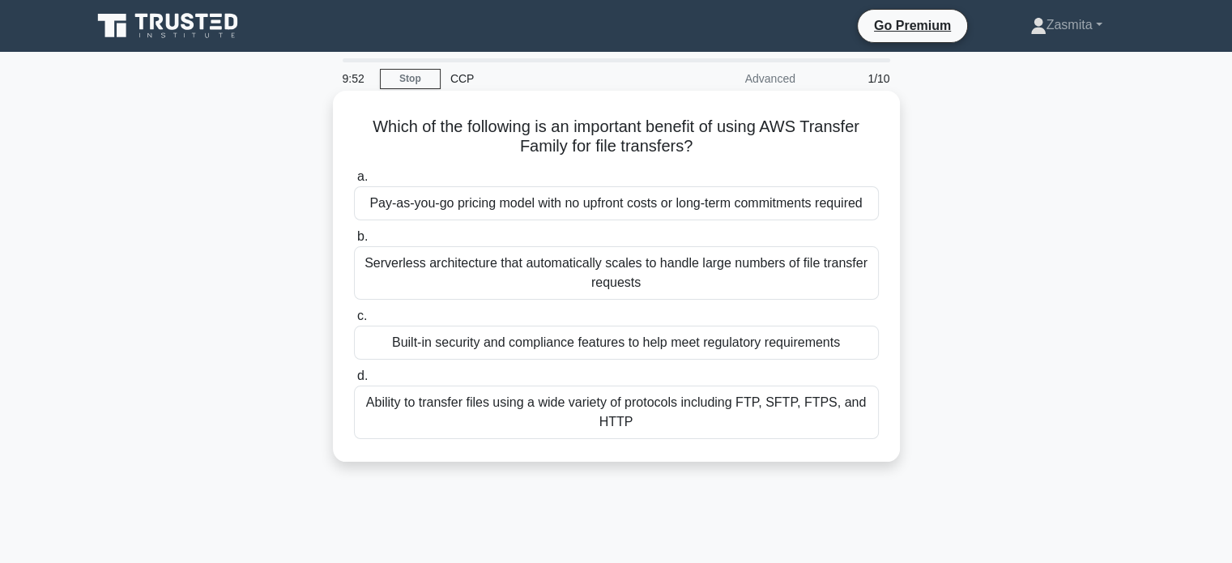
click at [575, 205] on div "Pay-as-you-go pricing model with no upfront costs or long-term commitments requ…" at bounding box center [616, 203] width 525 height 34
click at [354, 182] on input "a. Pay-as-you-go pricing model with no upfront costs or long-term commitments r…" at bounding box center [354, 177] width 0 height 11
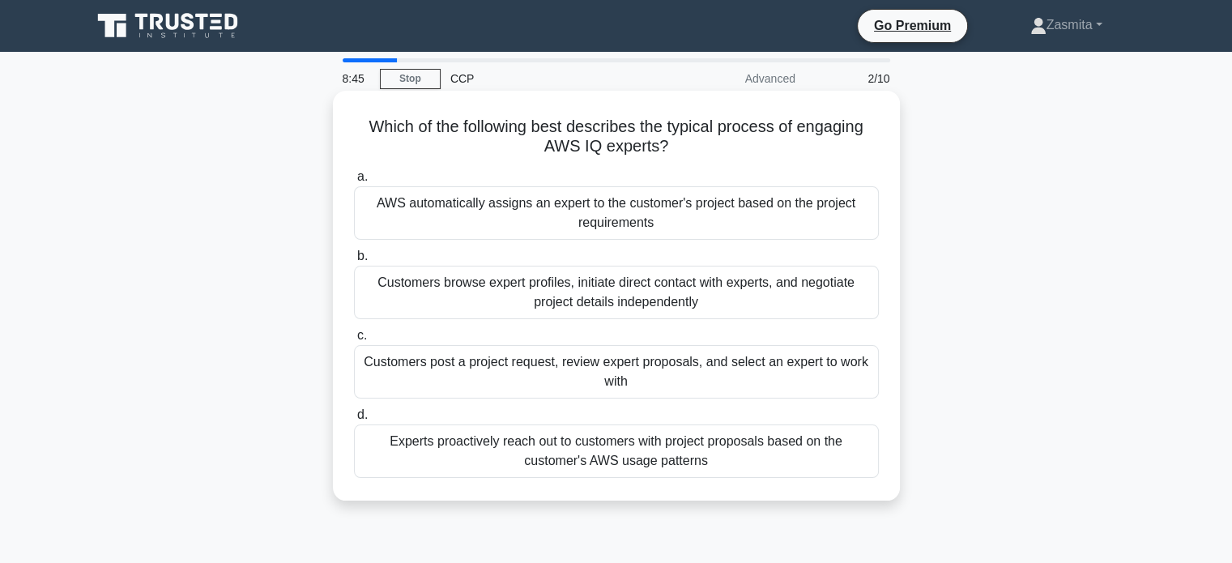
click at [628, 377] on div "Customers post a project request, review expert proposals, and select an expert…" at bounding box center [616, 371] width 525 height 53
click at [354, 341] on input "c. Customers post a project request, review expert proposals, and select an exp…" at bounding box center [354, 335] width 0 height 11
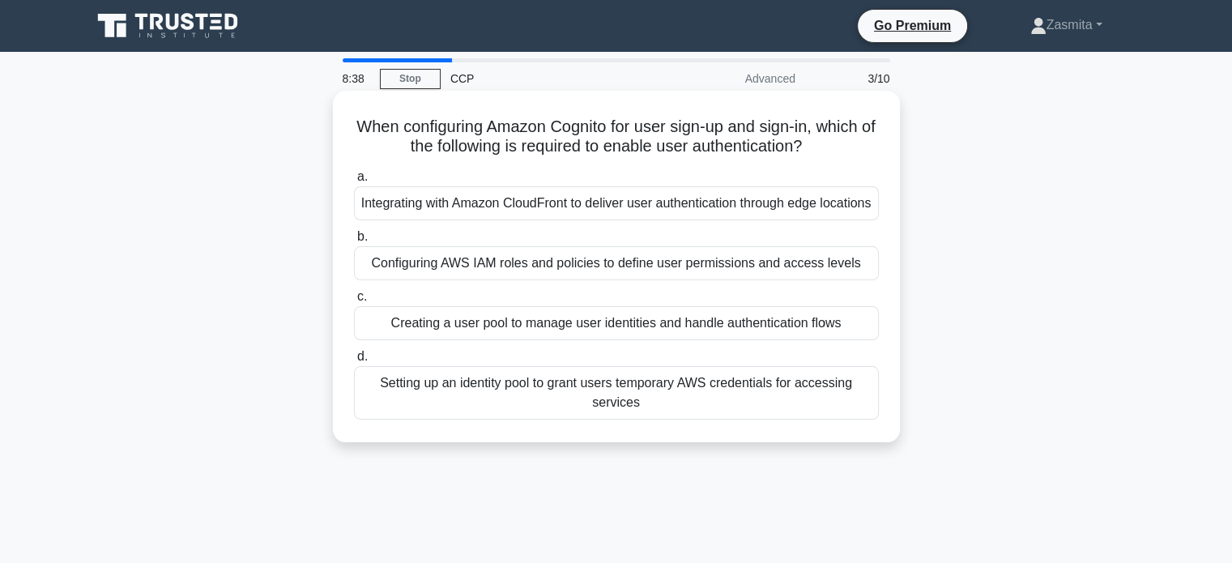
click at [532, 280] on div "Configuring AWS IAM roles and policies to define user permissions and access le…" at bounding box center [616, 263] width 525 height 34
click at [354, 242] on input "b. Configuring AWS IAM roles and policies to define user permissions and access…" at bounding box center [354, 237] width 0 height 11
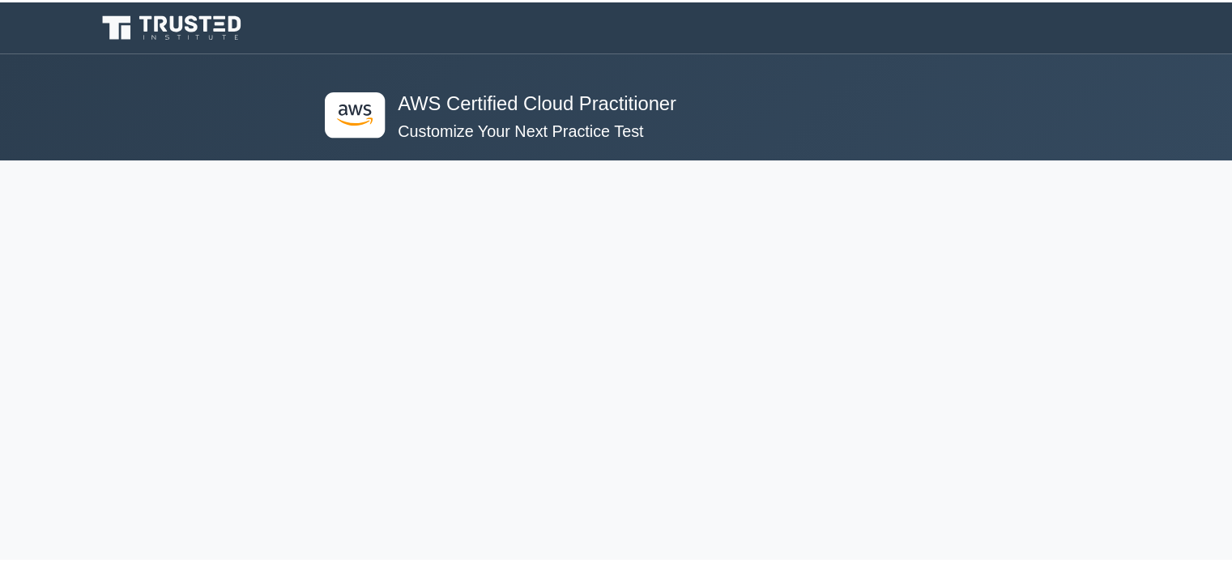
scroll to position [275, 0]
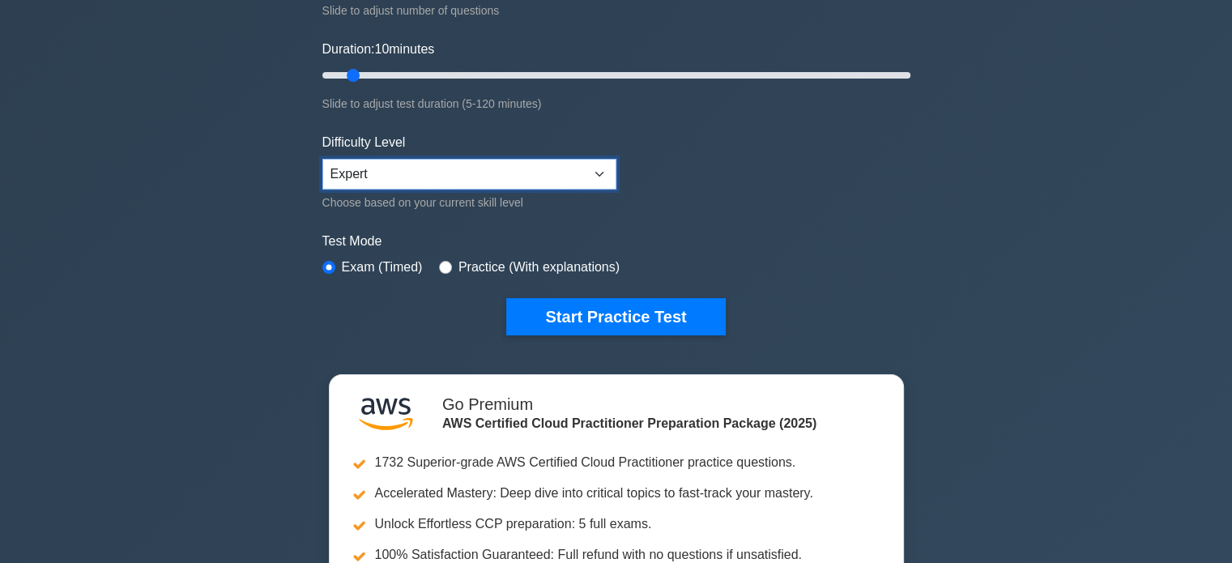
click at [358, 166] on select "Beginner Intermediate Expert" at bounding box center [469, 174] width 294 height 31
select select "beginner"
click at [322, 159] on select "Beginner Intermediate Expert" at bounding box center [469, 174] width 294 height 31
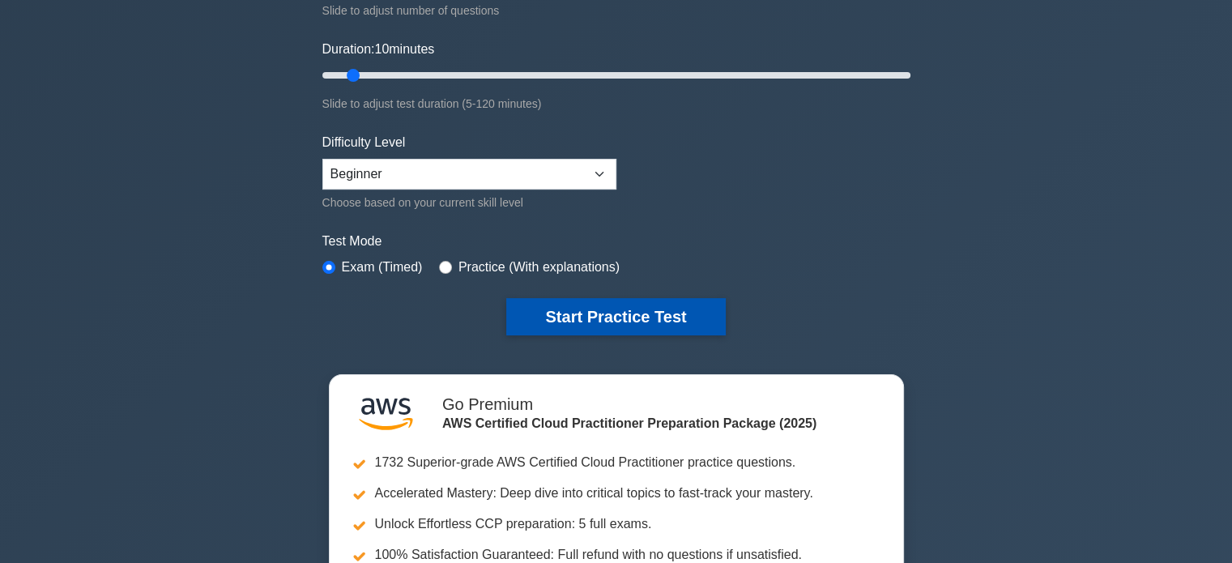
click at [538, 304] on button "Start Practice Test" at bounding box center [615, 316] width 219 height 37
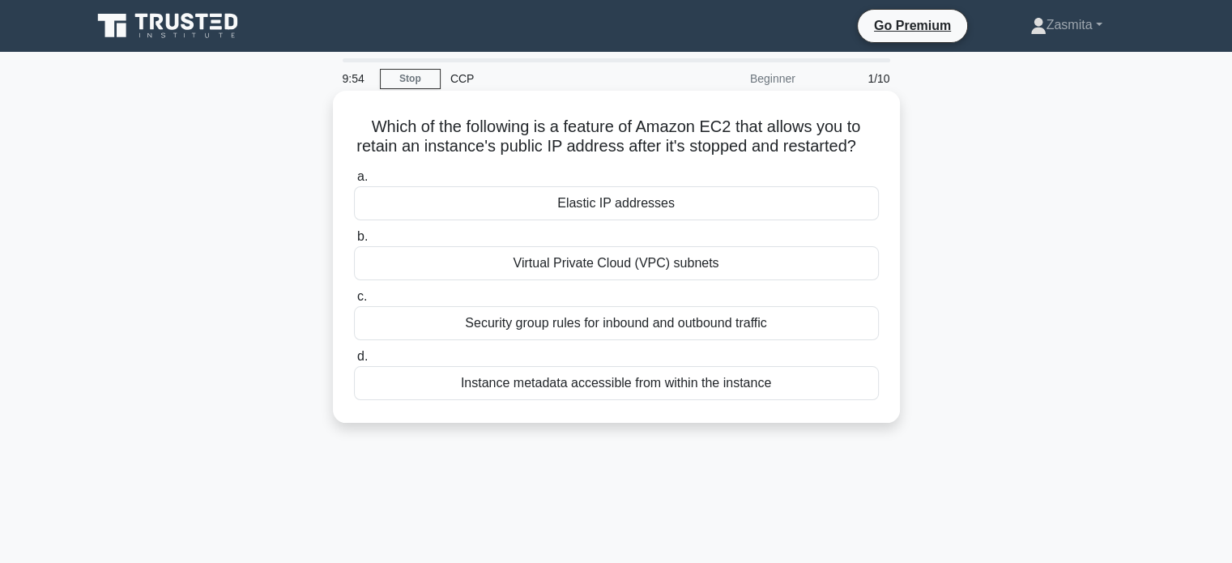
click at [659, 220] on div "Elastic IP addresses" at bounding box center [616, 203] width 525 height 34
click at [354, 182] on input "a. Elastic IP addresses" at bounding box center [354, 177] width 0 height 11
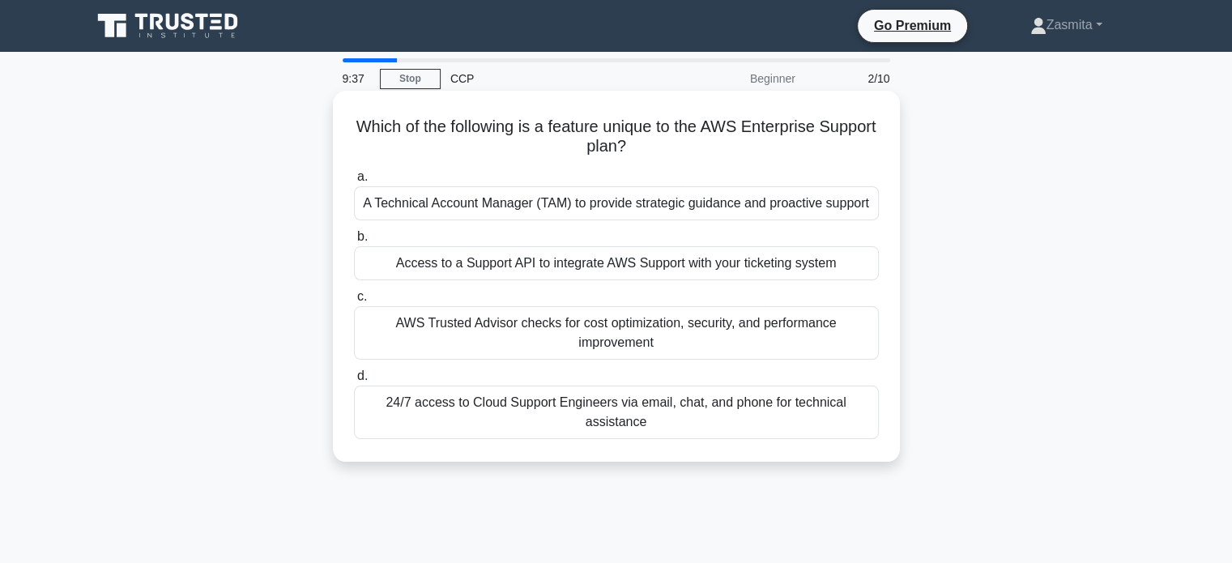
click at [582, 427] on div "24/7 access to Cloud Support Engineers via email, chat, and phone for technical…" at bounding box center [616, 412] width 525 height 53
click at [354, 382] on input "d. 24/7 access to Cloud Support Engineers via email, chat, and phone for techni…" at bounding box center [354, 376] width 0 height 11
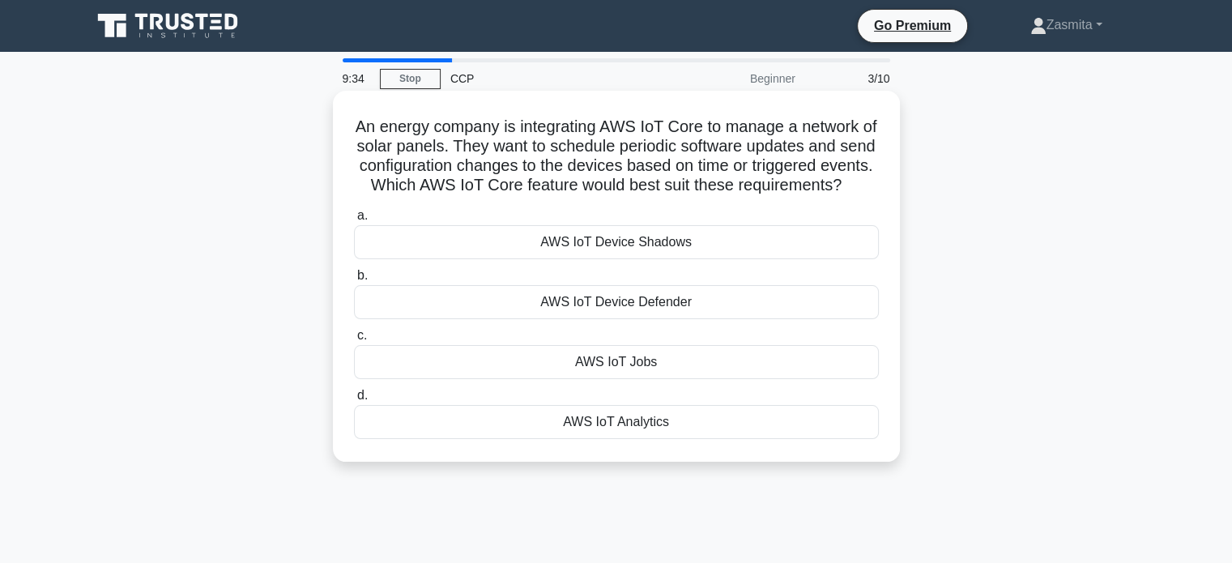
drag, startPoint x: 446, startPoint y: 123, endPoint x: 688, endPoint y: 210, distance: 257.2
click at [688, 196] on h5 "An energy company is integrating AWS IoT Core to manage a network of solar pane…" at bounding box center [616, 156] width 528 height 79
drag, startPoint x: 688, startPoint y: 210, endPoint x: 339, endPoint y: 129, distance: 358.4
click at [339, 129] on div "An energy company is integrating AWS IoT Core to manage a network of solar pane…" at bounding box center [616, 276] width 554 height 358
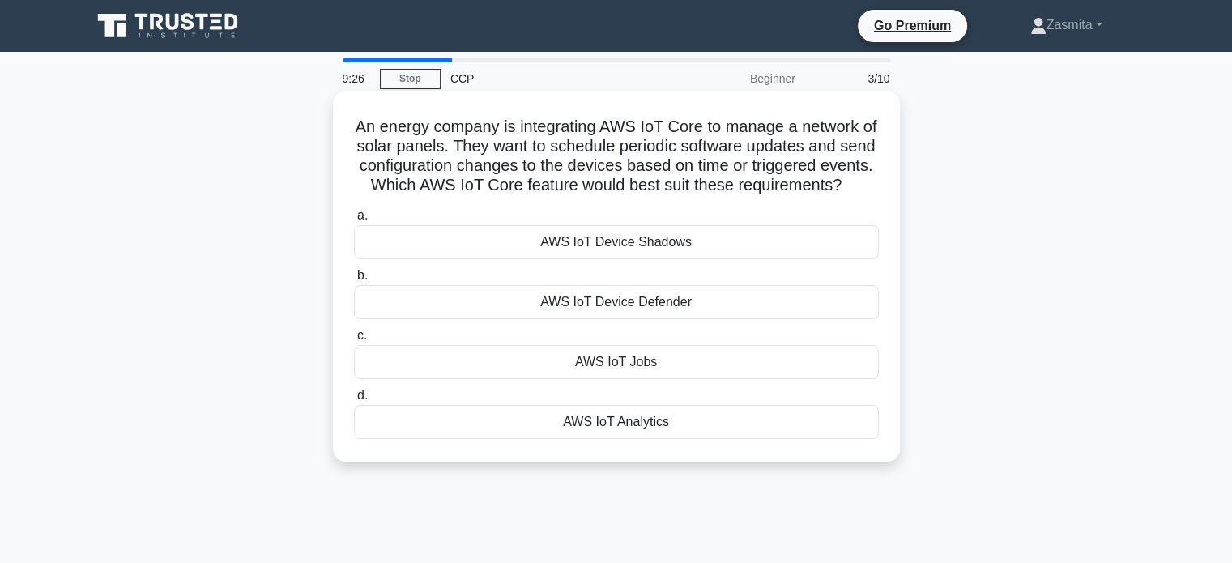
click at [544, 196] on h5 "An energy company is integrating AWS IoT Core to manage a network of solar pane…" at bounding box center [616, 156] width 528 height 79
click at [554, 316] on div "AWS IoT Device Defender" at bounding box center [616, 302] width 525 height 34
click at [354, 281] on input "b. AWS IoT Device Defender" at bounding box center [354, 276] width 0 height 11
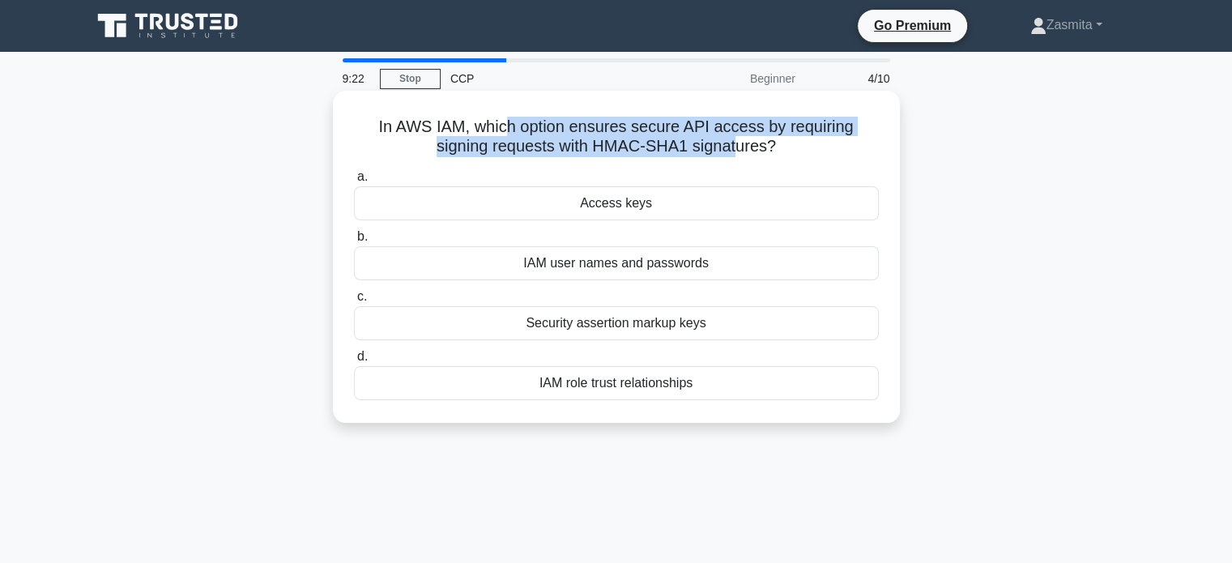
drag, startPoint x: 508, startPoint y: 117, endPoint x: 738, endPoint y: 142, distance: 231.3
click at [738, 142] on h5 "In AWS IAM, which option ensures secure API access by requiring signing request…" at bounding box center [616, 137] width 528 height 41
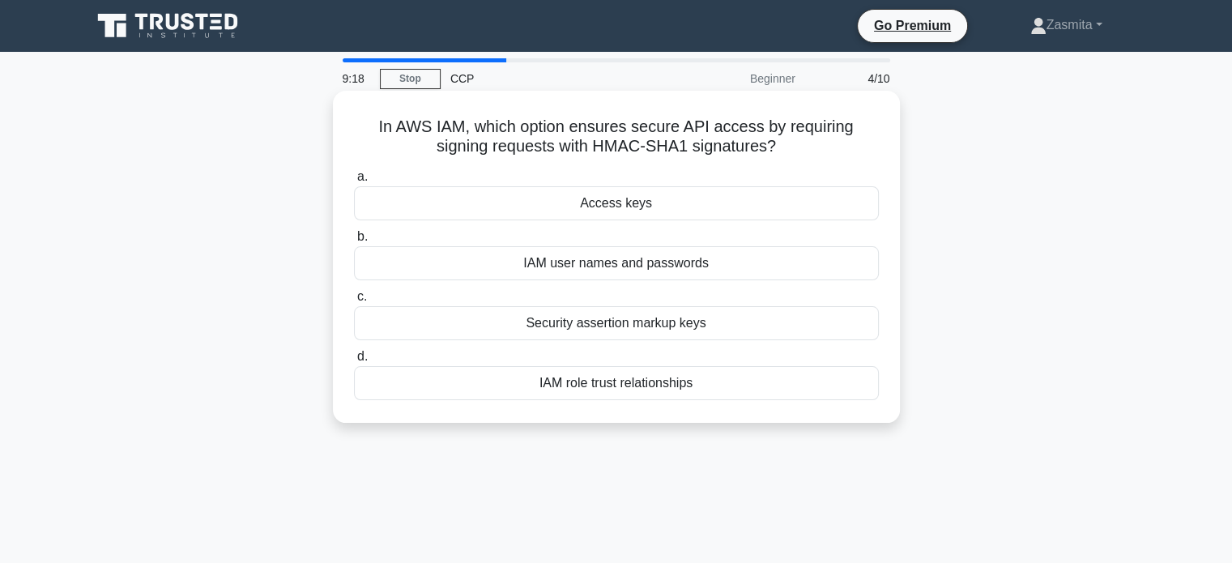
click at [629, 200] on div "Access keys" at bounding box center [616, 203] width 525 height 34
click at [354, 182] on input "a. Access keys" at bounding box center [354, 177] width 0 height 11
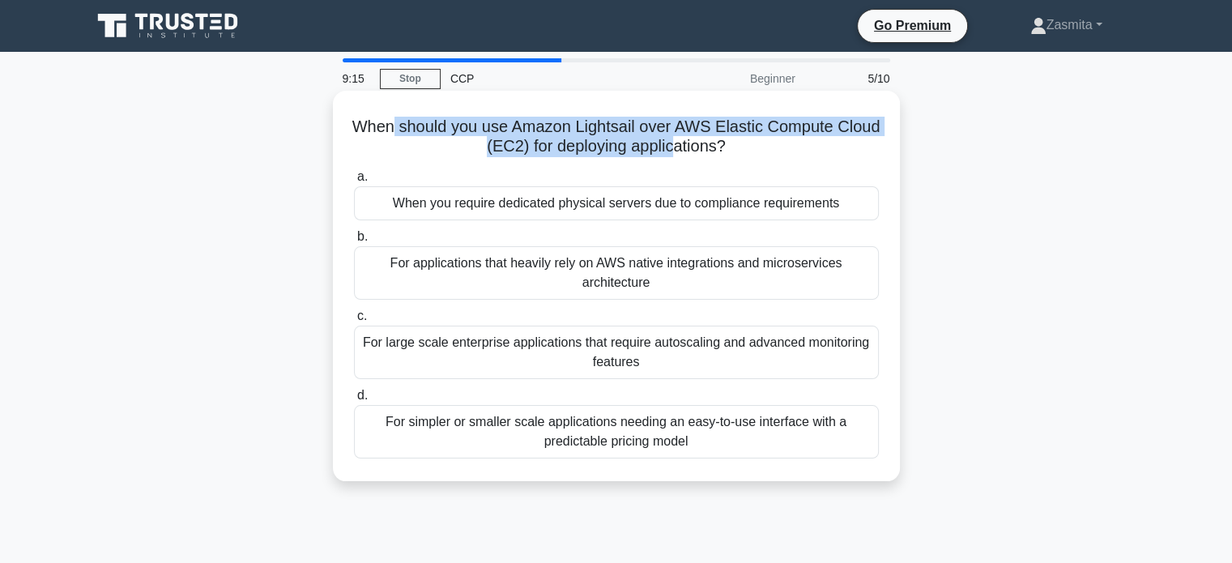
drag, startPoint x: 416, startPoint y: 129, endPoint x: 703, endPoint y: 154, distance: 287.8
click at [703, 154] on h5 "When should you use Amazon Lightsail over AWS Elastic Compute Cloud (EC2) for d…" at bounding box center [616, 137] width 528 height 41
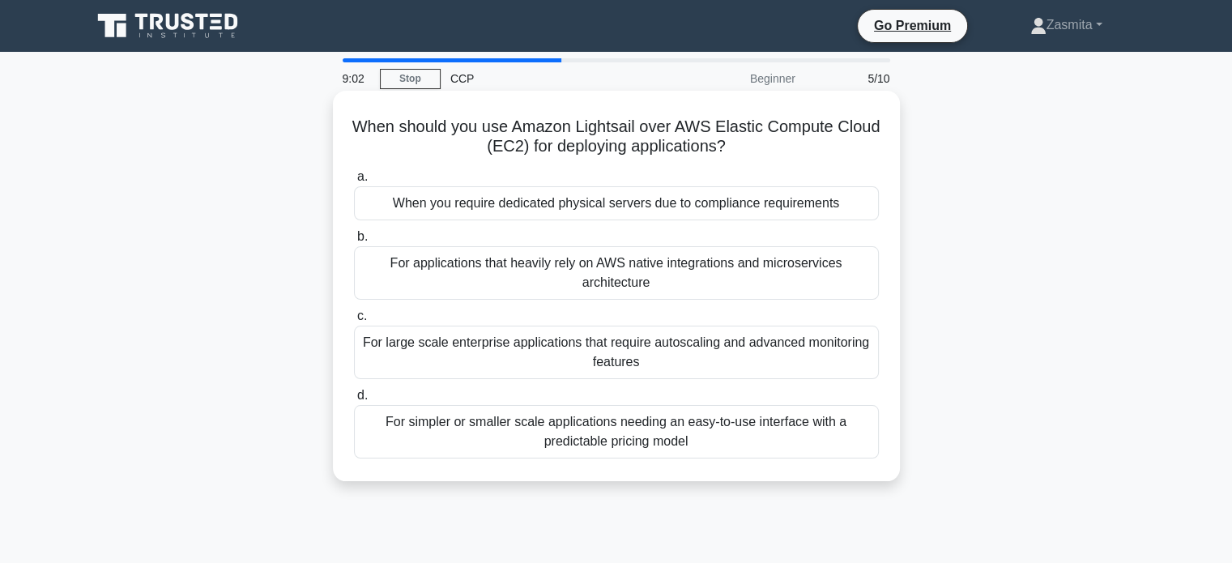
click at [520, 428] on div "For simpler or smaller scale applications needing an easy-to-use interface with…" at bounding box center [616, 431] width 525 height 53
click at [354, 401] on input "d. For simpler or smaller scale applications needing an easy-to-use interface w…" at bounding box center [354, 395] width 0 height 11
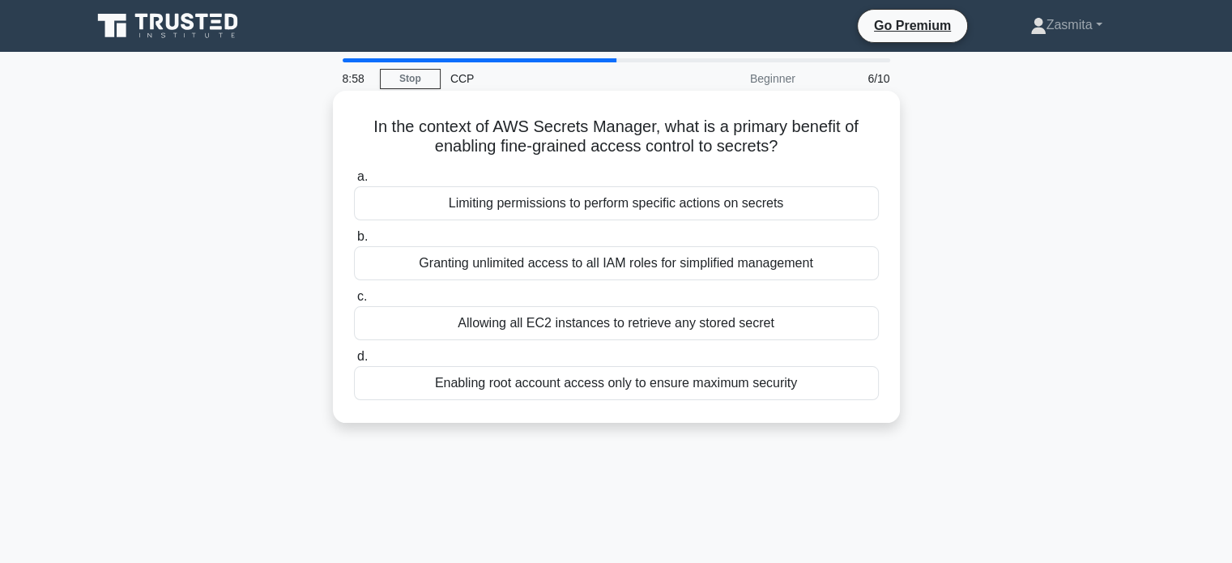
drag, startPoint x: 370, startPoint y: 129, endPoint x: 782, endPoint y: 151, distance: 412.9
click at [782, 151] on h5 "In the context of AWS Secrets Manager, what is a primary benefit of enabling fi…" at bounding box center [616, 137] width 528 height 41
click at [782, 151] on icon ".spinner_0XTQ{transform-origin:center;animation:spinner_y6GP .75s linear infini…" at bounding box center [787, 147] width 19 height 19
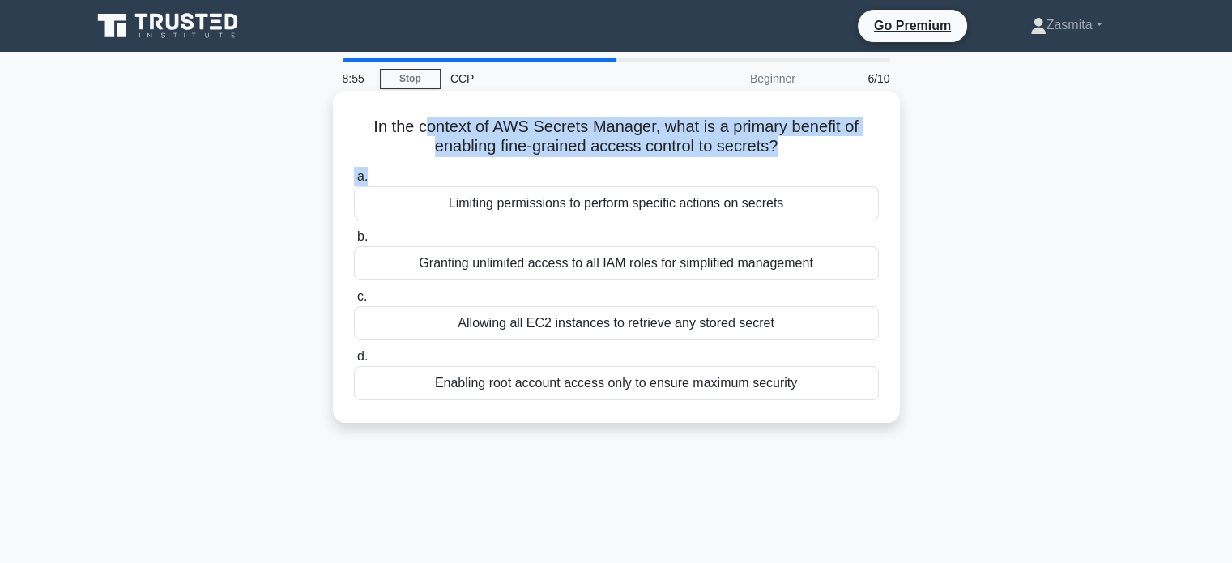
drag, startPoint x: 423, startPoint y: 133, endPoint x: 733, endPoint y: 170, distance: 312.5
click at [733, 170] on div "In the context of AWS Secrets Manager, what is a primary benefit of enabling fi…" at bounding box center [616, 256] width 554 height 319
click at [733, 170] on label "a. Limiting permissions to perform specific actions on secrets" at bounding box center [616, 193] width 525 height 53
click at [354, 172] on input "a. Limiting permissions to perform specific actions on secrets" at bounding box center [354, 177] width 0 height 11
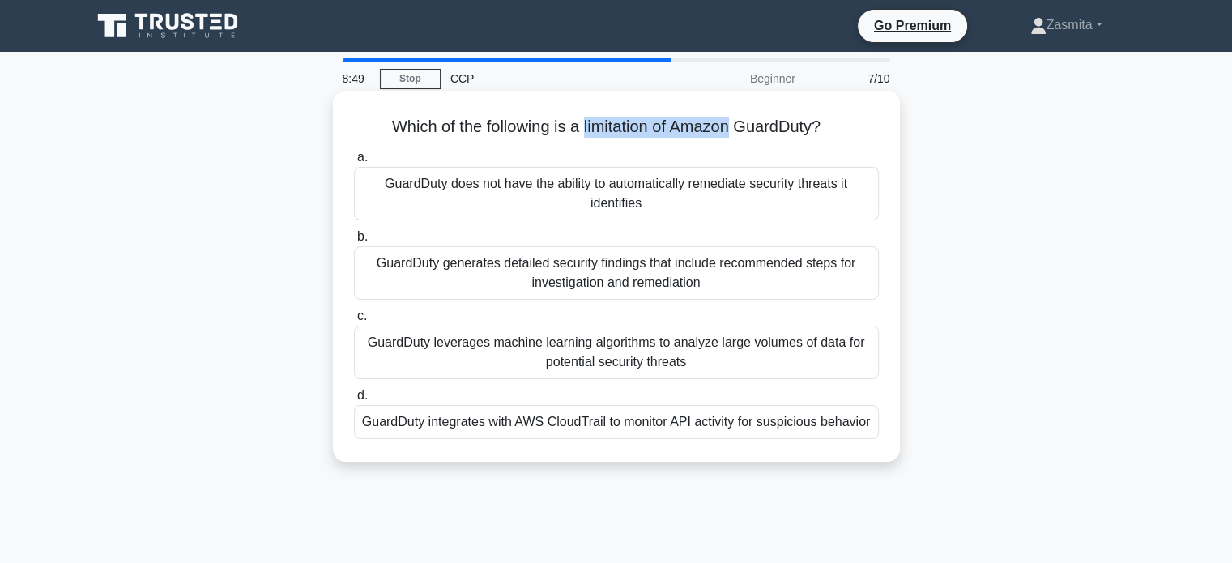
drag, startPoint x: 582, startPoint y: 141, endPoint x: 735, endPoint y: 123, distance: 154.9
click at [735, 123] on div "Which of the following is a limitation of Amazon GuardDuty? .spinner_0XTQ{trans…" at bounding box center [616, 276] width 554 height 358
click at [735, 123] on h5 "Which of the following is a limitation of Amazon GuardDuty? .spinner_0XTQ{trans…" at bounding box center [616, 127] width 528 height 21
click at [584, 284] on div "GuardDuty generates detailed security findings that include recommended steps f…" at bounding box center [616, 272] width 525 height 53
click at [354, 242] on input "b. GuardDuty generates detailed security findings that include recommended step…" at bounding box center [354, 237] width 0 height 11
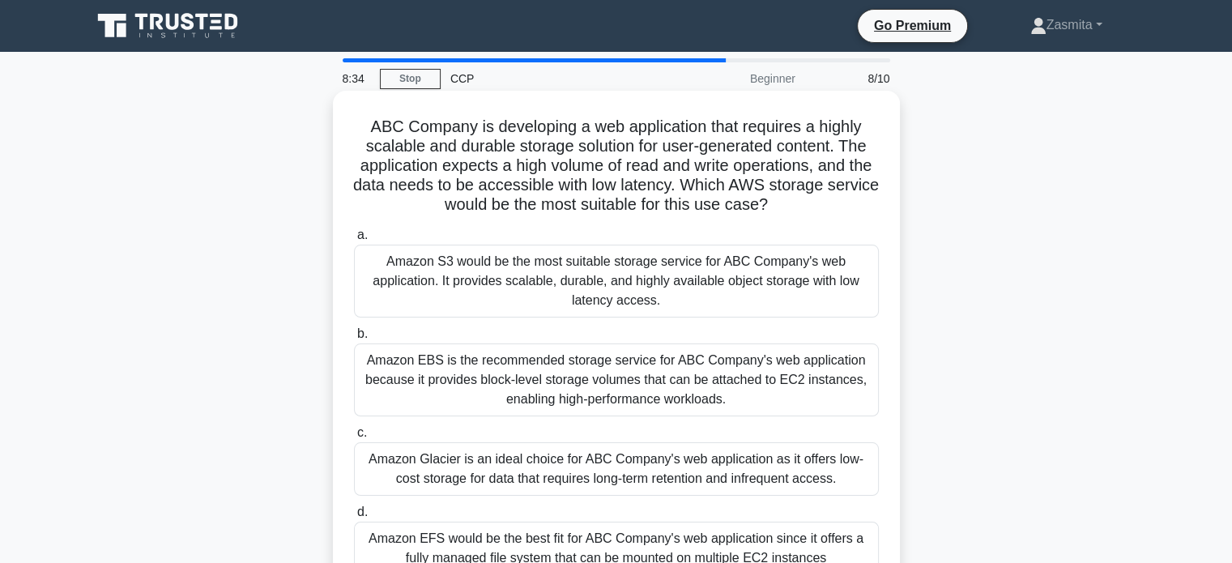
click at [617, 169] on h5 "ABC Company is developing a web application that requires a highly scalable and…" at bounding box center [616, 166] width 528 height 99
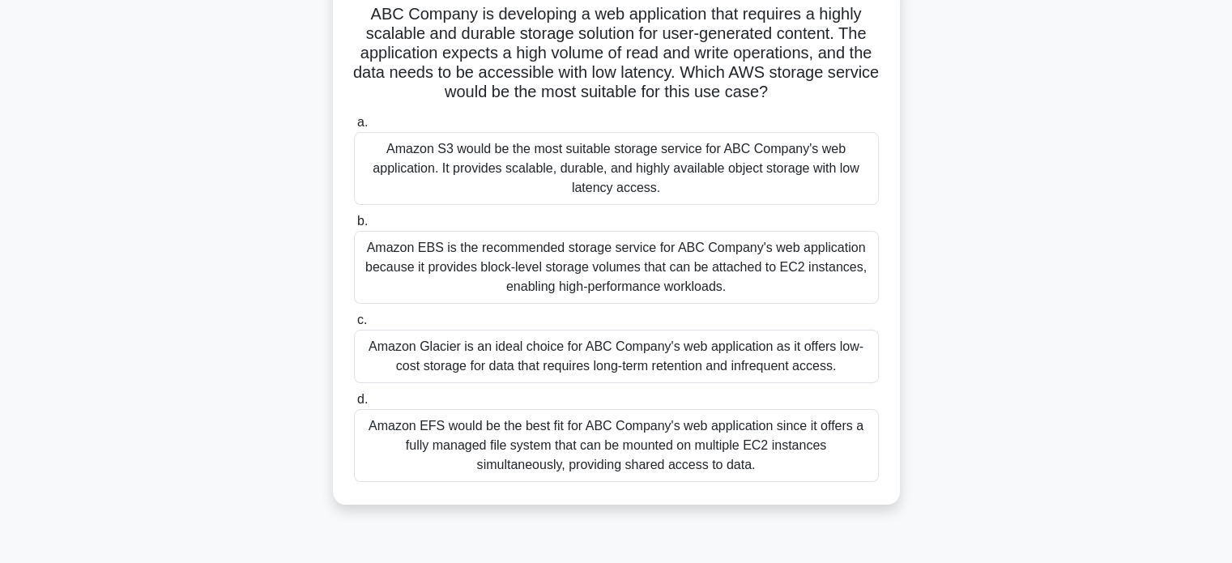
scroll to position [113, 0]
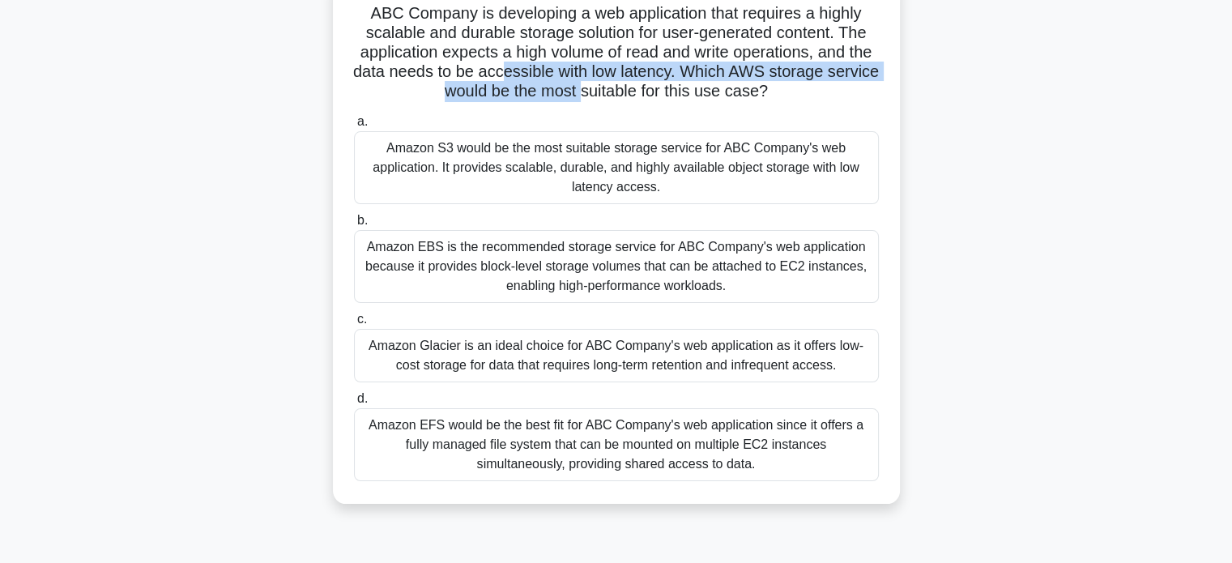
drag, startPoint x: 539, startPoint y: 74, endPoint x: 633, endPoint y: 105, distance: 99.1
click at [633, 105] on div "ABC Company is developing a web application that requires a highly scalable and…" at bounding box center [616, 241] width 554 height 514
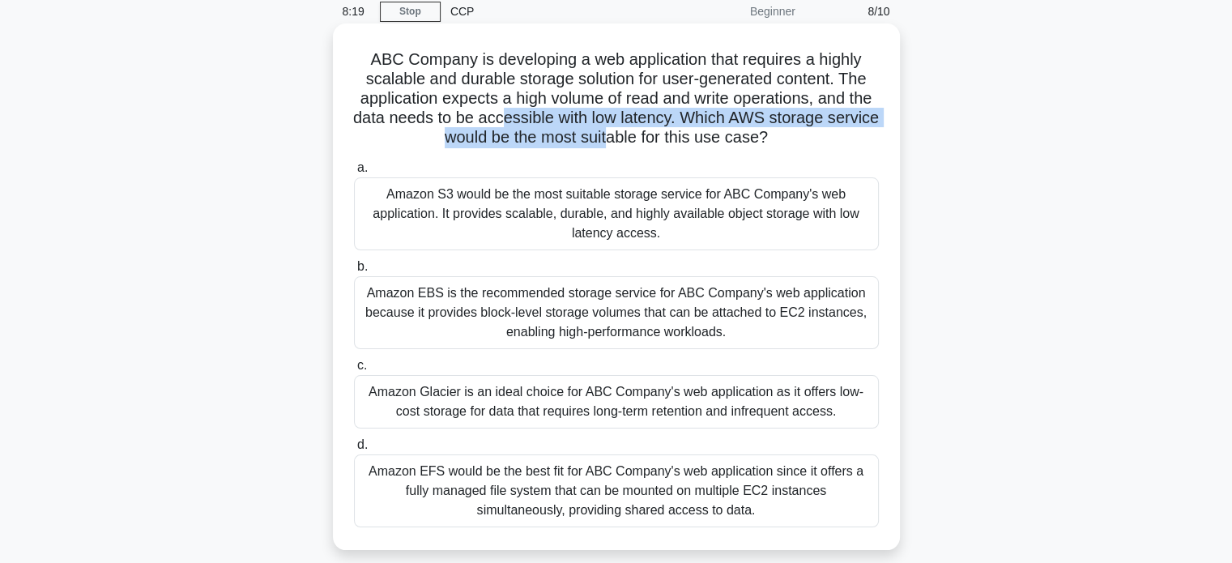
scroll to position [78, 0]
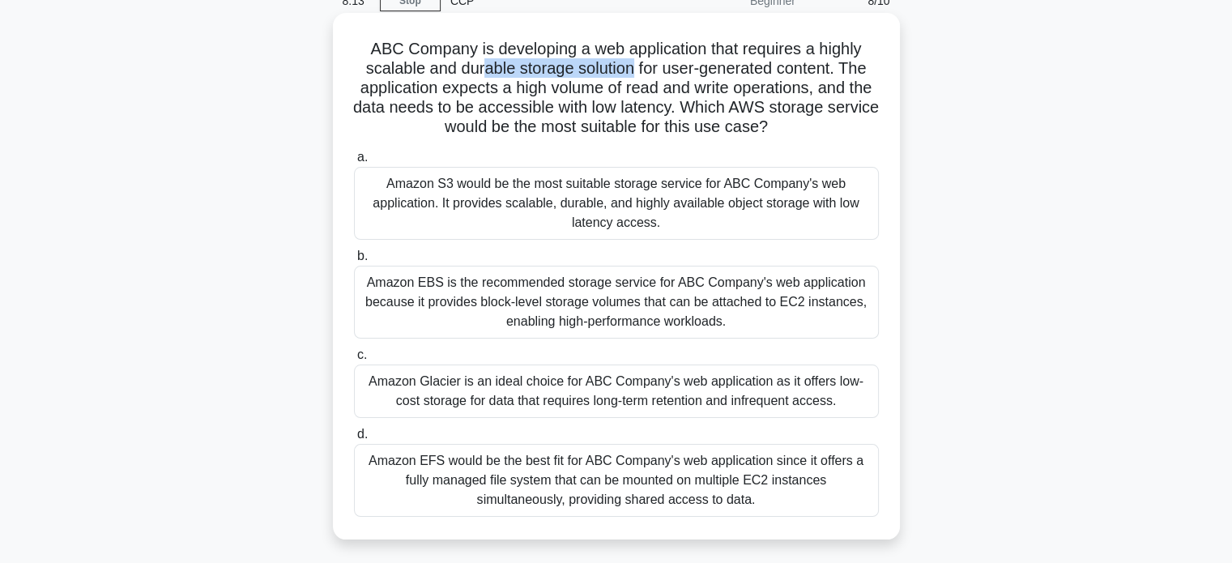
drag, startPoint x: 478, startPoint y: 65, endPoint x: 635, endPoint y: 71, distance: 157.3
click at [635, 71] on h5 "ABC Company is developing a web application that requires a highly scalable and…" at bounding box center [616, 88] width 528 height 99
click at [609, 87] on h5 "ABC Company is developing a web application that requires a highly scalable and…" at bounding box center [616, 88] width 528 height 99
click at [573, 277] on div "Amazon EBS is the recommended storage service for ABC Company's web application…" at bounding box center [616, 302] width 525 height 73
click at [354, 262] on input "b. Amazon EBS is the recommended storage service for ABC Company's web applicat…" at bounding box center [354, 256] width 0 height 11
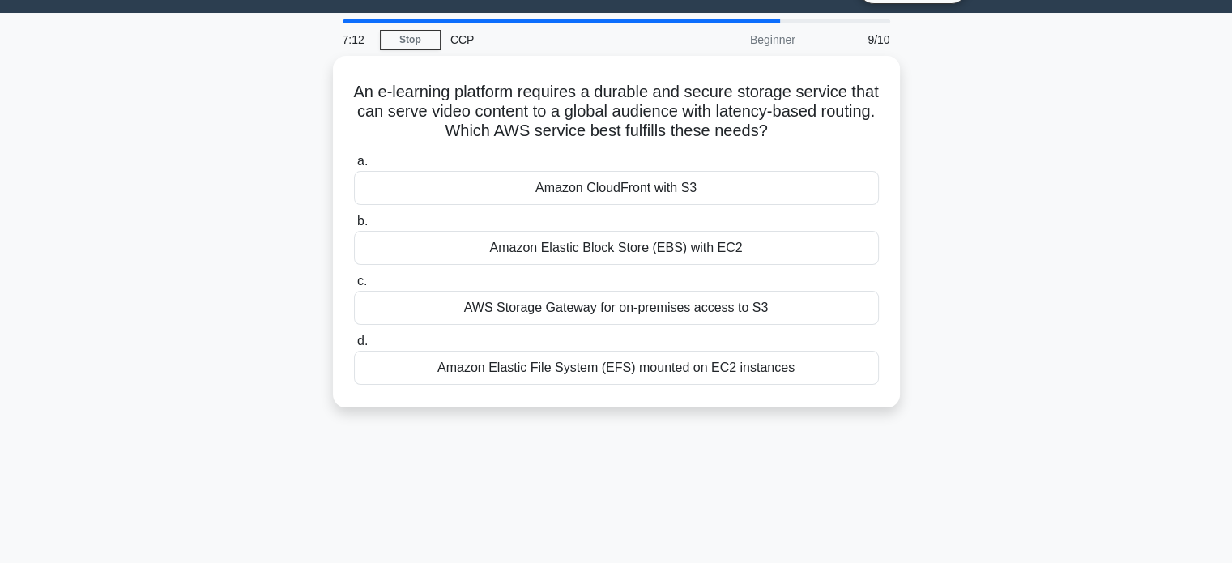
scroll to position [0, 0]
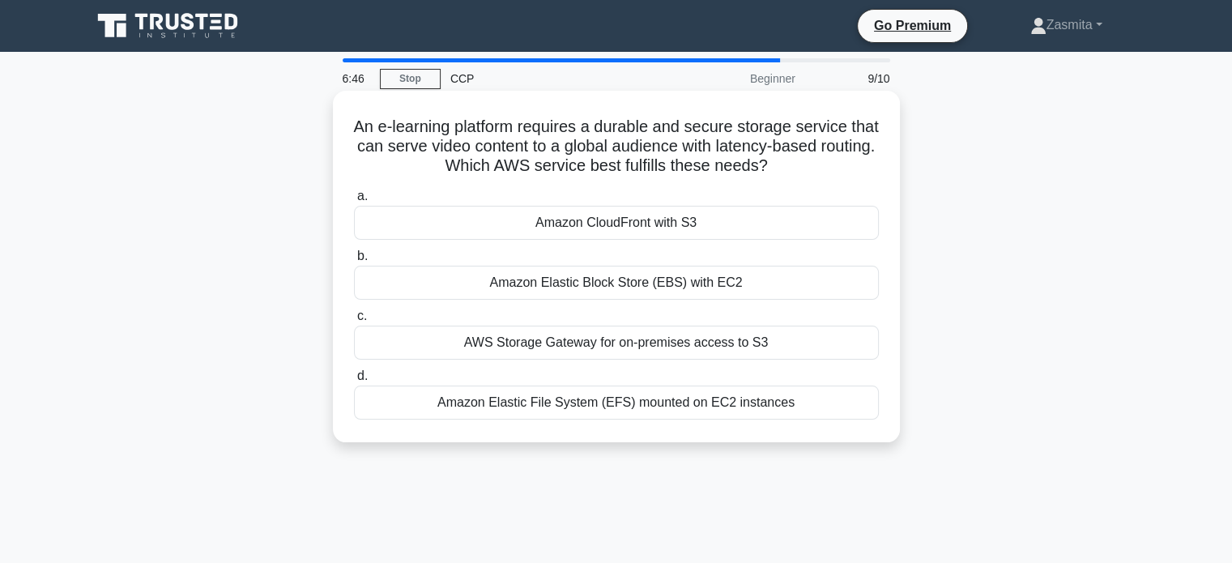
drag, startPoint x: 718, startPoint y: 131, endPoint x: 804, endPoint y: 171, distance: 94.6
click at [804, 171] on h5 "An e-learning platform requires a durable and secure storage service that can s…" at bounding box center [616, 147] width 528 height 60
click at [787, 171] on icon ".spinner_0XTQ{transform-origin:center;animation:spinner_y6GP .75s linear infini…" at bounding box center [777, 166] width 19 height 19
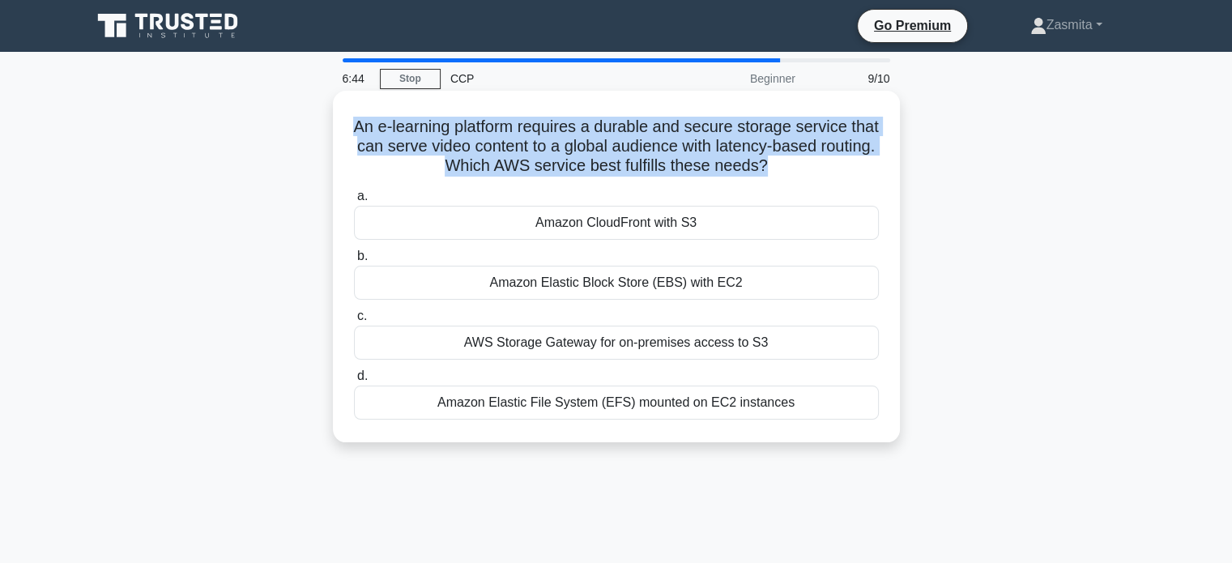
drag, startPoint x: 804, startPoint y: 171, endPoint x: 369, endPoint y: 122, distance: 437.7
click at [369, 122] on h5 "An e-learning platform requires a durable and secure storage service that can s…" at bounding box center [616, 147] width 528 height 60
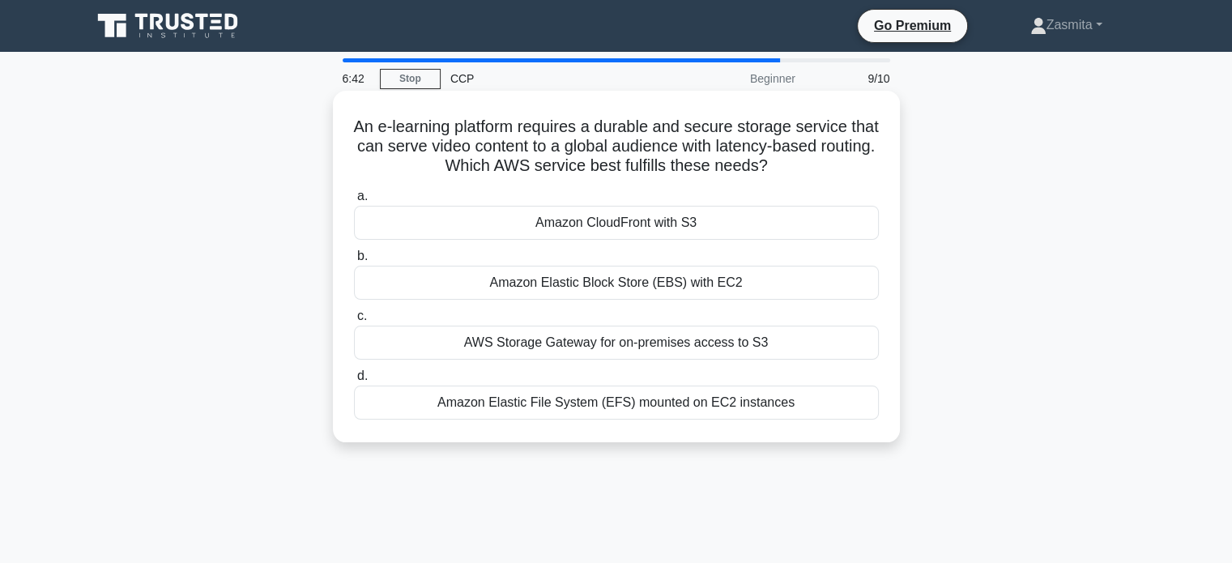
drag, startPoint x: 369, startPoint y: 122, endPoint x: 825, endPoint y: 168, distance: 457.5
click at [825, 168] on h5 "An e-learning platform requires a durable and secure storage service that can s…" at bounding box center [616, 147] width 528 height 60
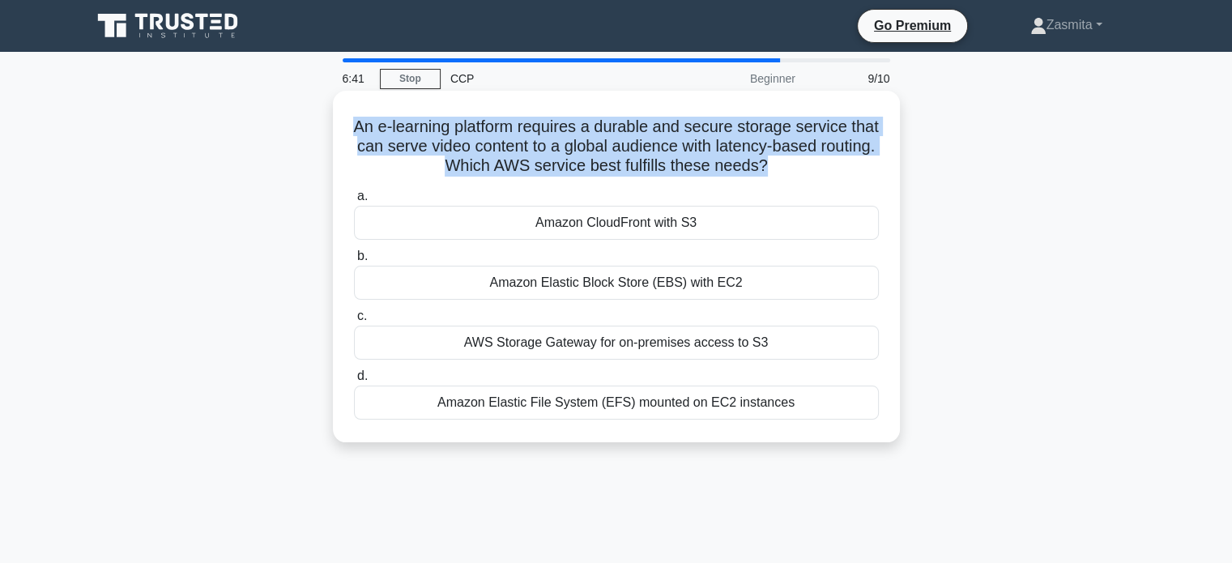
drag, startPoint x: 825, startPoint y: 168, endPoint x: 366, endPoint y: 122, distance: 460.7
click at [366, 122] on h5 "An e-learning platform requires a durable and secure storage service that can s…" at bounding box center [616, 147] width 528 height 60
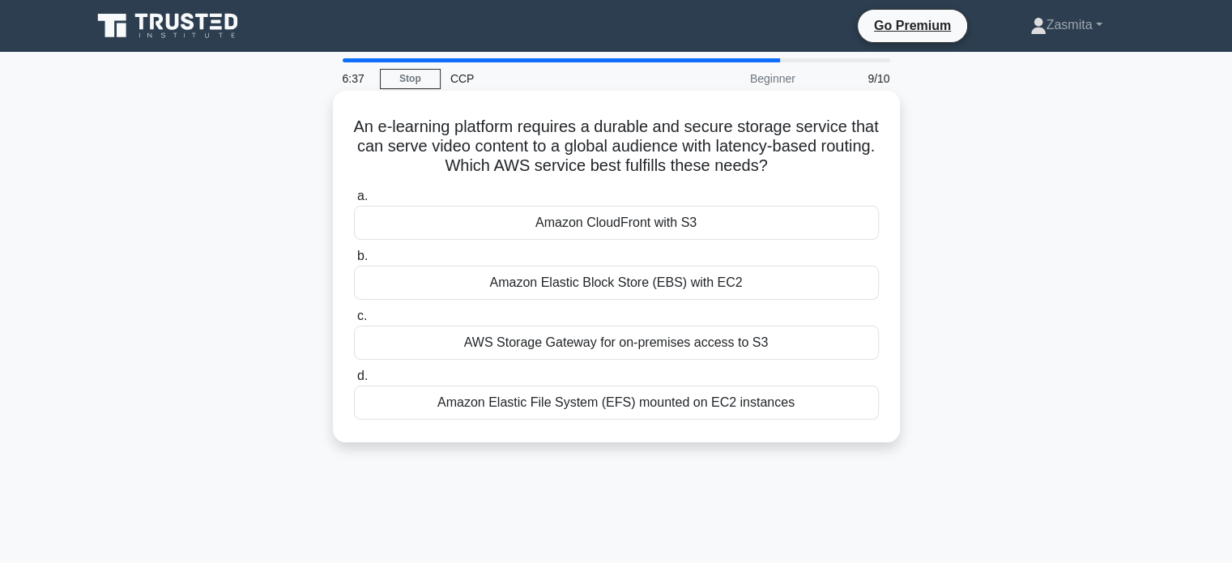
drag, startPoint x: 366, startPoint y: 122, endPoint x: 842, endPoint y: 168, distance: 477.6
click at [842, 168] on h5 "An e-learning platform requires a durable and secure storage service that can s…" at bounding box center [616, 147] width 528 height 60
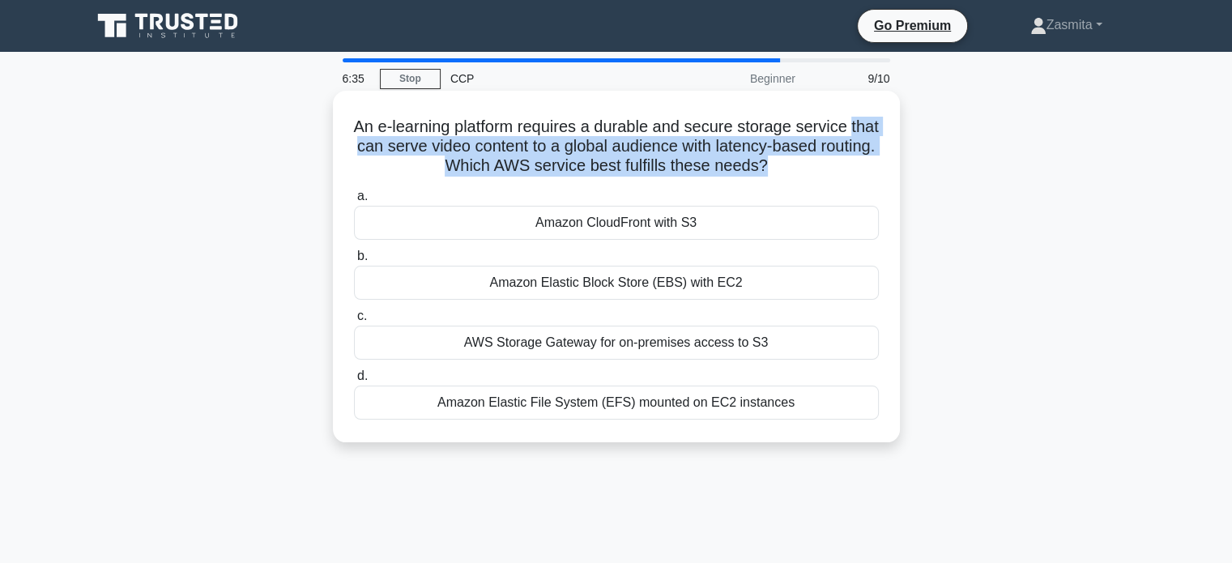
drag, startPoint x: 842, startPoint y: 168, endPoint x: 360, endPoint y: 141, distance: 482.7
click at [360, 141] on h5 "An e-learning platform requires a durable and secure storage service that can s…" at bounding box center [616, 147] width 528 height 60
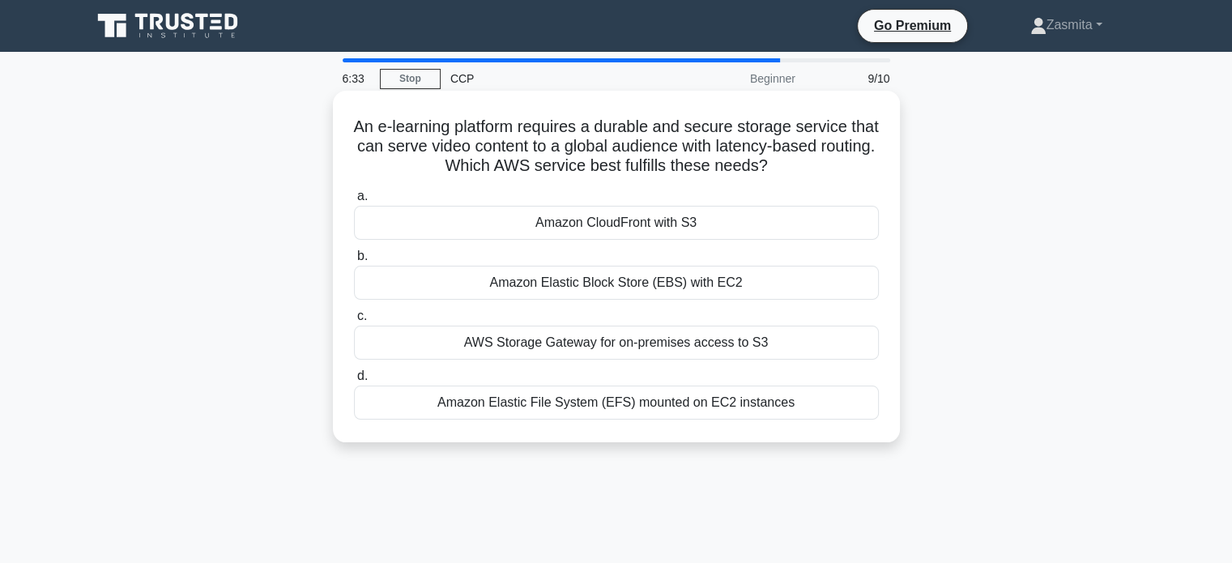
drag, startPoint x: 360, startPoint y: 130, endPoint x: 838, endPoint y: 161, distance: 478.9
click at [838, 161] on h5 "An e-learning platform requires a durable and secure storage service that can s…" at bounding box center [616, 147] width 528 height 60
click at [636, 223] on div "Amazon CloudFront with S3" at bounding box center [616, 223] width 525 height 34
click at [354, 202] on input "a. Amazon CloudFront with S3" at bounding box center [354, 196] width 0 height 11
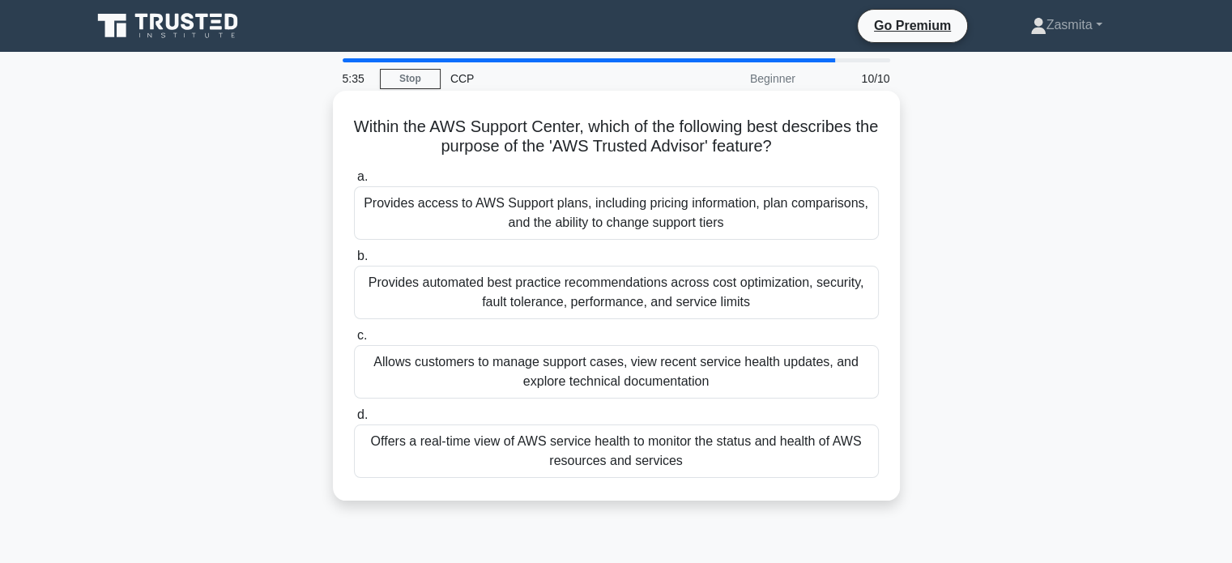
drag, startPoint x: 357, startPoint y: 125, endPoint x: 816, endPoint y: 143, distance: 459.7
click at [816, 143] on h5 "Within the AWS Support Center, which of the following best describes the purpos…" at bounding box center [616, 137] width 528 height 41
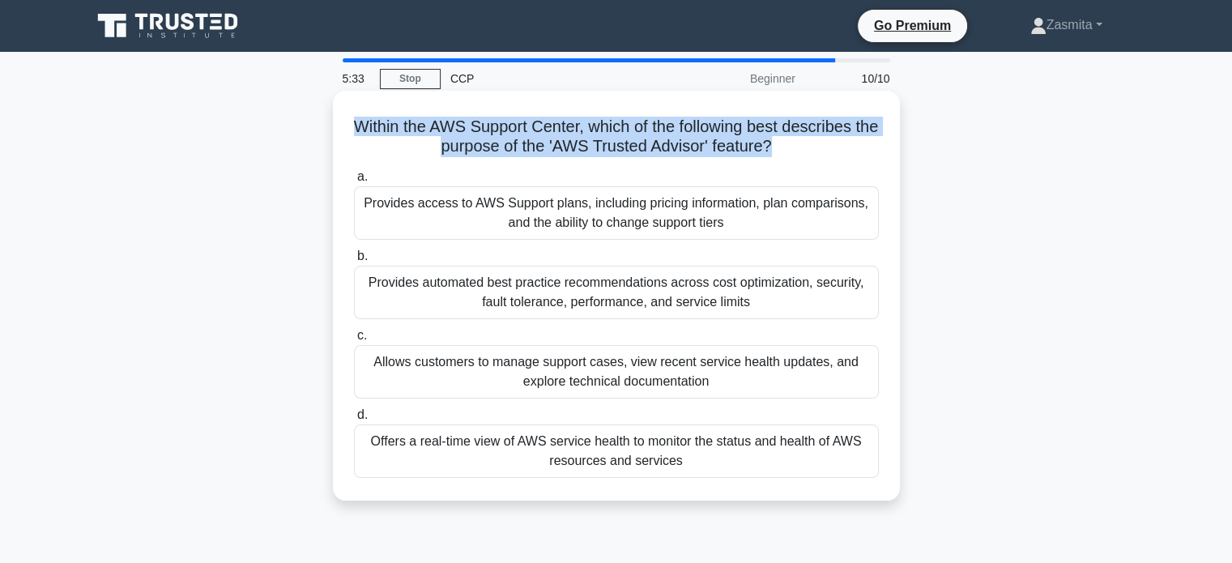
drag, startPoint x: 816, startPoint y: 143, endPoint x: 350, endPoint y: 121, distance: 467.1
click at [350, 121] on div "Within the AWS Support Center, which of the following best describes the purpos…" at bounding box center [616, 295] width 554 height 397
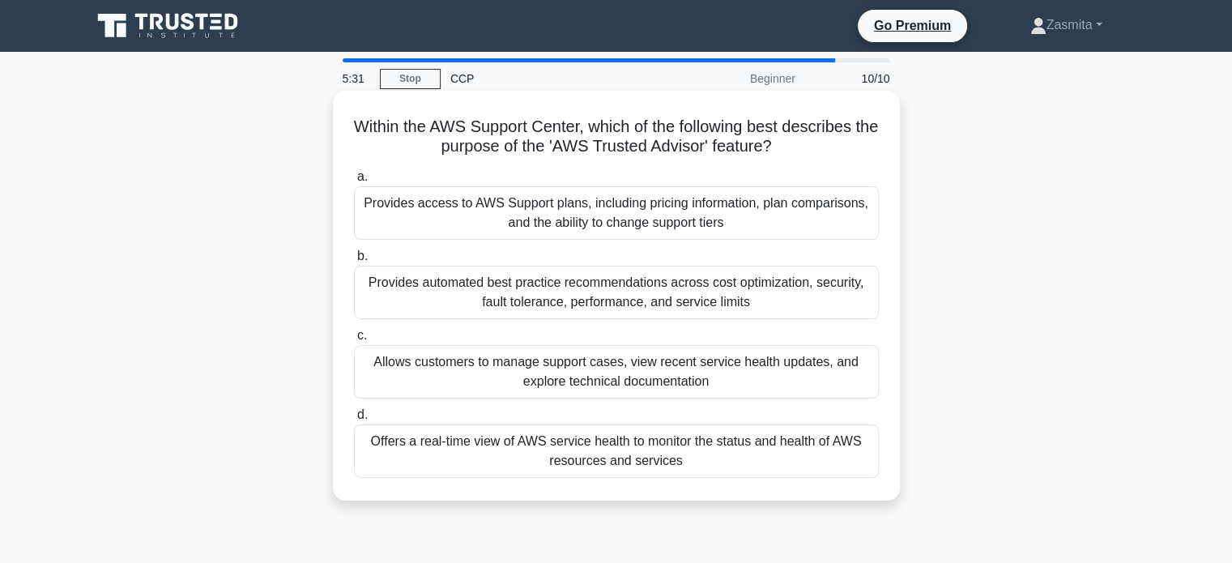
drag, startPoint x: 350, startPoint y: 121, endPoint x: 829, endPoint y: 151, distance: 479.7
click at [829, 151] on div "Within the AWS Support Center, which of the following best describes the purpos…" at bounding box center [616, 295] width 554 height 397
click at [829, 151] on h5 "Within the AWS Support Center, which of the following best describes the purpos…" at bounding box center [616, 137] width 528 height 41
click at [695, 292] on div "Provides automated best practice recommendations across cost optimization, secu…" at bounding box center [616, 292] width 525 height 53
click at [354, 262] on input "b. Provides automated best practice recommendations across cost optimization, s…" at bounding box center [354, 256] width 0 height 11
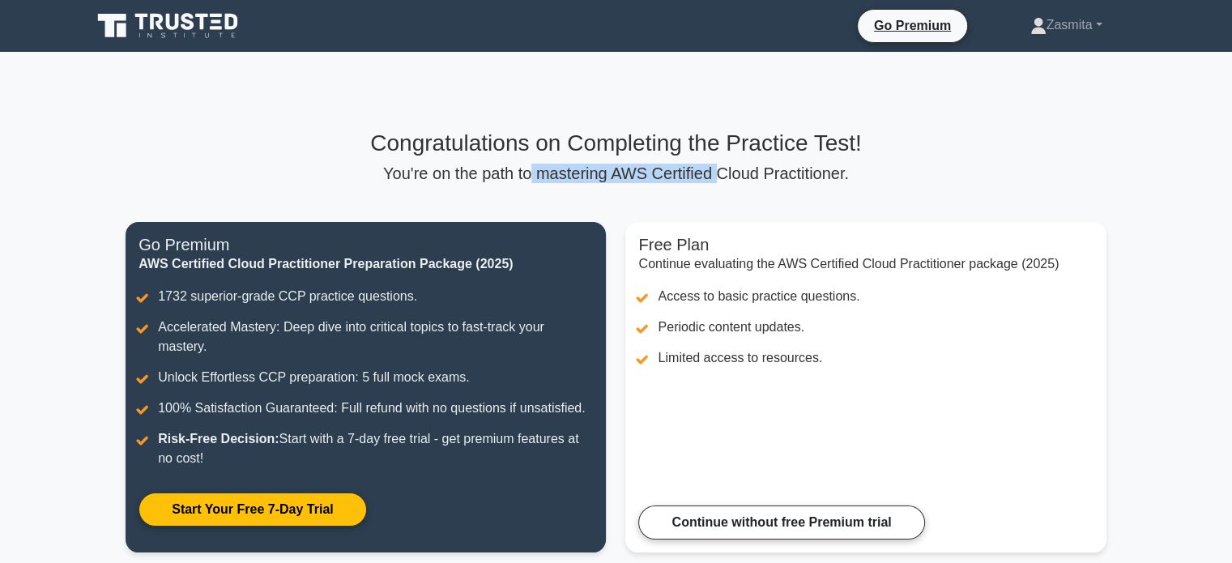
drag, startPoint x: 540, startPoint y: 181, endPoint x: 716, endPoint y: 174, distance: 175.9
click at [716, 174] on p "You're on the path to mastering AWS Certified Cloud Practitioner." at bounding box center [616, 173] width 981 height 19
drag, startPoint x: 716, startPoint y: 174, endPoint x: 643, endPoint y: 168, distance: 73.2
click at [643, 168] on p "You're on the path to mastering AWS Certified Cloud Practitioner." at bounding box center [616, 173] width 981 height 19
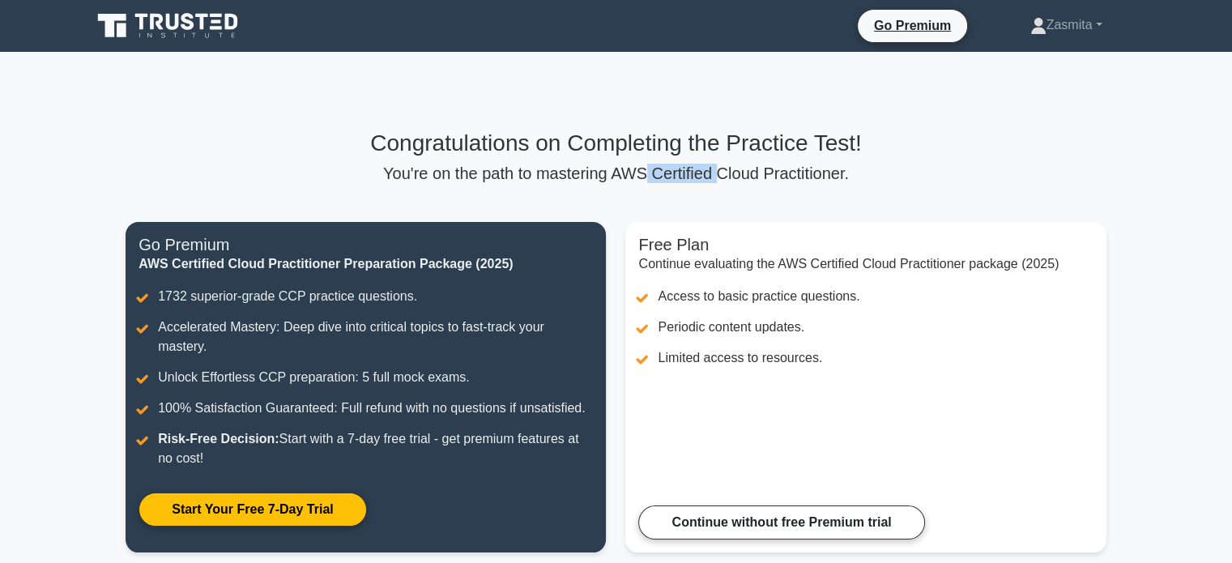
click at [643, 168] on p "You're on the path to mastering AWS Certified Cloud Practitioner." at bounding box center [616, 173] width 981 height 19
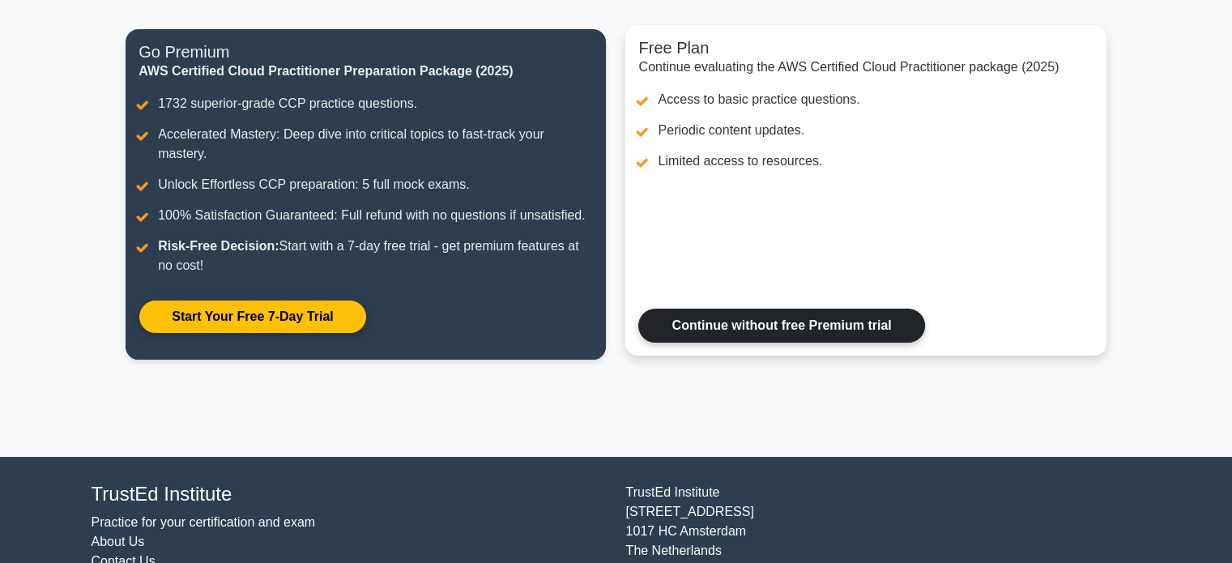
click at [748, 313] on link "Continue without free Premium trial" at bounding box center [781, 326] width 286 height 34
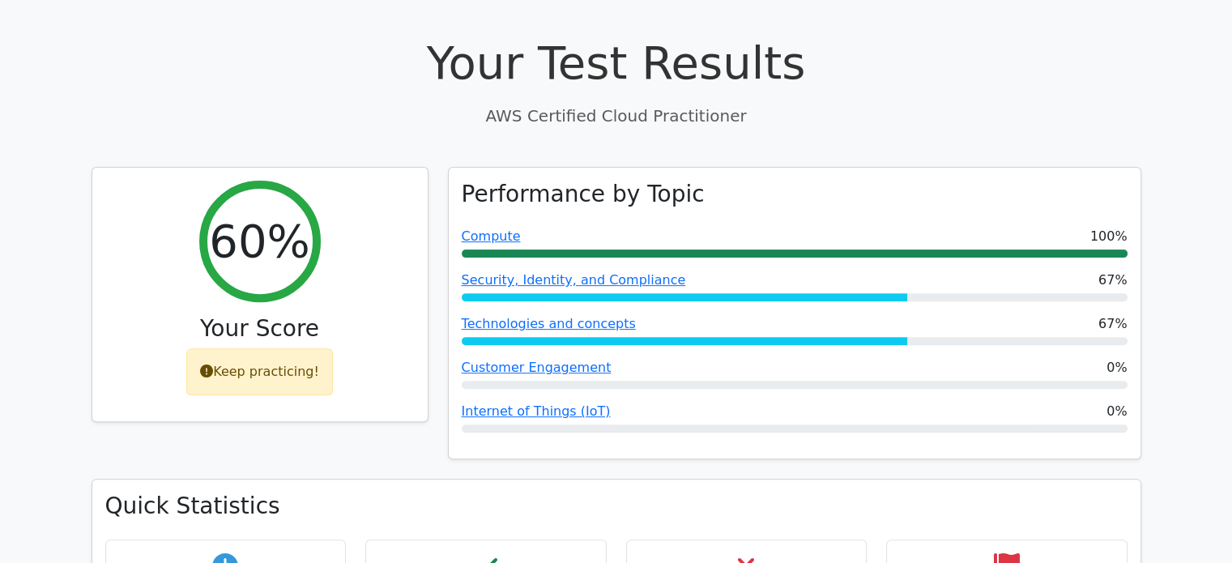
scroll to position [499, 0]
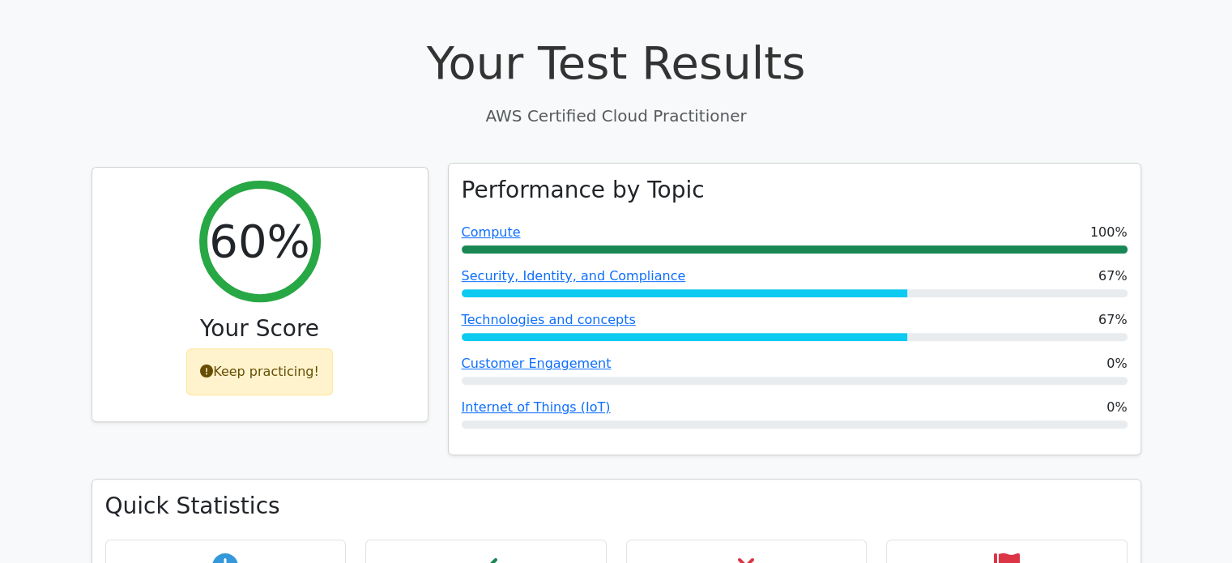
click at [894, 266] on div "Security, Identity, and Compliance 67%" at bounding box center [795, 281] width 666 height 31
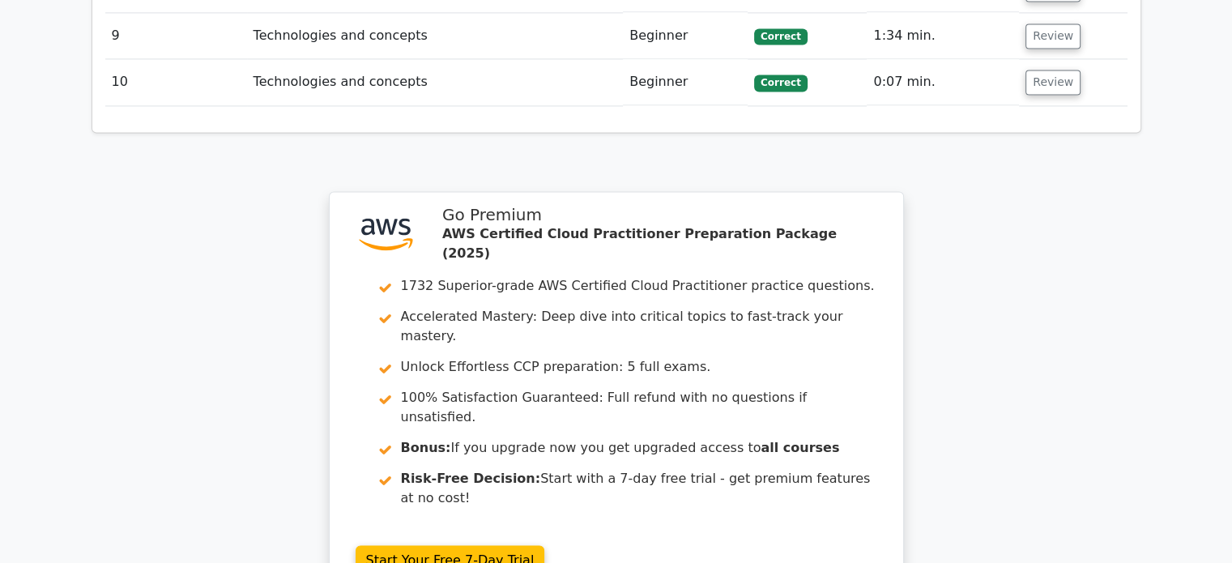
scroll to position [2458, 0]
